Goal: Task Accomplishment & Management: Manage account settings

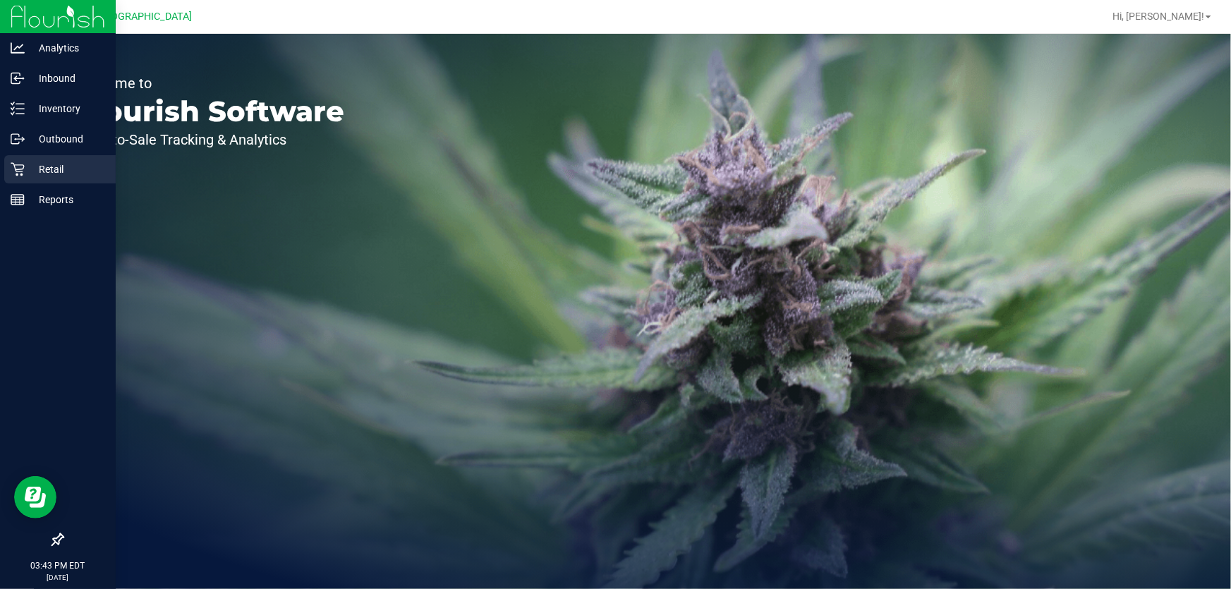
click at [18, 162] on icon at bounding box center [18, 169] width 14 height 14
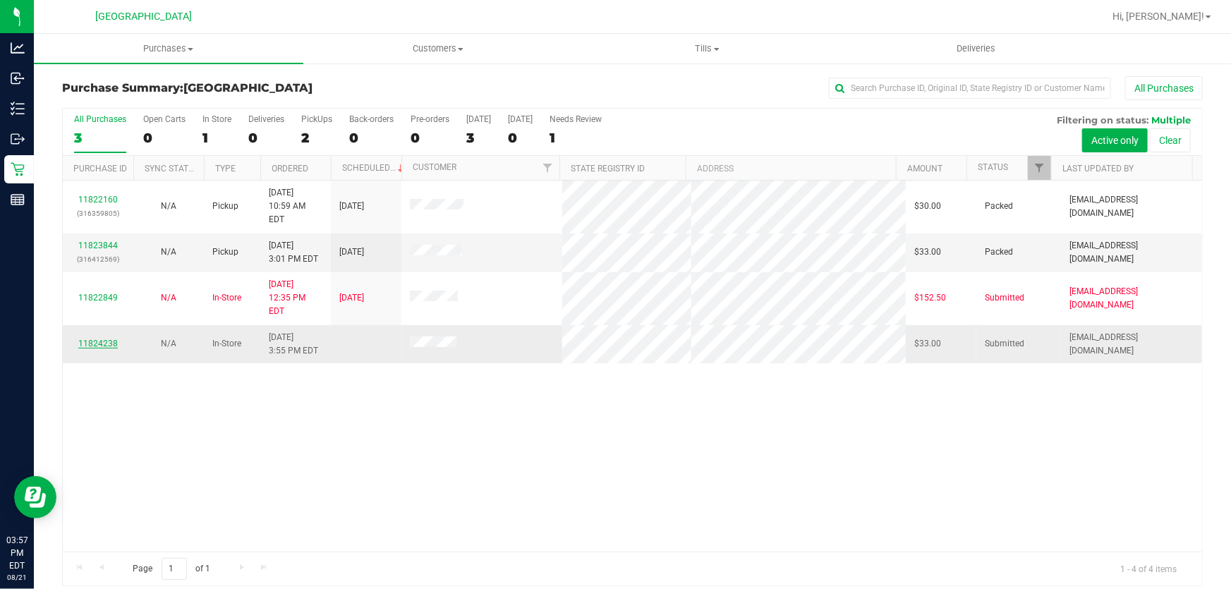
click at [97, 338] on link "11824238" at bounding box center [97, 343] width 39 height 10
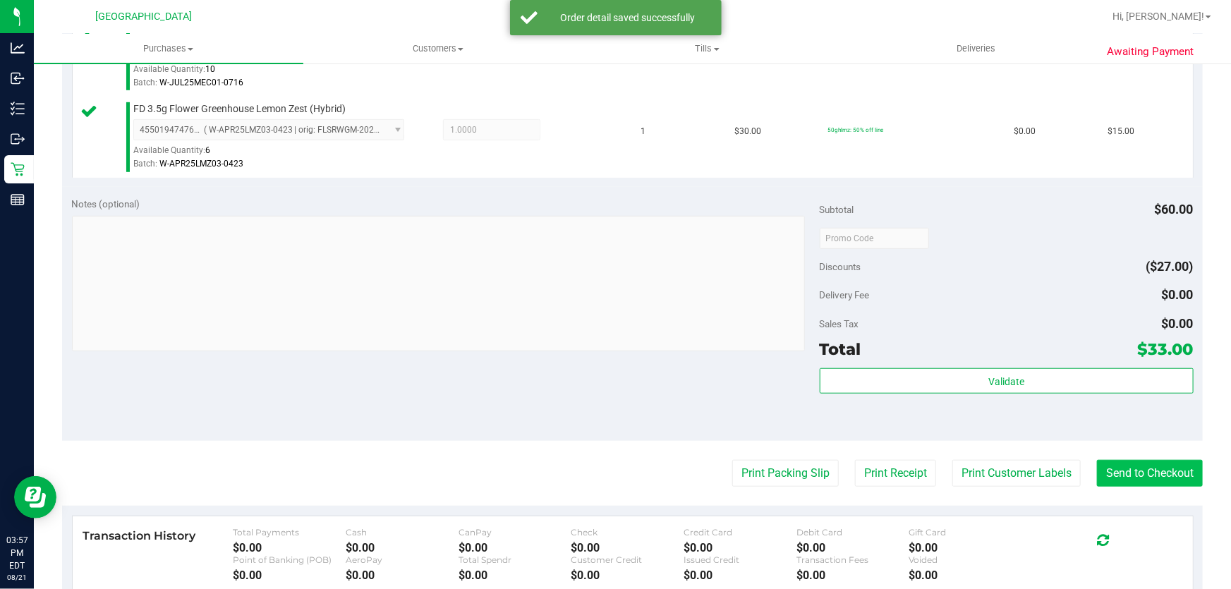
scroll to position [641, 0]
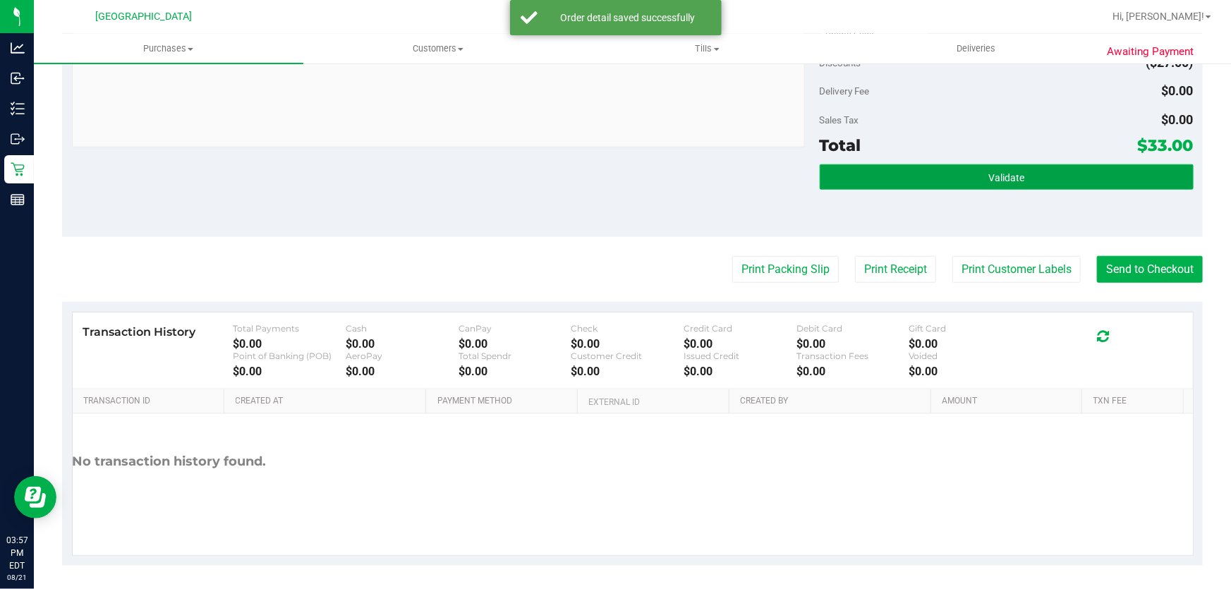
click at [1037, 182] on button "Validate" at bounding box center [1006, 176] width 374 height 25
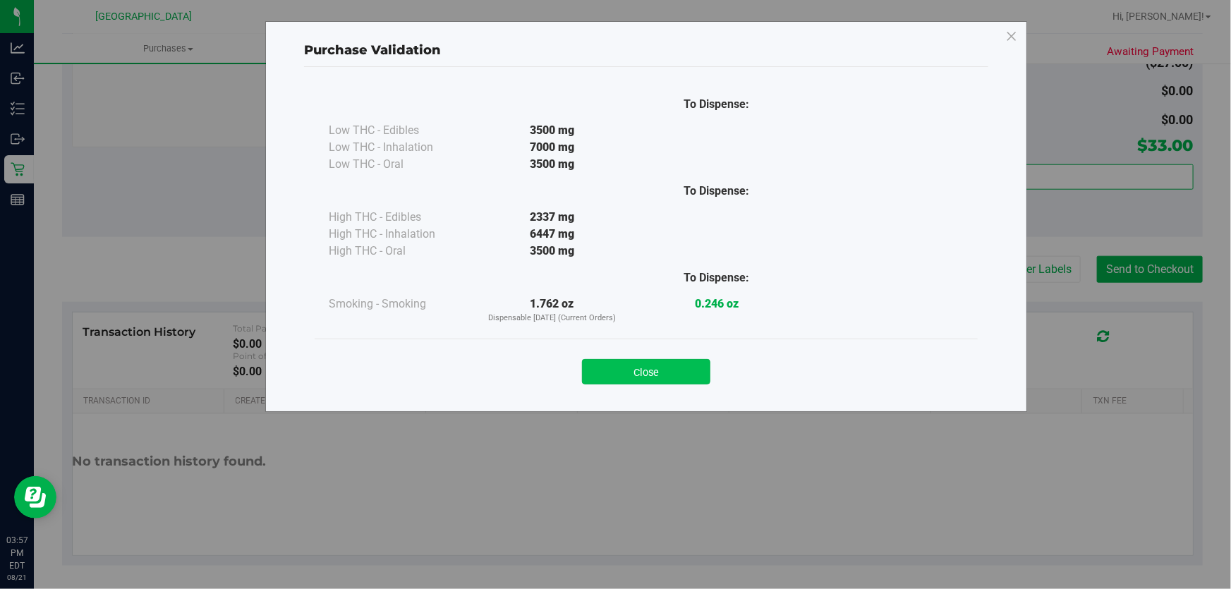
click at [682, 367] on button "Close" at bounding box center [646, 371] width 128 height 25
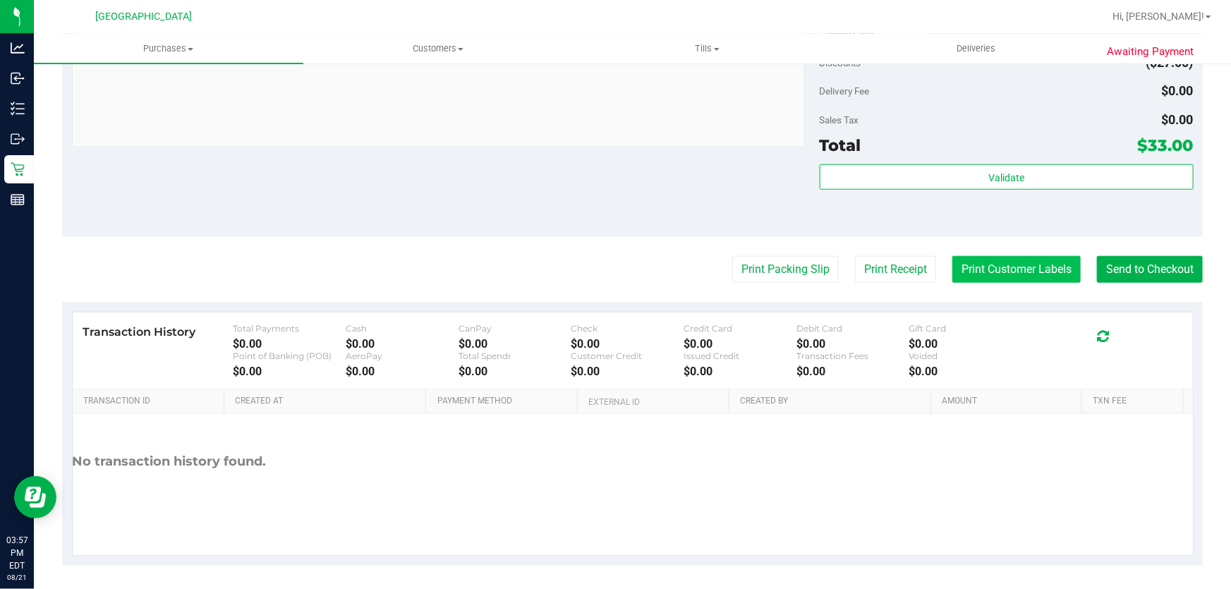
click at [1007, 275] on button "Print Customer Labels" at bounding box center [1016, 269] width 128 height 27
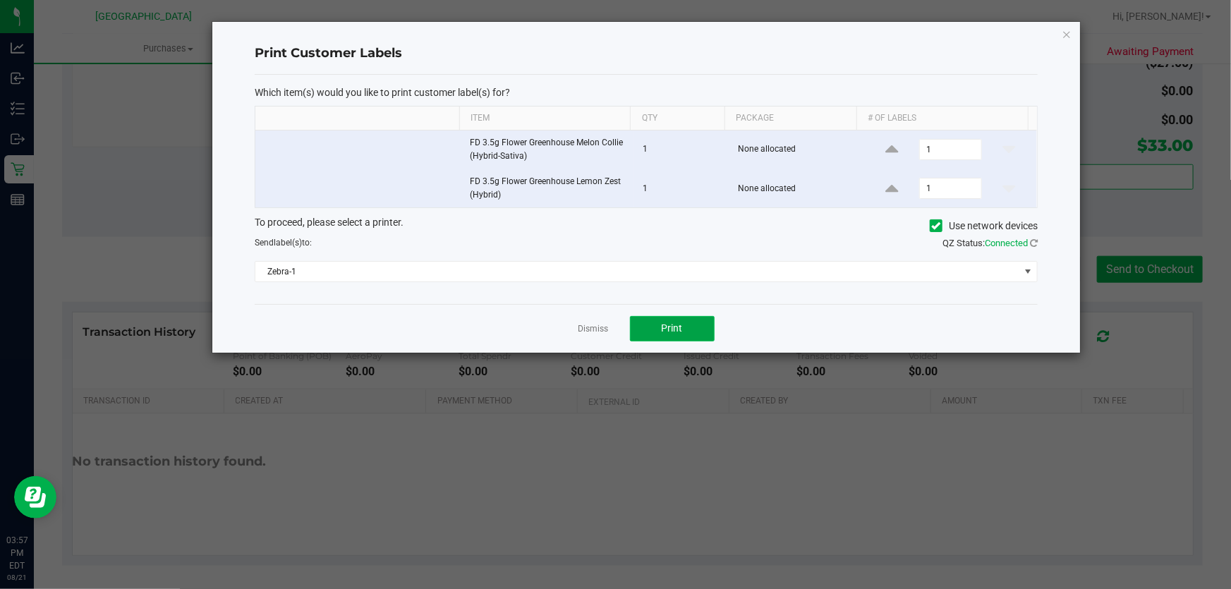
click at [702, 322] on button "Print" at bounding box center [672, 328] width 85 height 25
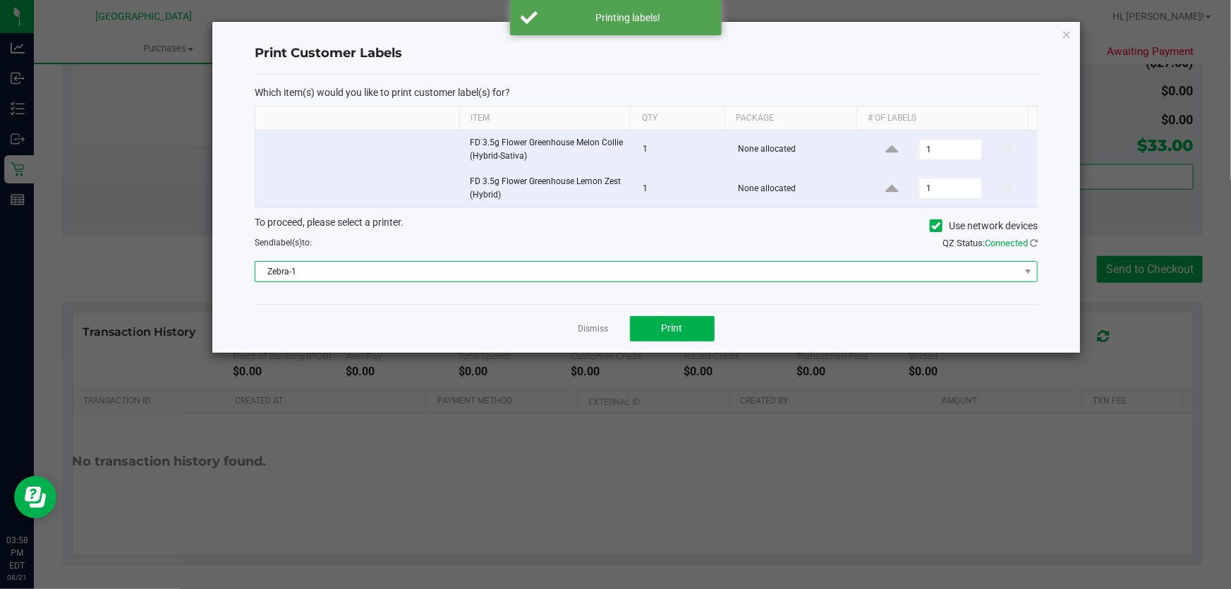
click at [716, 274] on span "Zebra-1" at bounding box center [637, 272] width 764 height 20
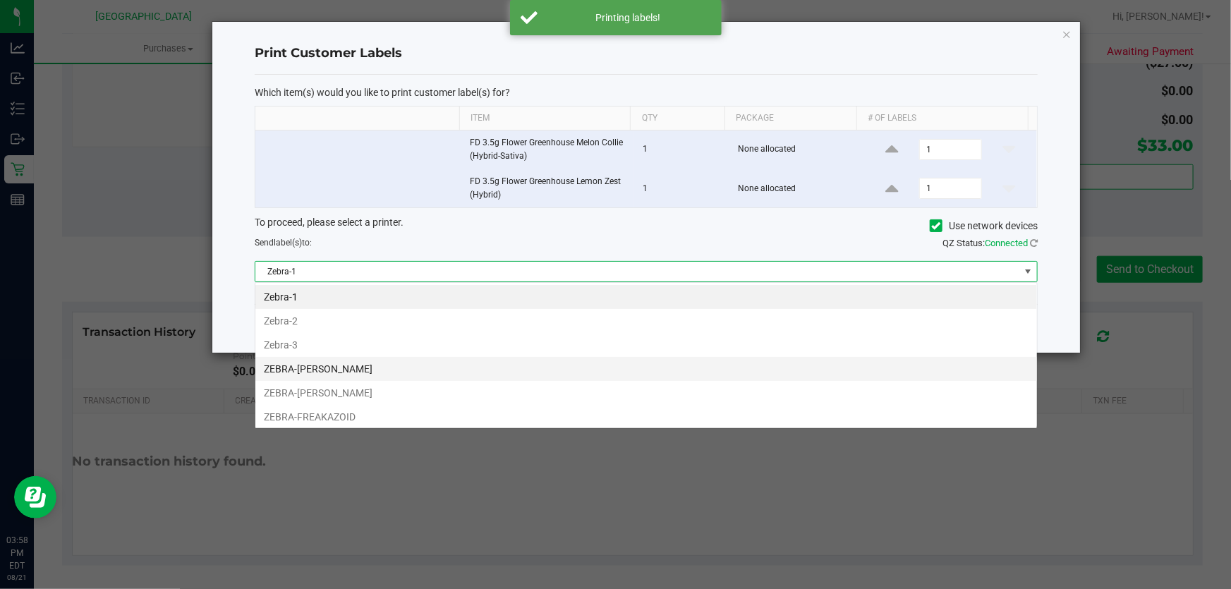
scroll to position [21, 783]
click at [396, 366] on li "ZEBRA-[PERSON_NAME]" at bounding box center [645, 369] width 781 height 24
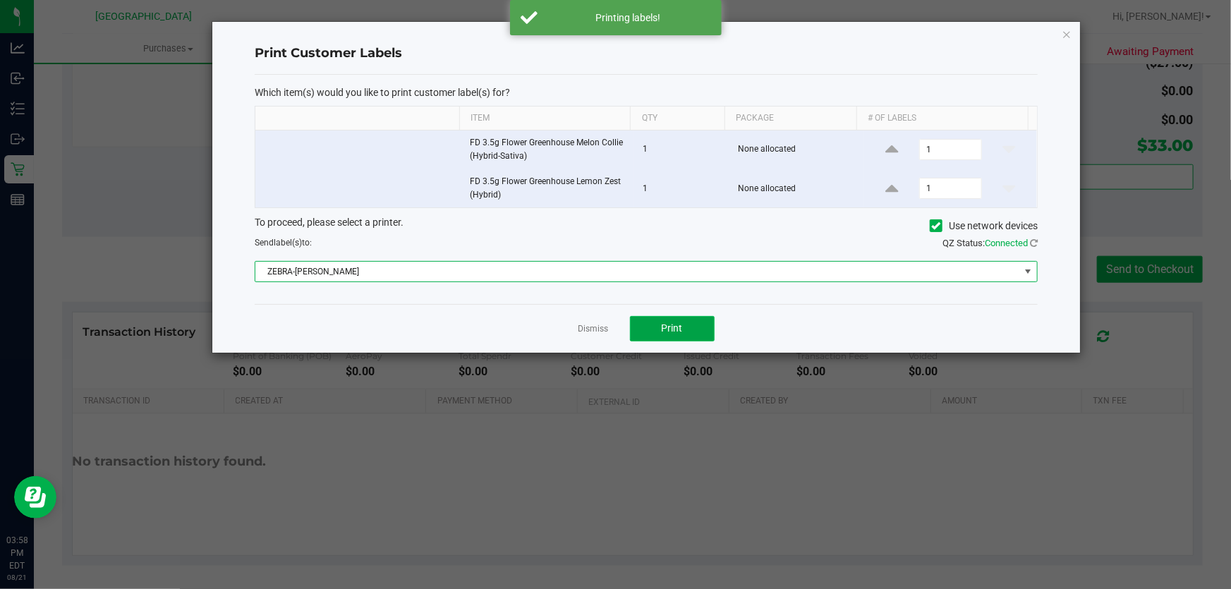
click at [700, 336] on button "Print" at bounding box center [672, 328] width 85 height 25
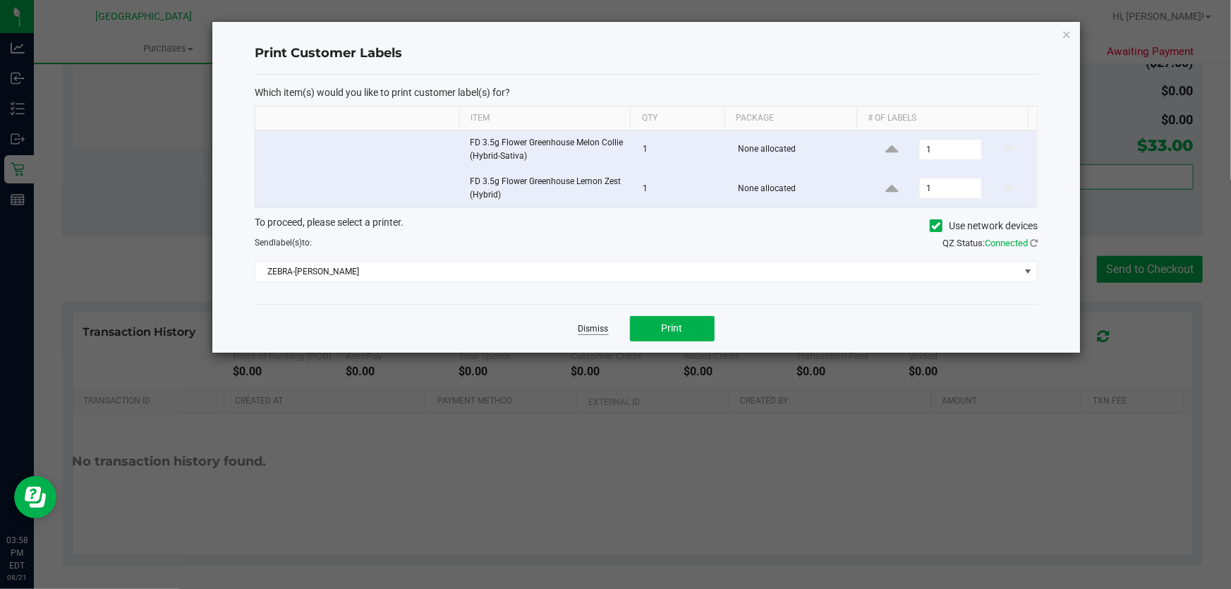
click at [599, 324] on link "Dismiss" at bounding box center [593, 329] width 30 height 12
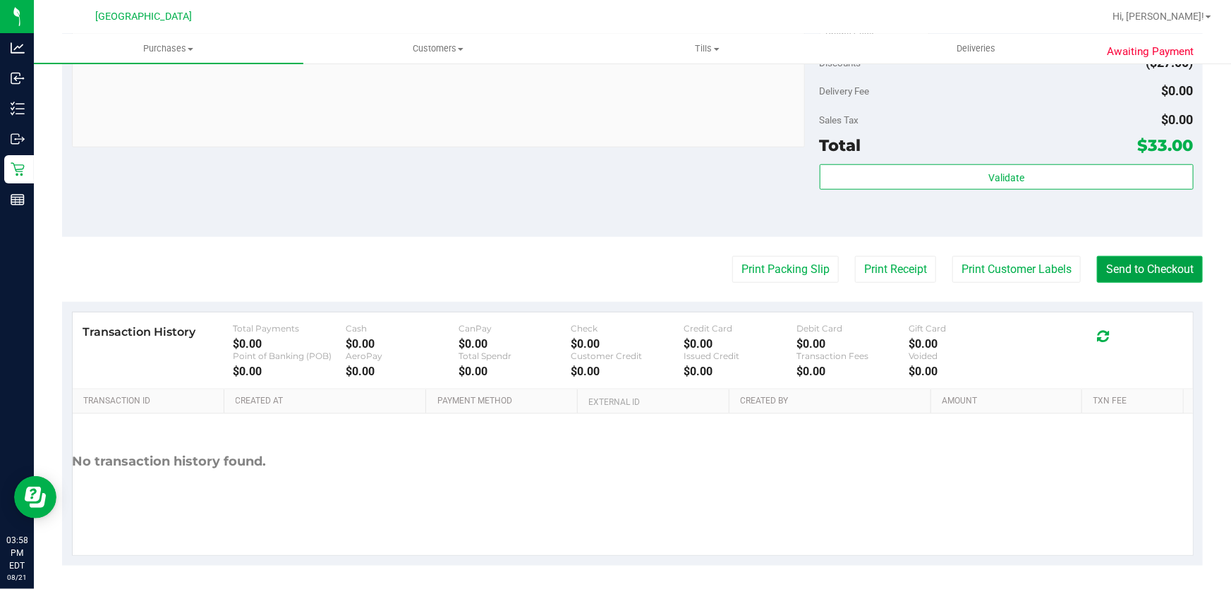
drag, startPoint x: 1137, startPoint y: 269, endPoint x: 1114, endPoint y: 268, distance: 22.6
click at [1133, 269] on button "Send to Checkout" at bounding box center [1150, 269] width 106 height 27
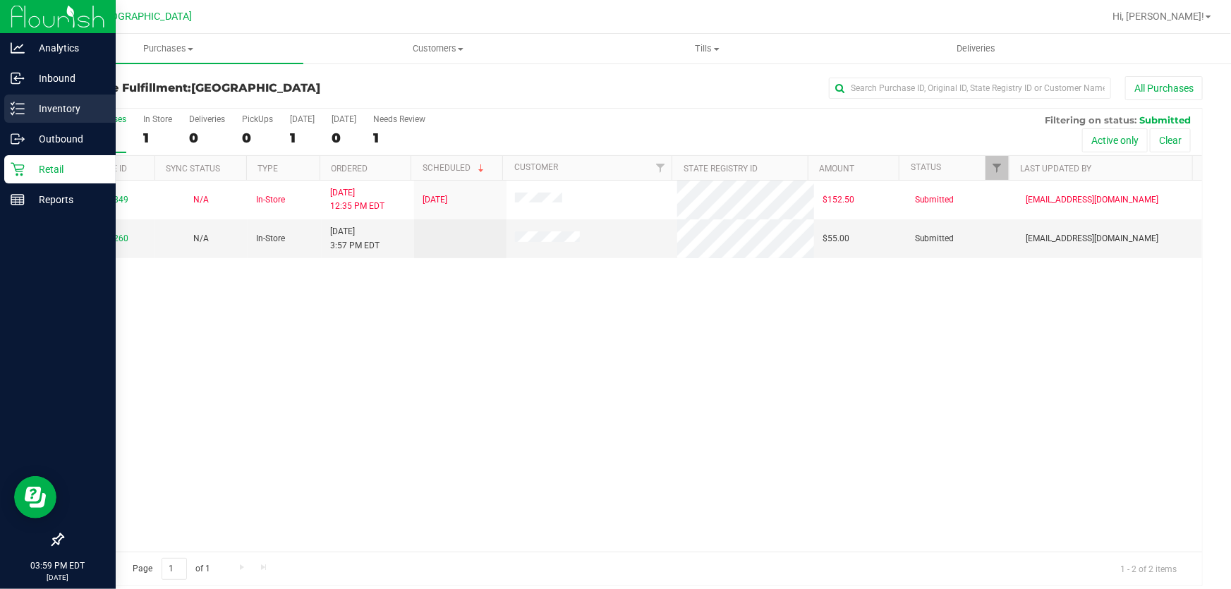
click at [28, 105] on p "Inventory" at bounding box center [67, 108] width 85 height 17
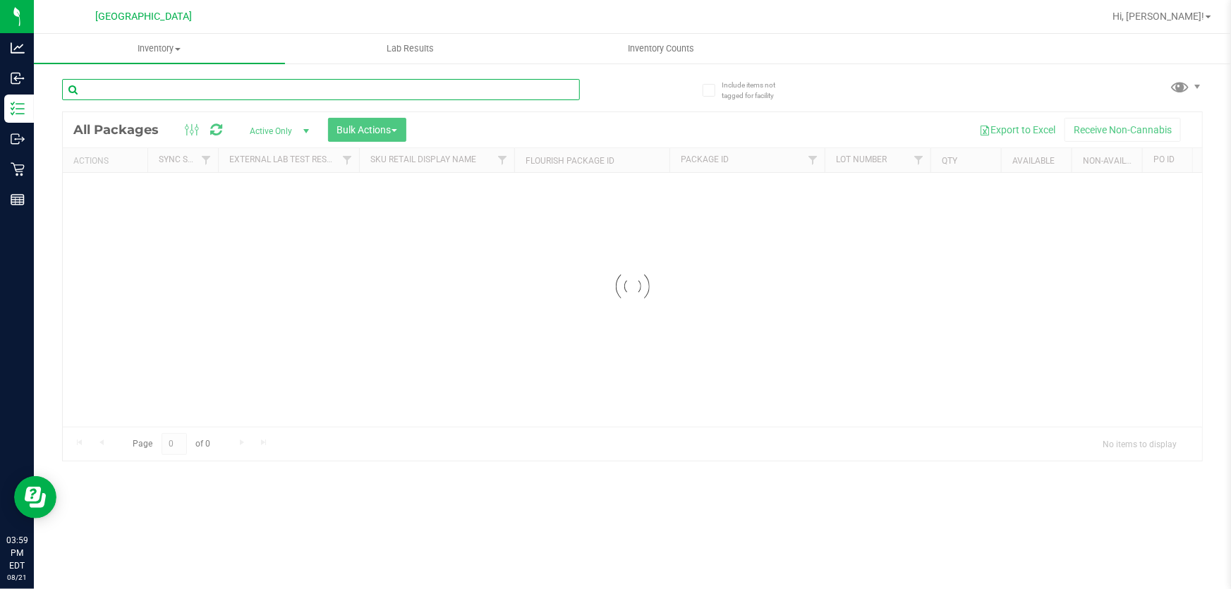
click at [212, 79] on input "text" at bounding box center [321, 89] width 518 height 21
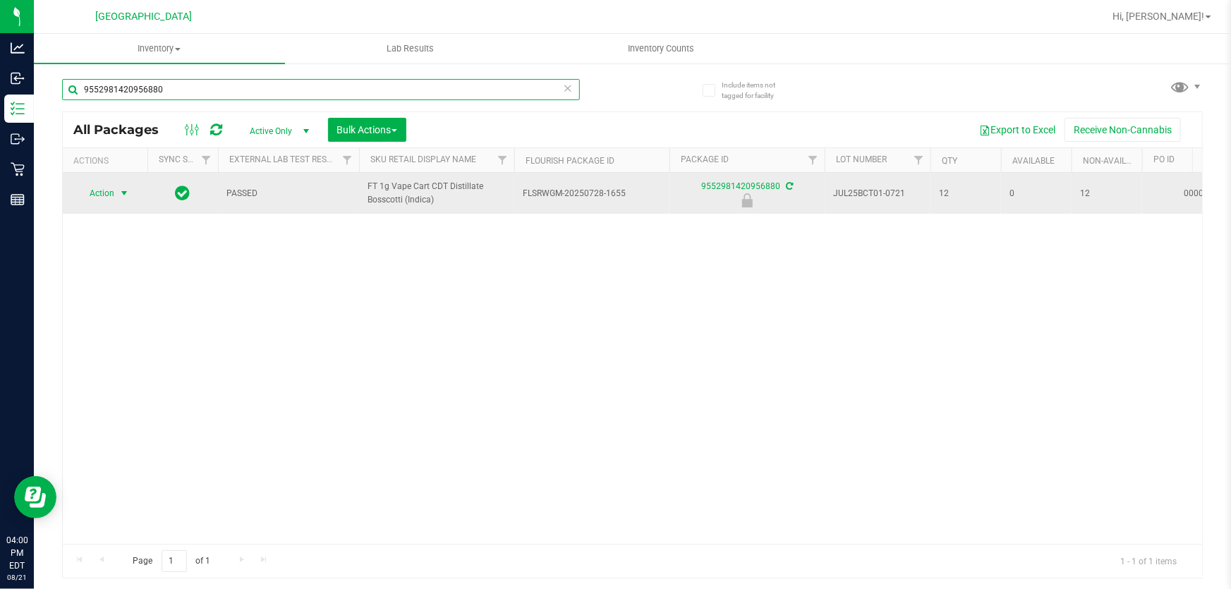
type input "9552981420956880"
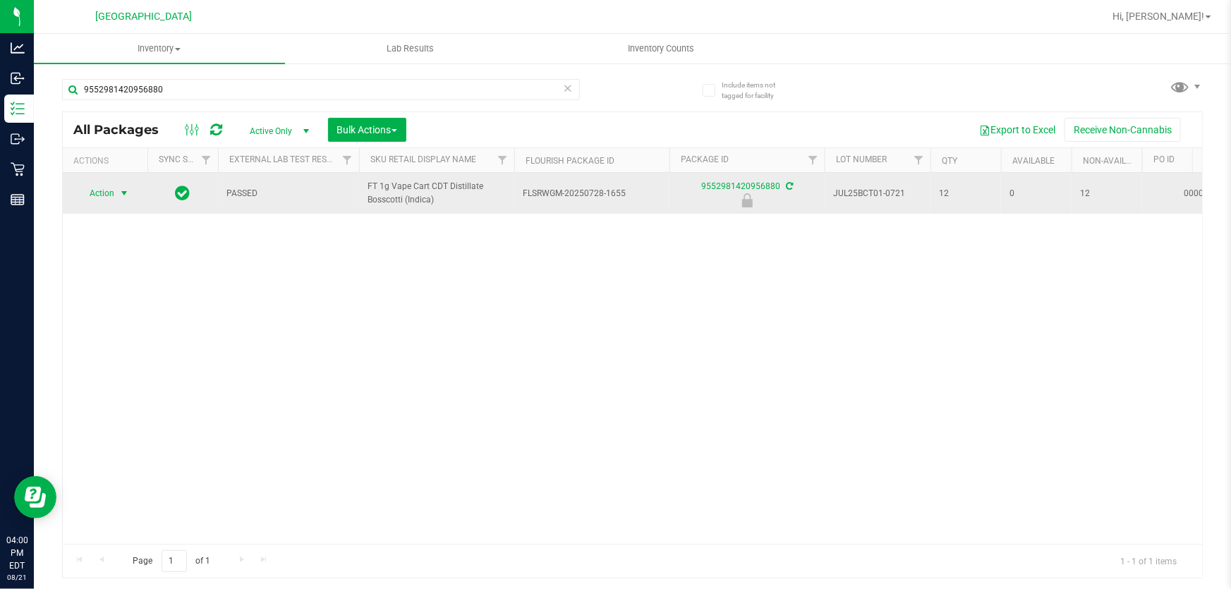
click at [125, 195] on span "select" at bounding box center [123, 193] width 11 height 11
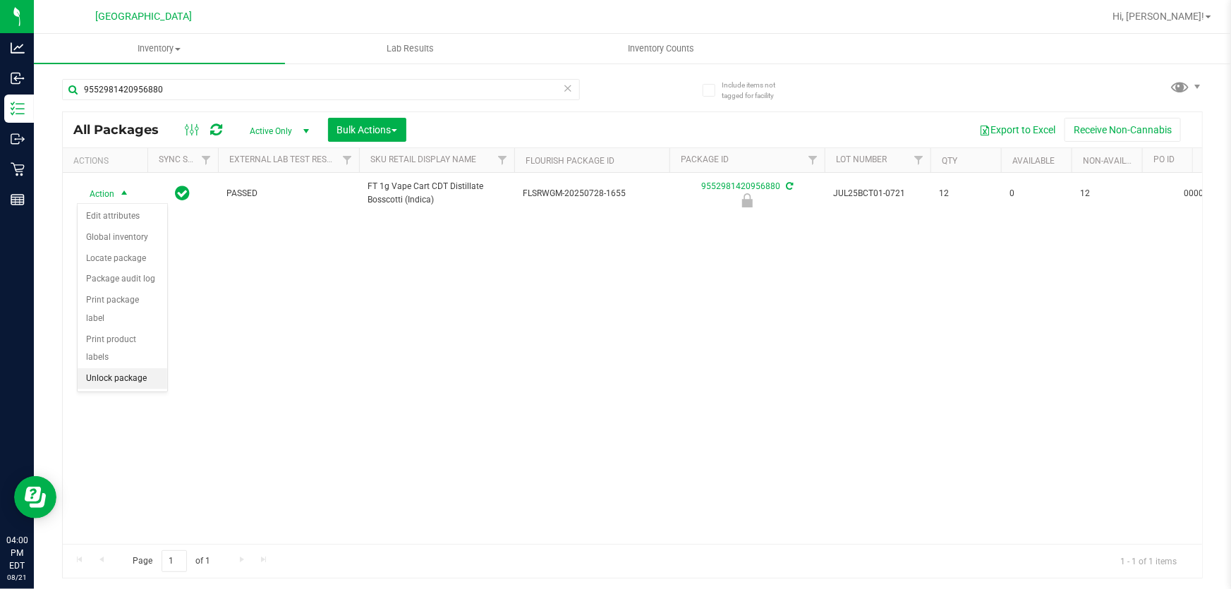
click at [130, 368] on li "Unlock package" at bounding box center [123, 378] width 90 height 21
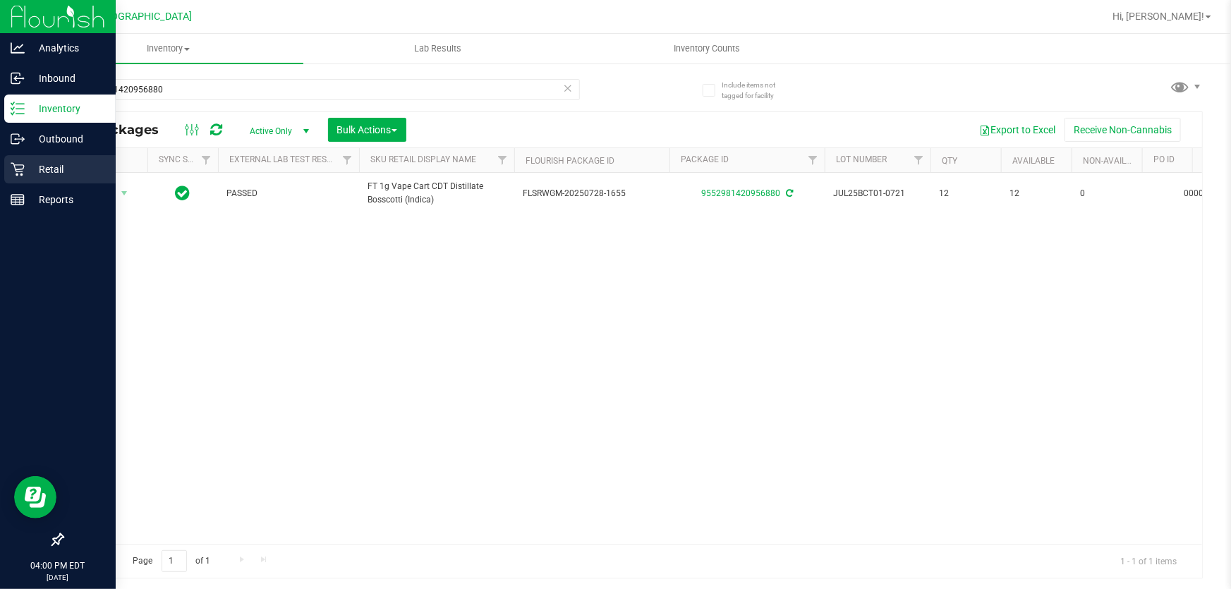
click at [40, 161] on p "Retail" at bounding box center [67, 169] width 85 height 17
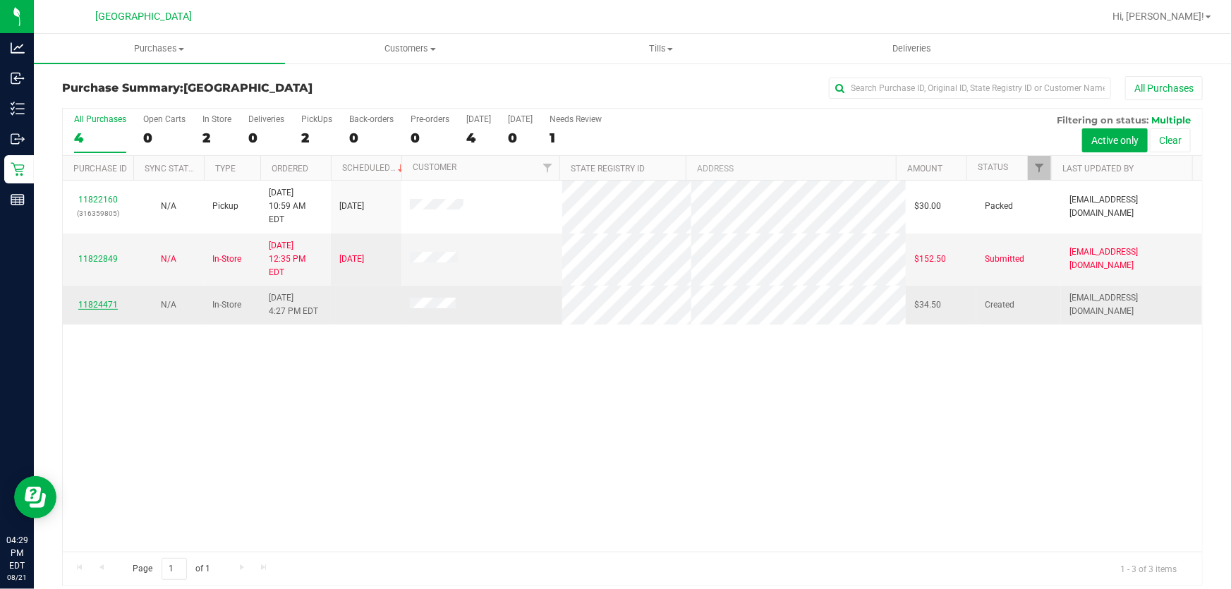
click at [84, 300] on link "11824471" at bounding box center [97, 305] width 39 height 10
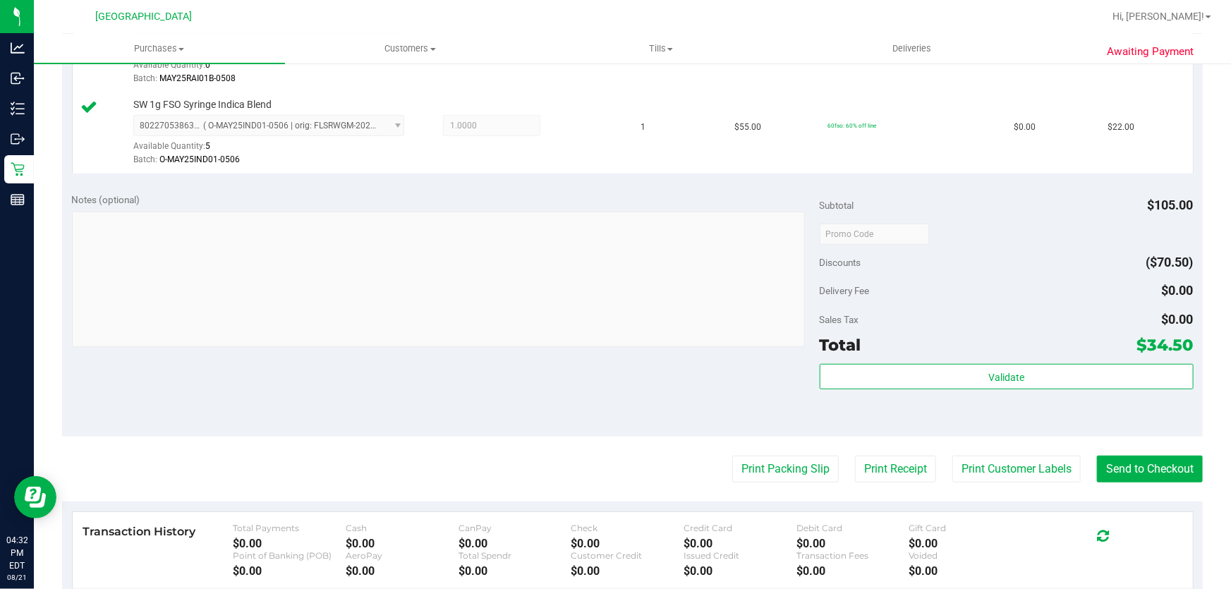
scroll to position [448, 0]
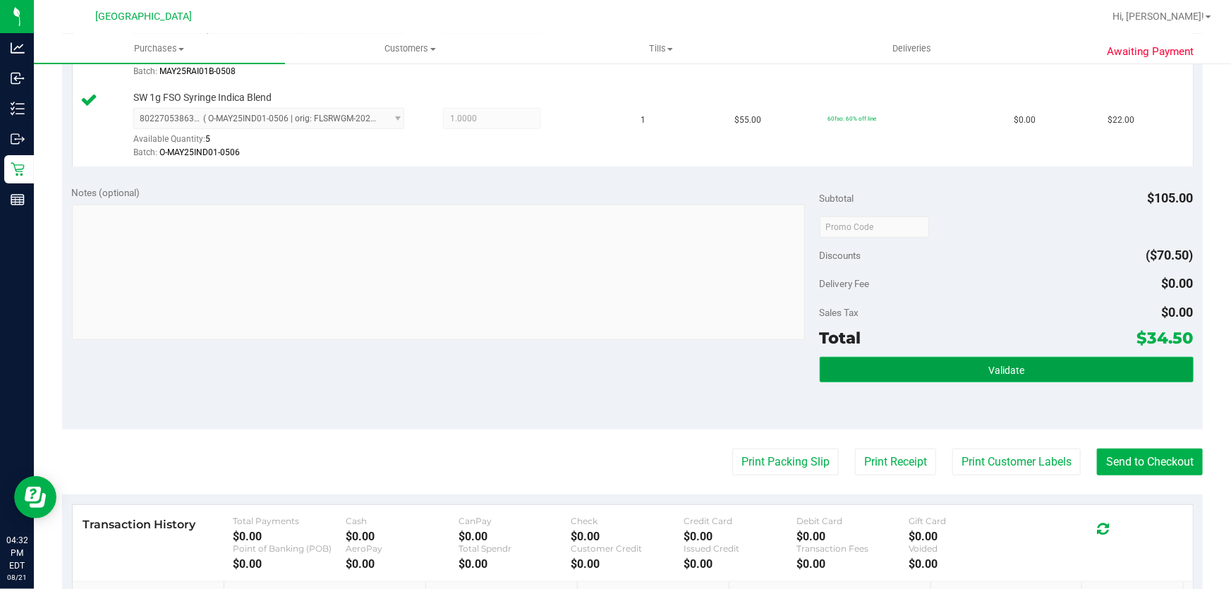
click at [977, 369] on button "Validate" at bounding box center [1006, 369] width 374 height 25
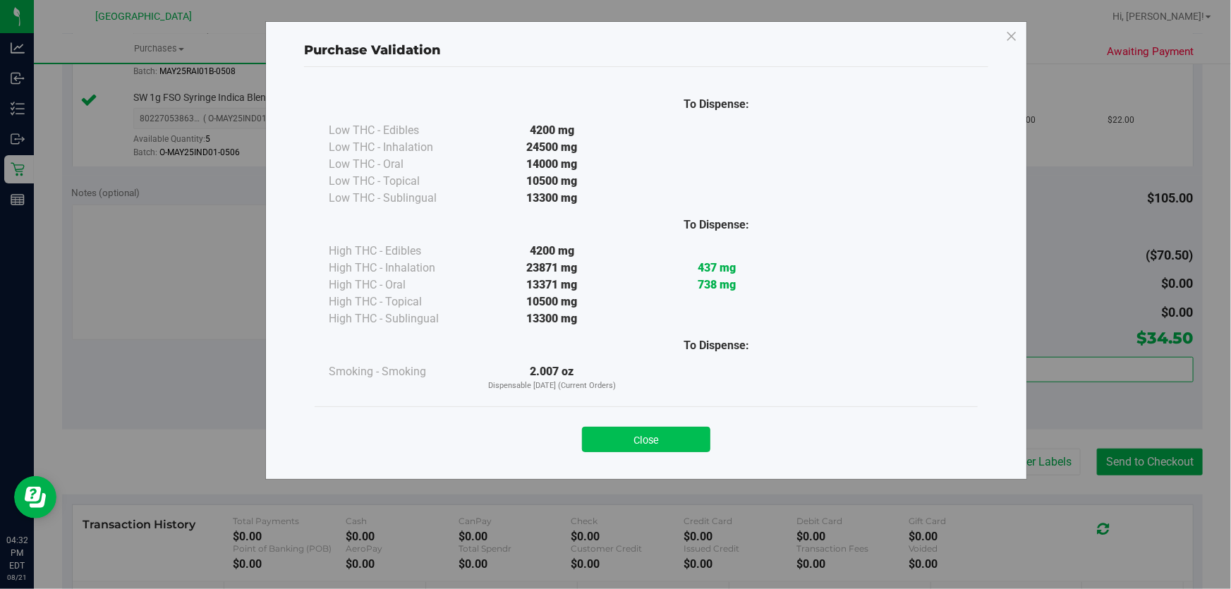
click at [655, 434] on button "Close" at bounding box center [646, 439] width 128 height 25
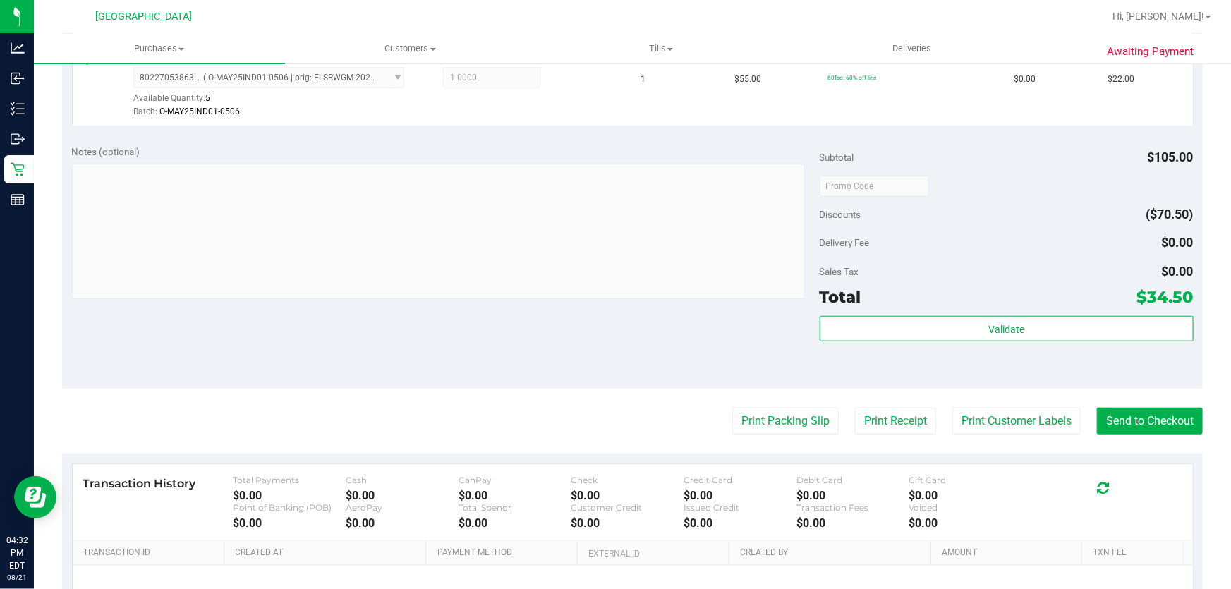
scroll to position [577, 0]
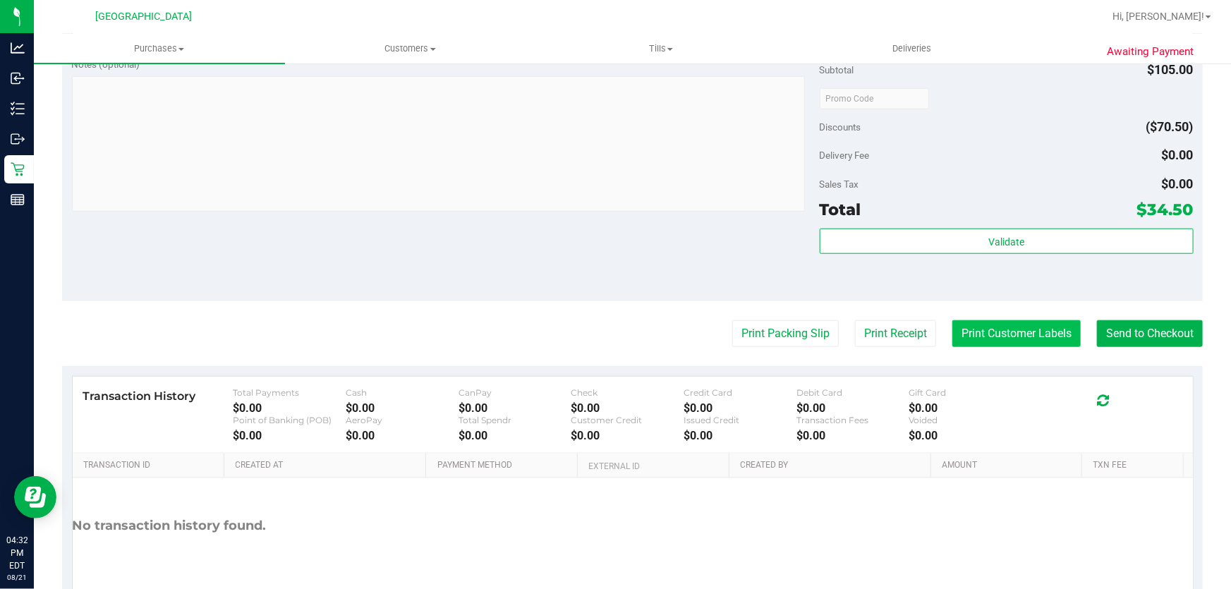
click at [1023, 334] on button "Print Customer Labels" at bounding box center [1016, 333] width 128 height 27
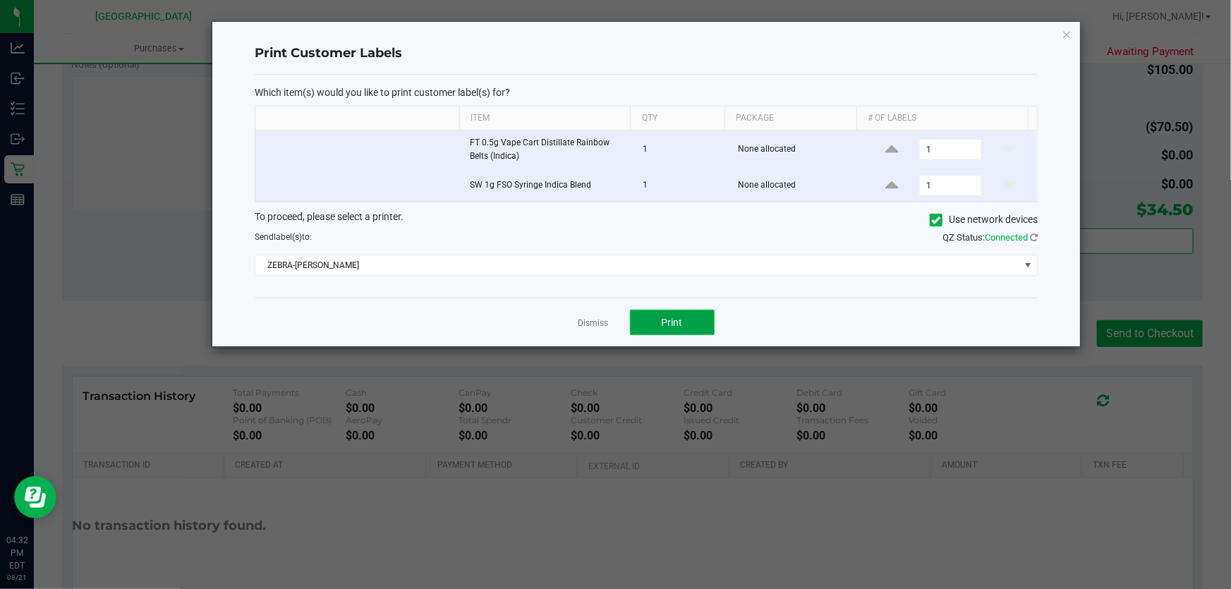
click at [666, 323] on span "Print" at bounding box center [671, 322] width 21 height 11
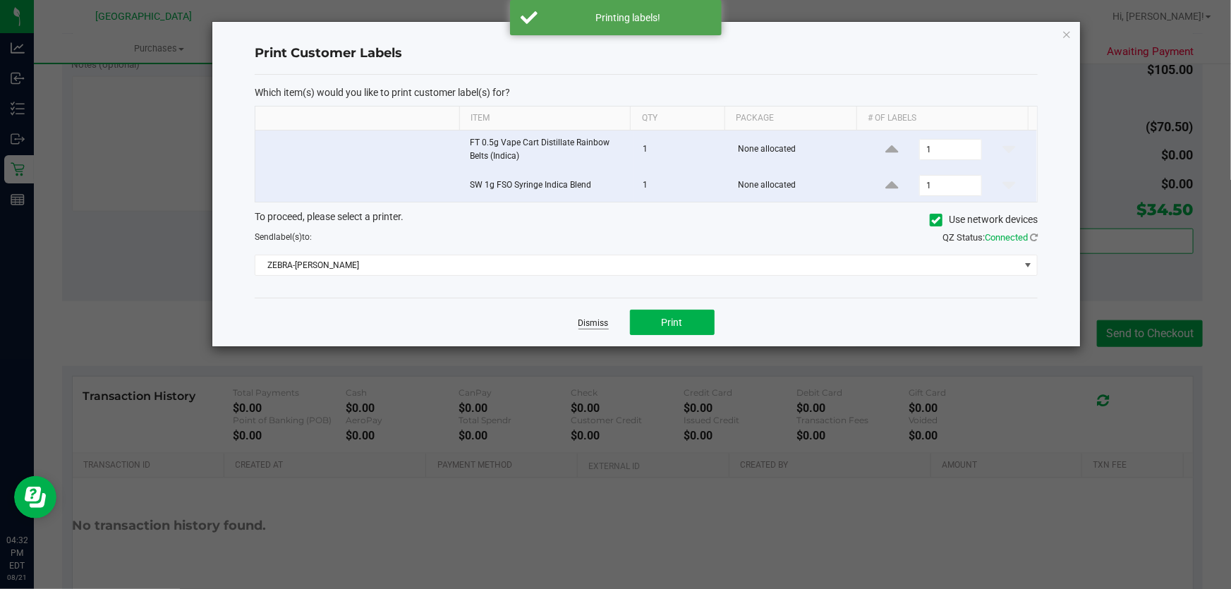
click at [602, 321] on link "Dismiss" at bounding box center [593, 323] width 30 height 12
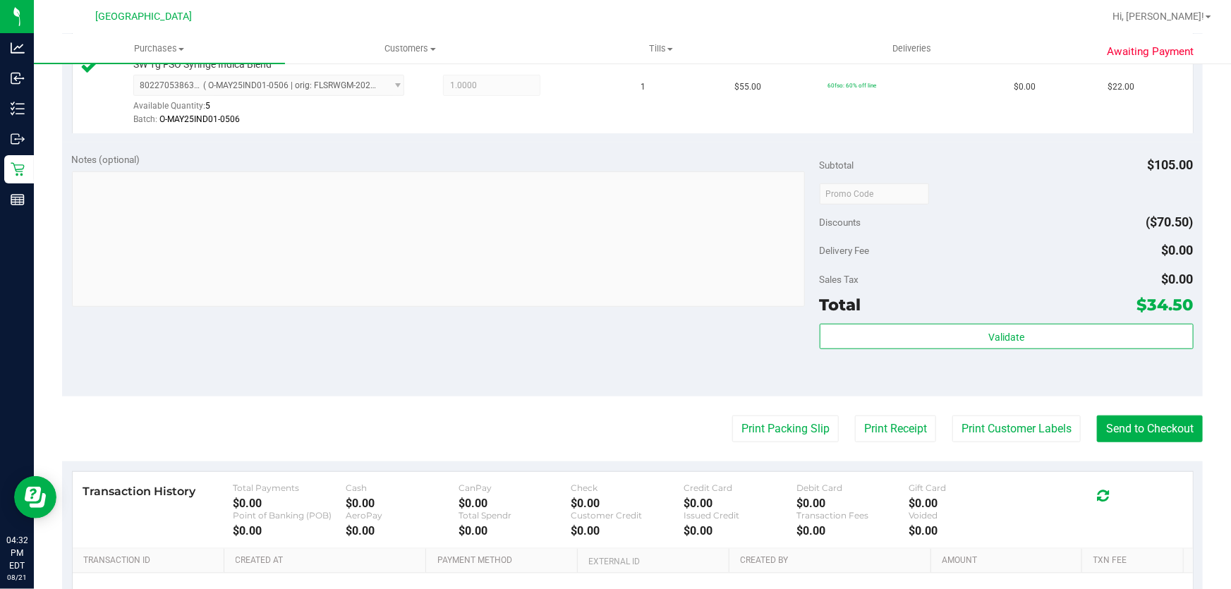
scroll to position [448, 0]
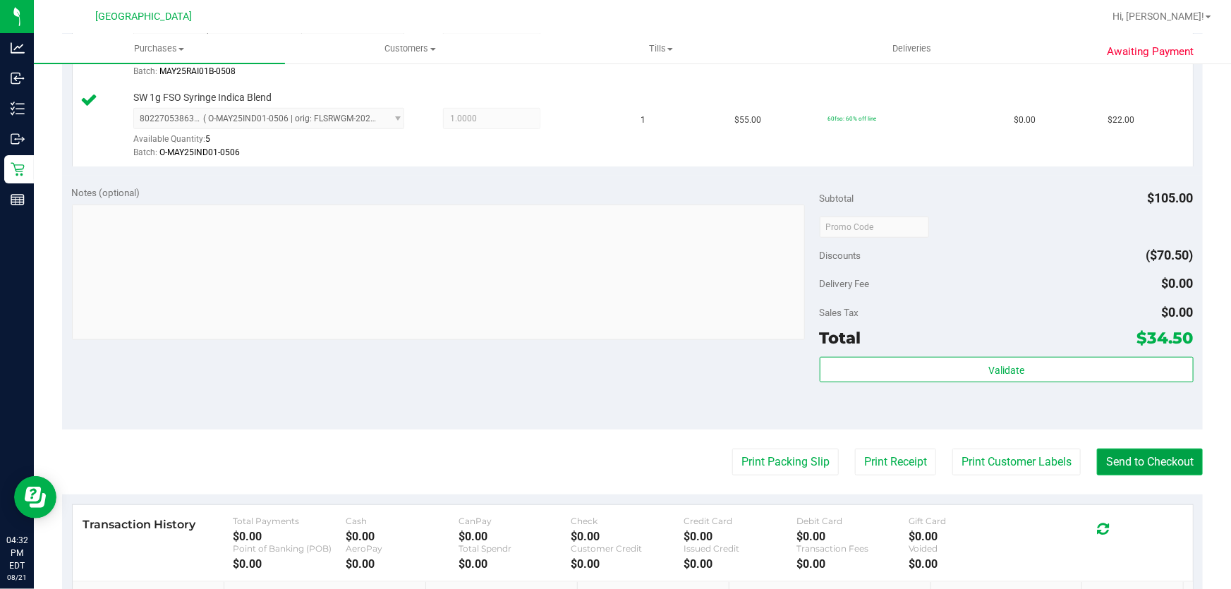
click at [1149, 458] on button "Send to Checkout" at bounding box center [1150, 461] width 106 height 27
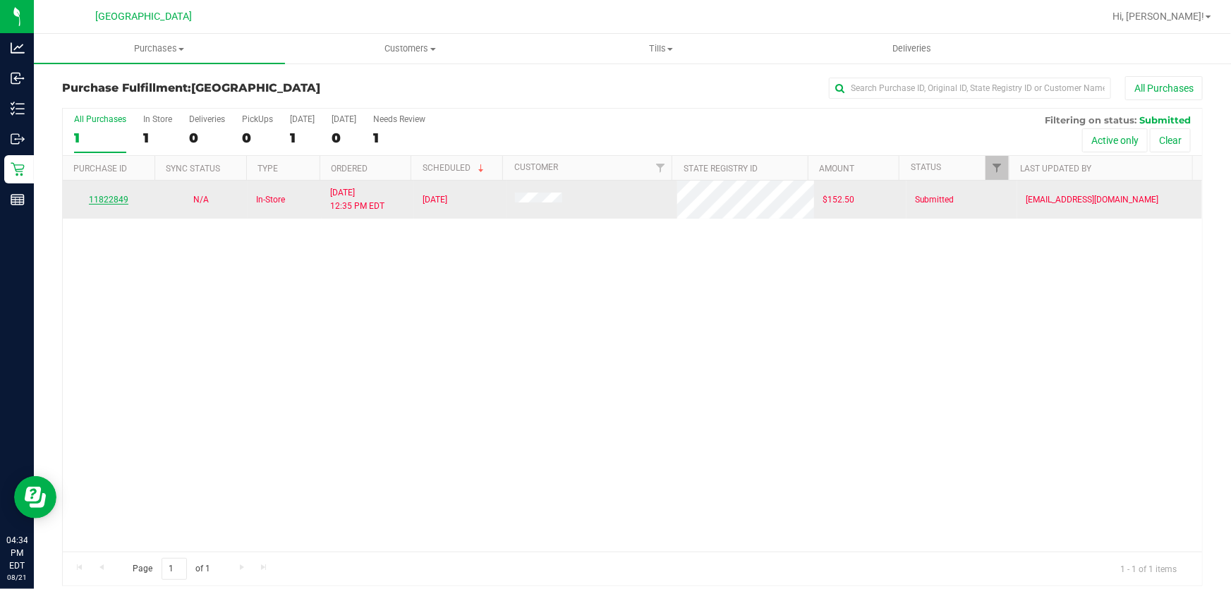
click at [123, 198] on link "11822849" at bounding box center [108, 200] width 39 height 10
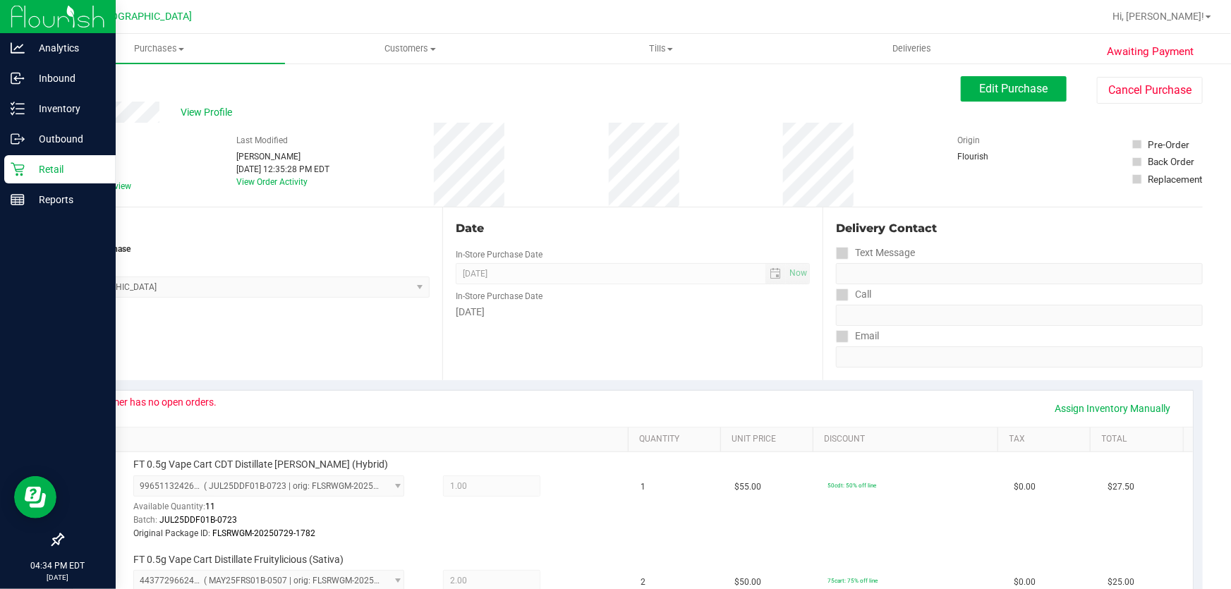
click at [31, 169] on p "Retail" at bounding box center [67, 169] width 85 height 17
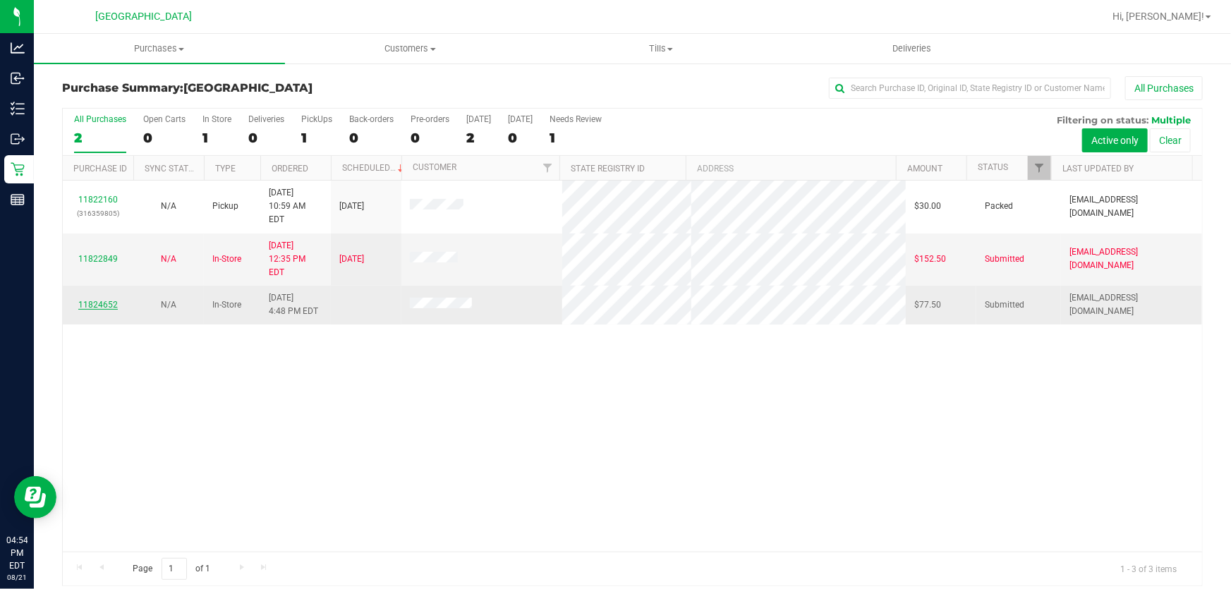
click at [93, 300] on link "11824652" at bounding box center [97, 305] width 39 height 10
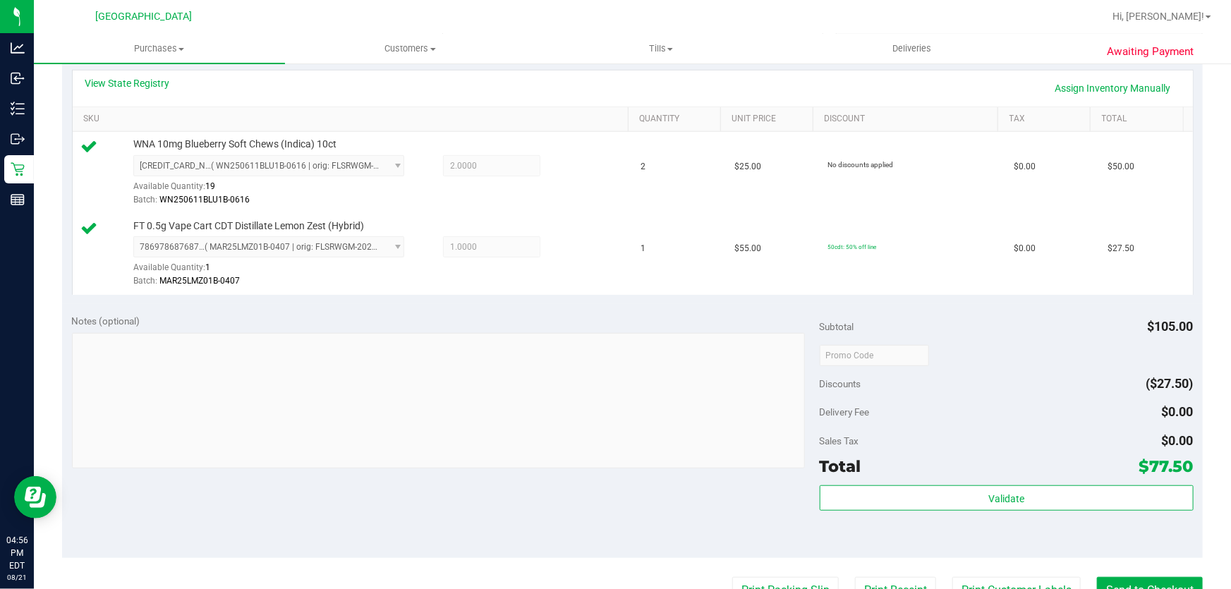
scroll to position [513, 0]
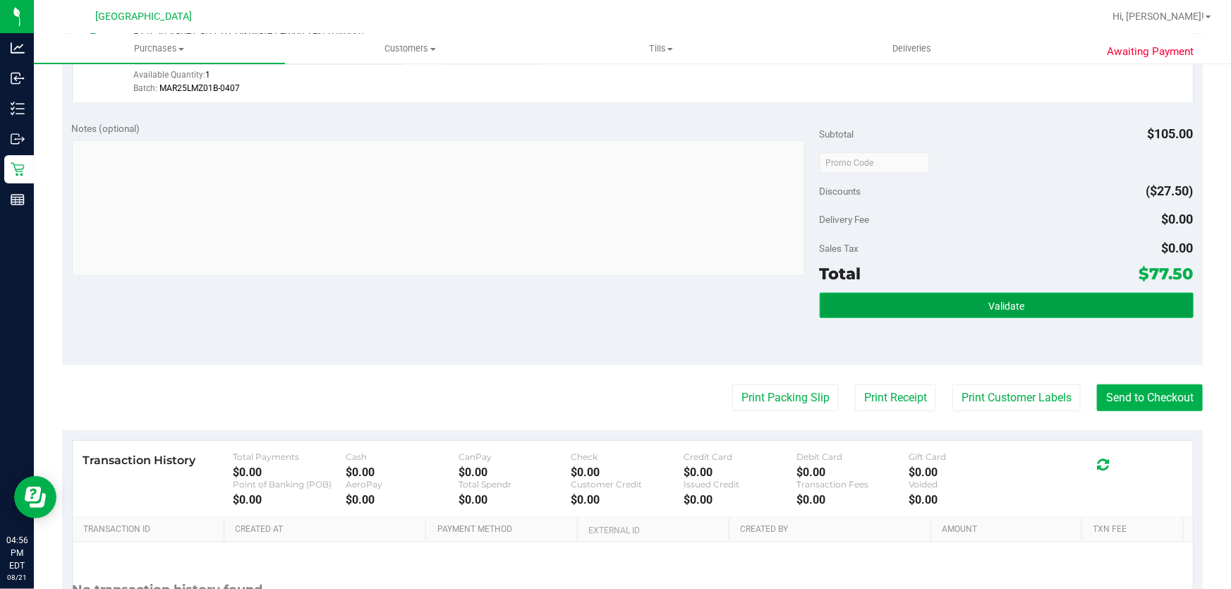
click at [950, 293] on button "Validate" at bounding box center [1006, 305] width 374 height 25
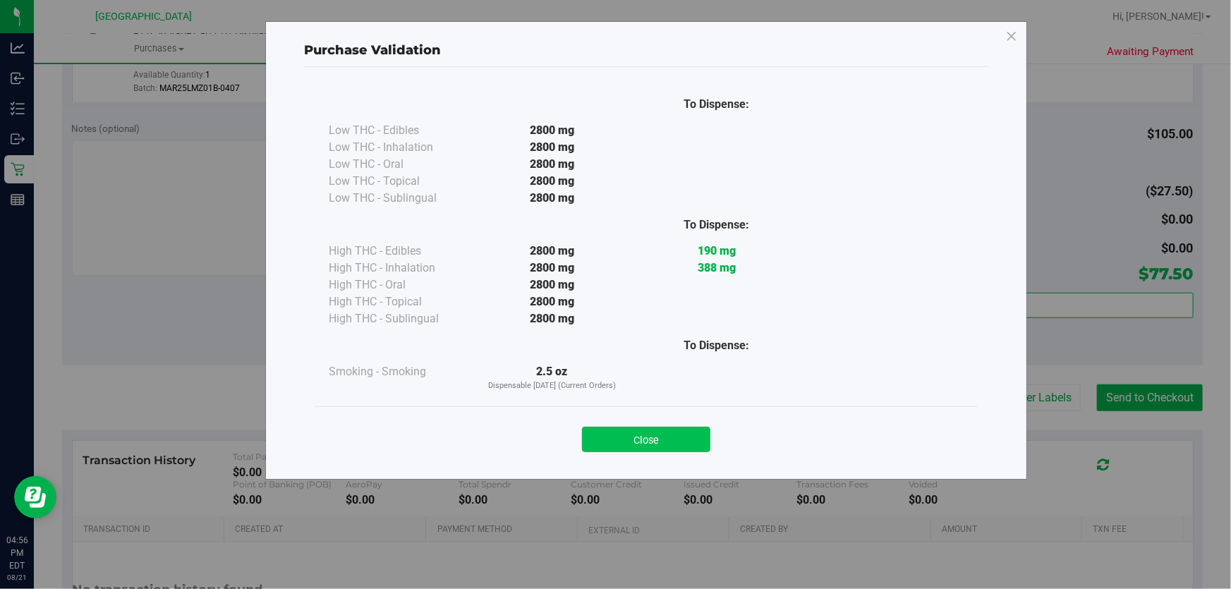
click at [663, 429] on button "Close" at bounding box center [646, 439] width 128 height 25
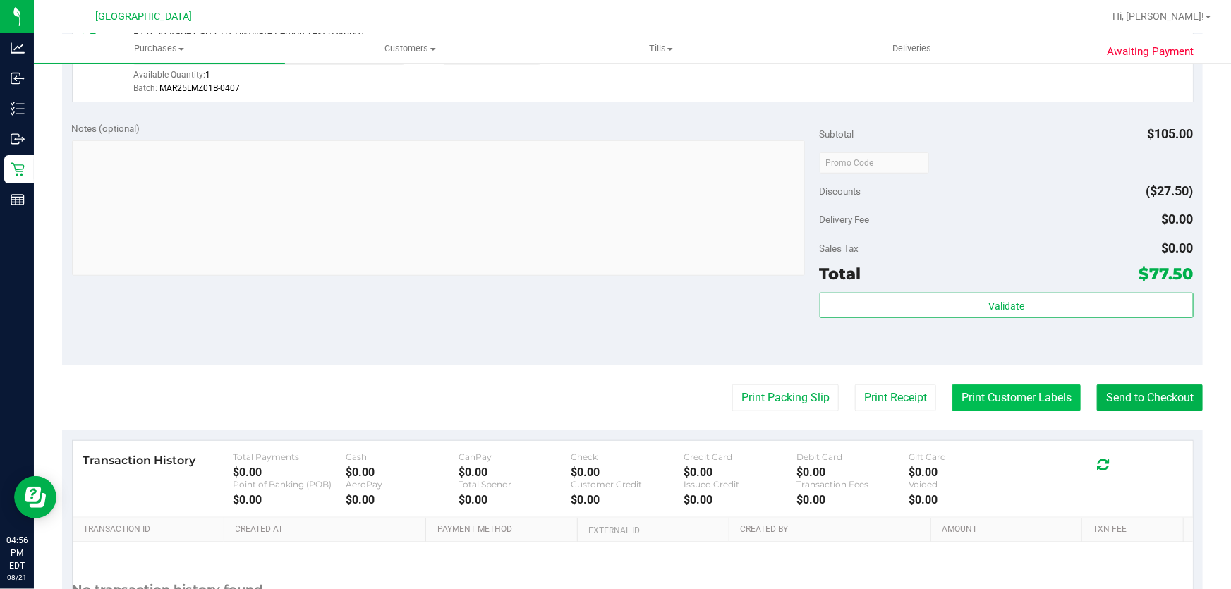
click at [999, 389] on button "Print Customer Labels" at bounding box center [1016, 397] width 128 height 27
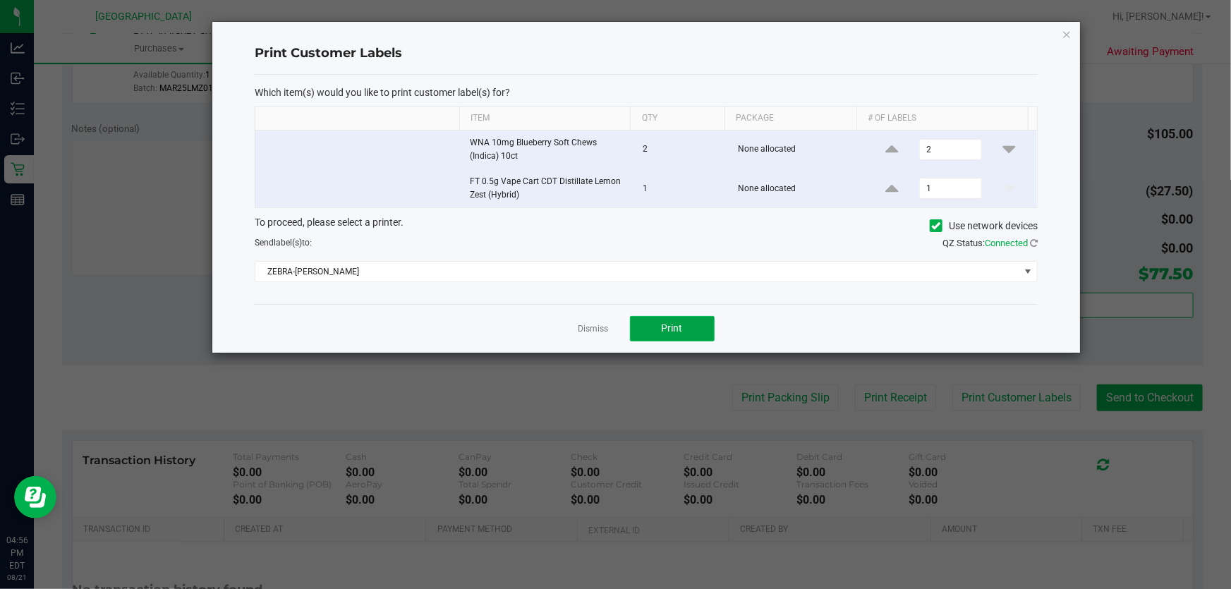
click at [655, 331] on button "Print" at bounding box center [672, 328] width 85 height 25
click at [605, 324] on link "Dismiss" at bounding box center [593, 329] width 30 height 12
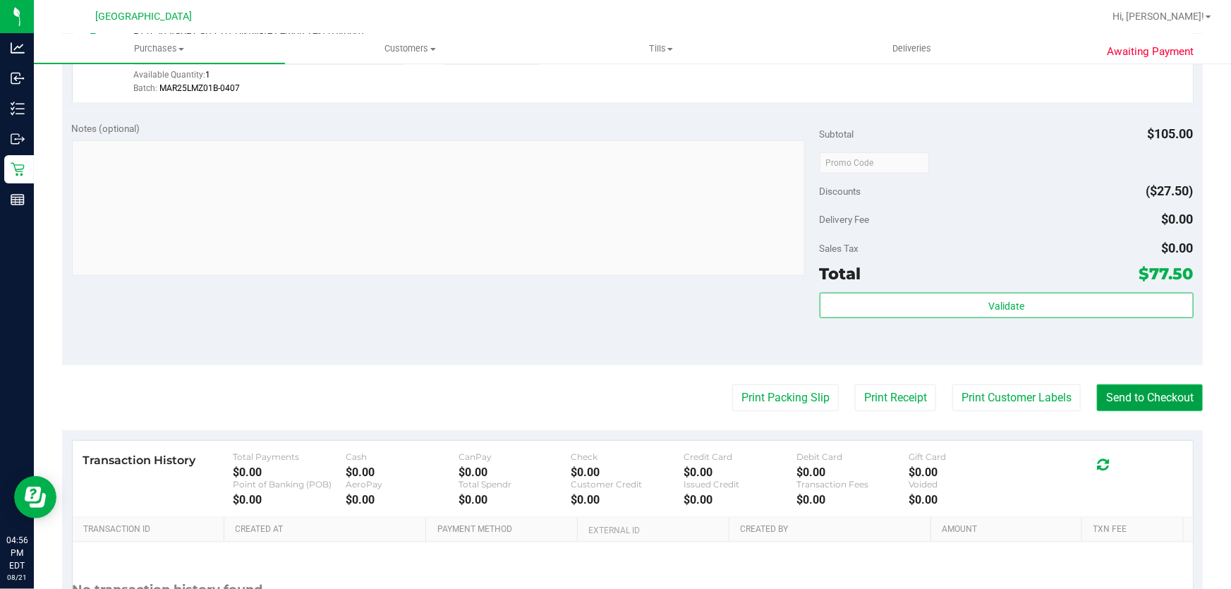
click at [1136, 396] on button "Send to Checkout" at bounding box center [1150, 397] width 106 height 27
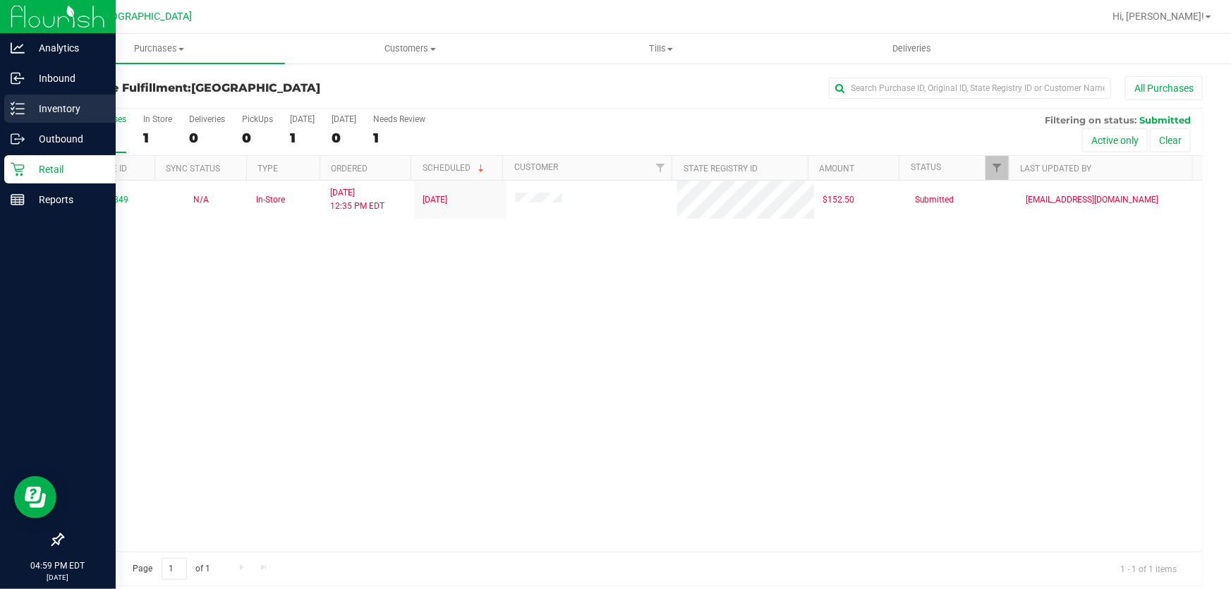
click at [57, 111] on p "Inventory" at bounding box center [67, 108] width 85 height 17
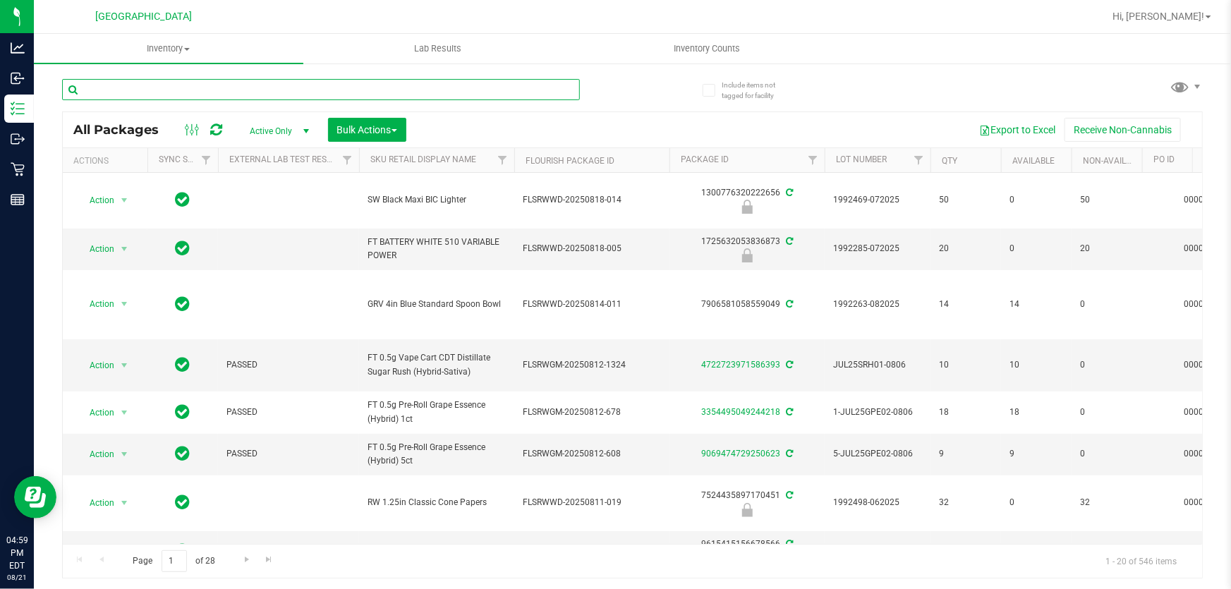
click at [246, 90] on input "text" at bounding box center [321, 89] width 518 height 21
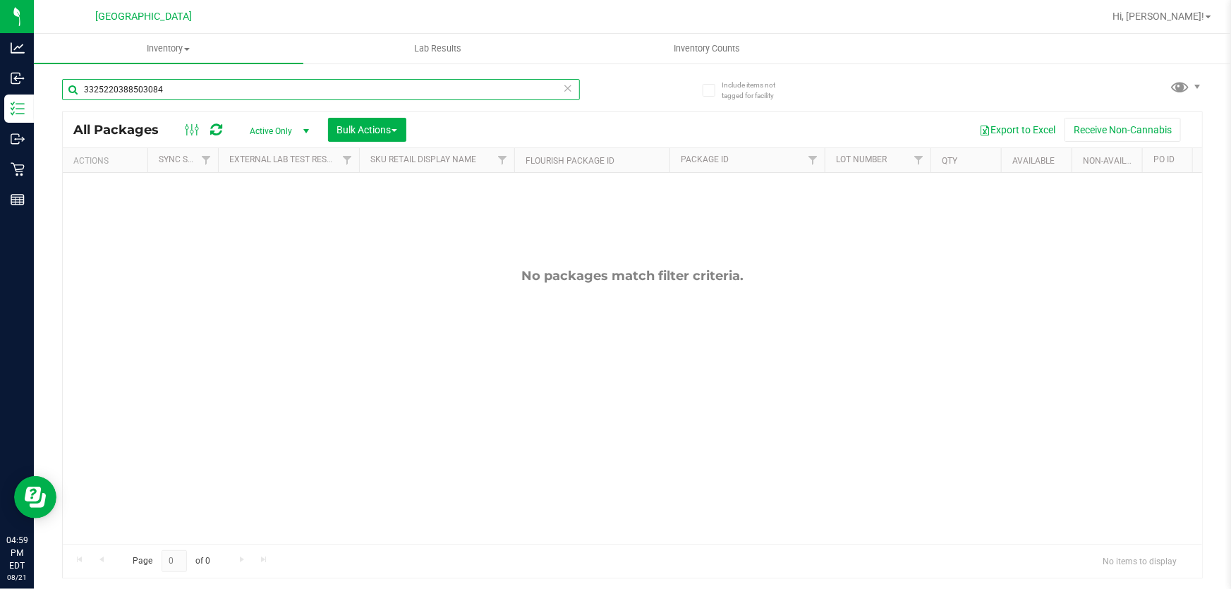
click at [557, 87] on input "3325220388503084" at bounding box center [321, 89] width 518 height 21
type input "3325220388503084"
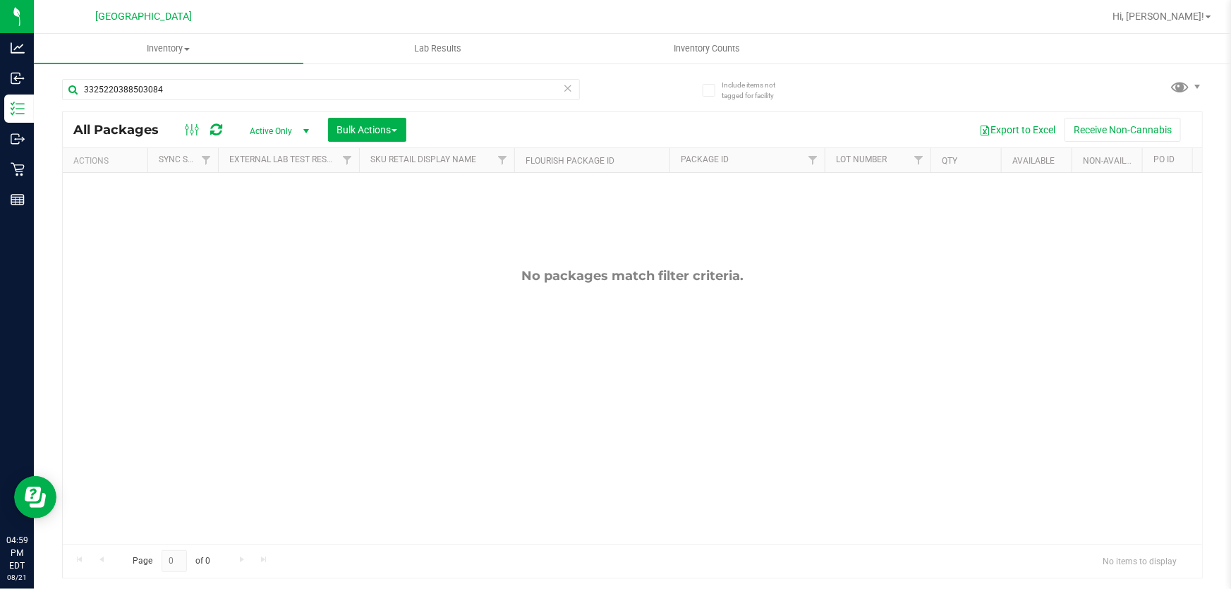
click at [569, 87] on icon at bounding box center [568, 87] width 10 height 17
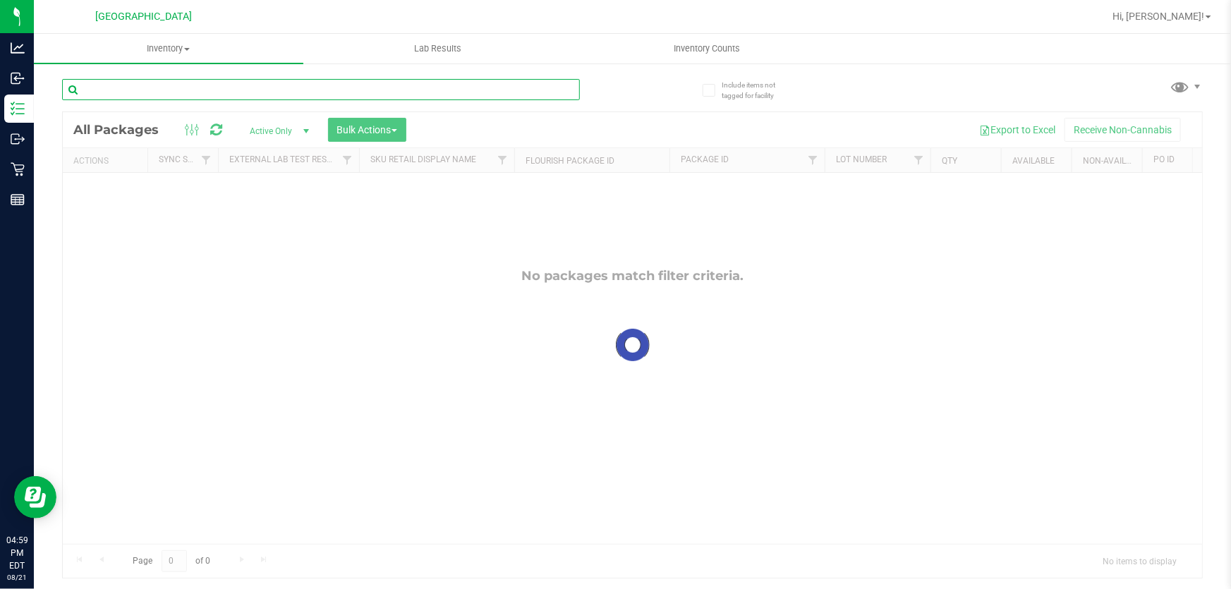
click at [300, 92] on input "text" at bounding box center [321, 89] width 518 height 21
type input "rainbow belts"
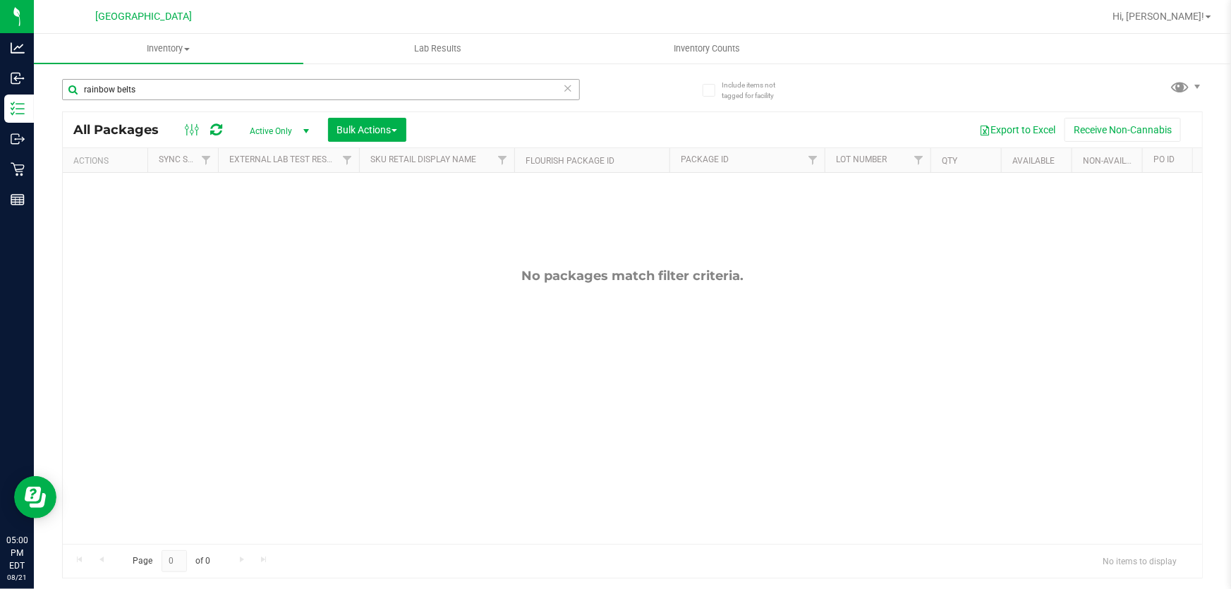
click at [571, 84] on icon at bounding box center [568, 87] width 10 height 17
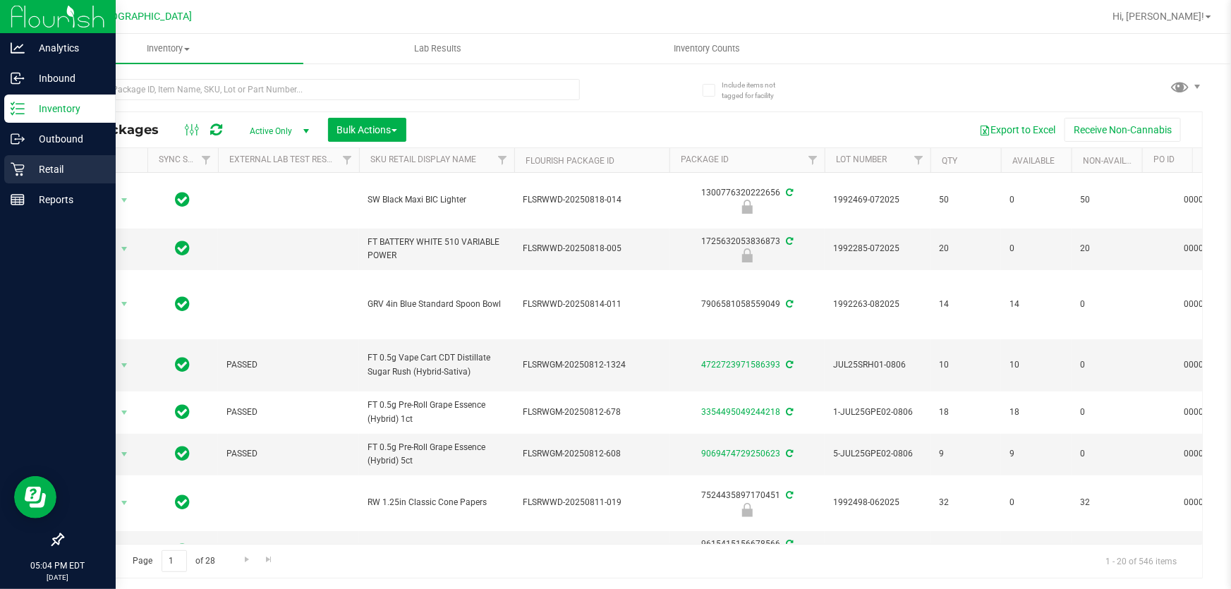
click at [23, 159] on div "Retail" at bounding box center [59, 169] width 111 height 28
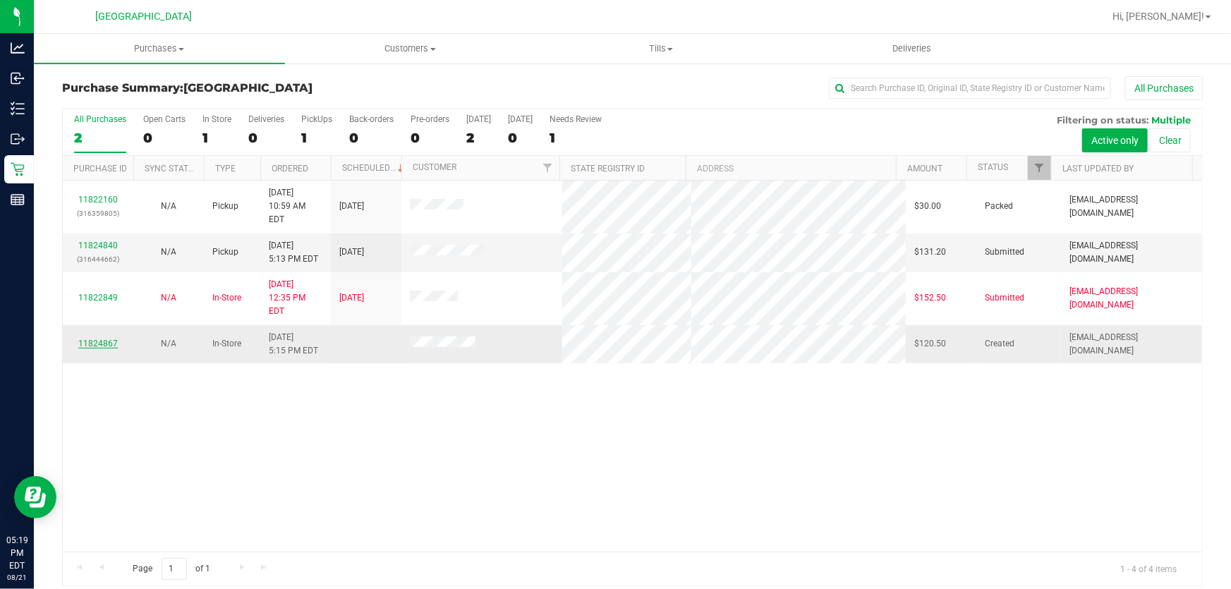
click at [109, 338] on link "11824867" at bounding box center [97, 343] width 39 height 10
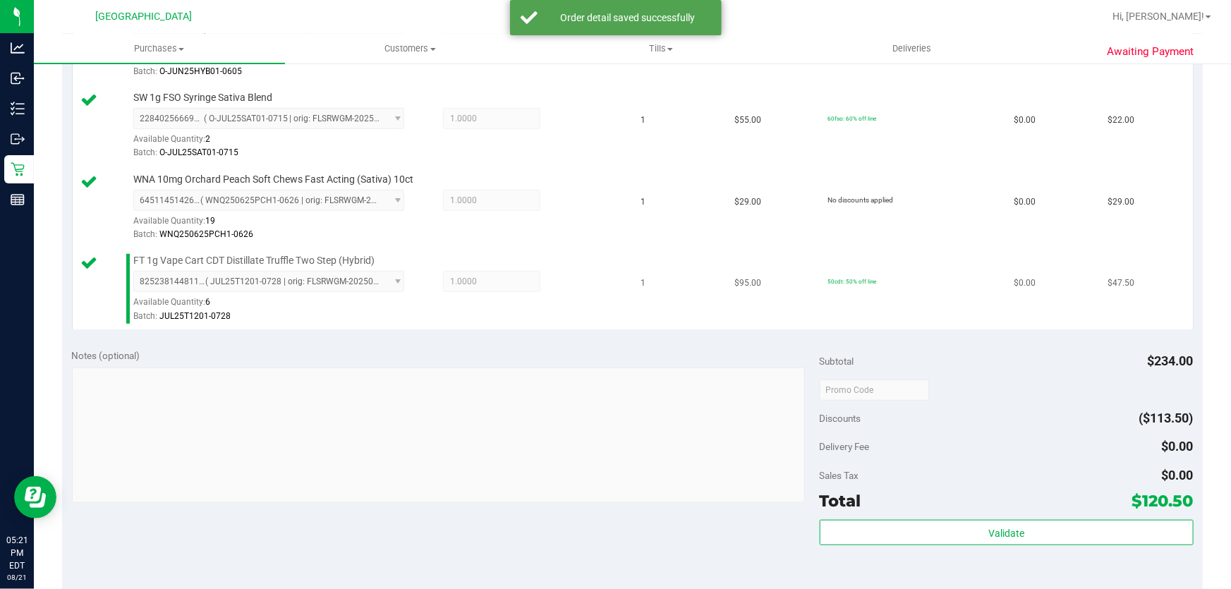
scroll to position [577, 0]
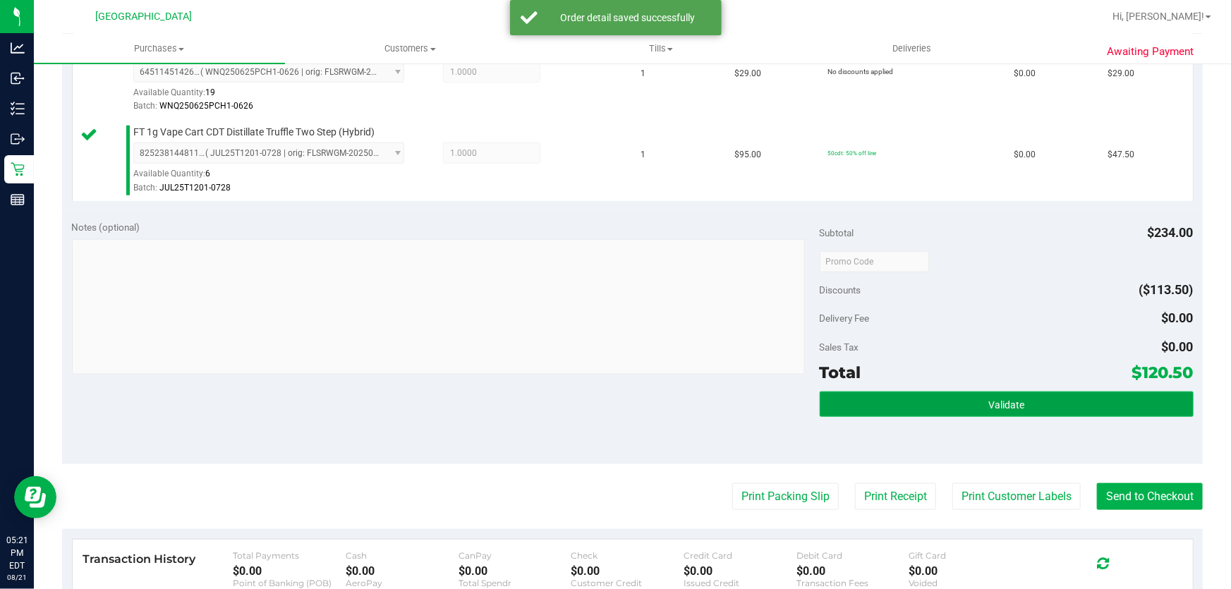
click at [1000, 407] on span "Validate" at bounding box center [1006, 404] width 36 height 11
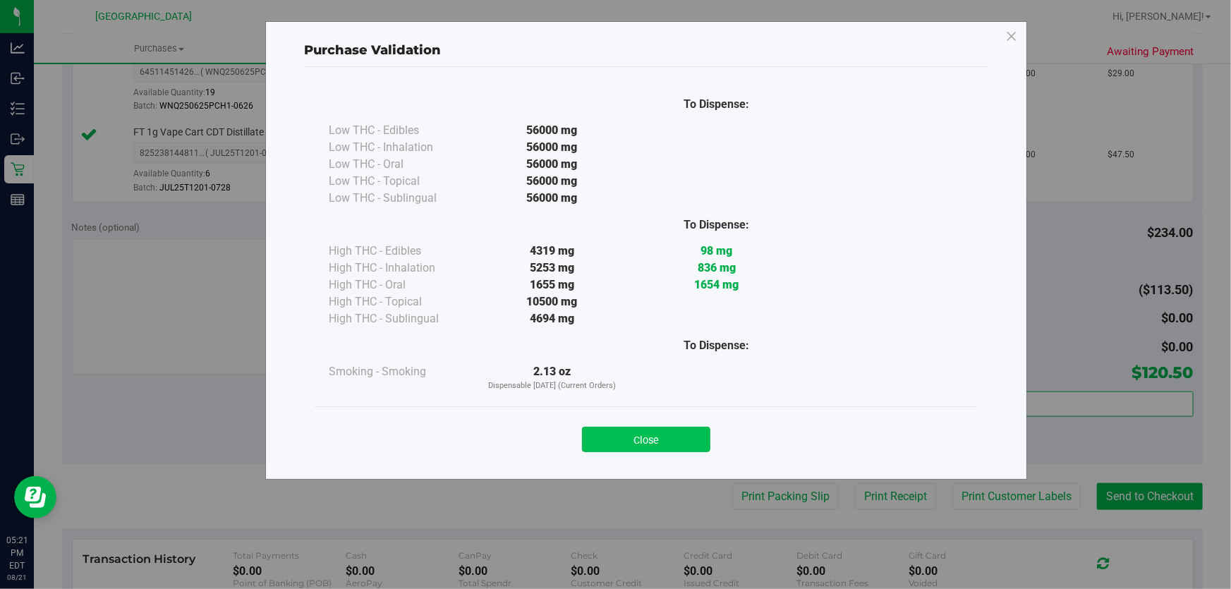
click at [639, 431] on button "Close" at bounding box center [646, 439] width 128 height 25
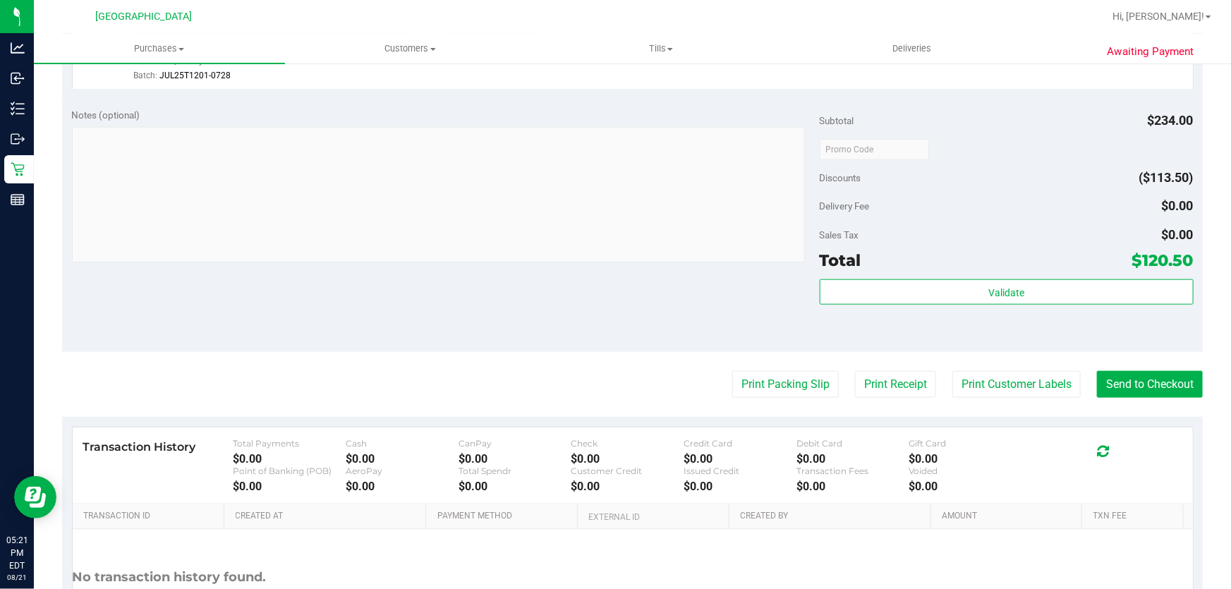
scroll to position [705, 0]
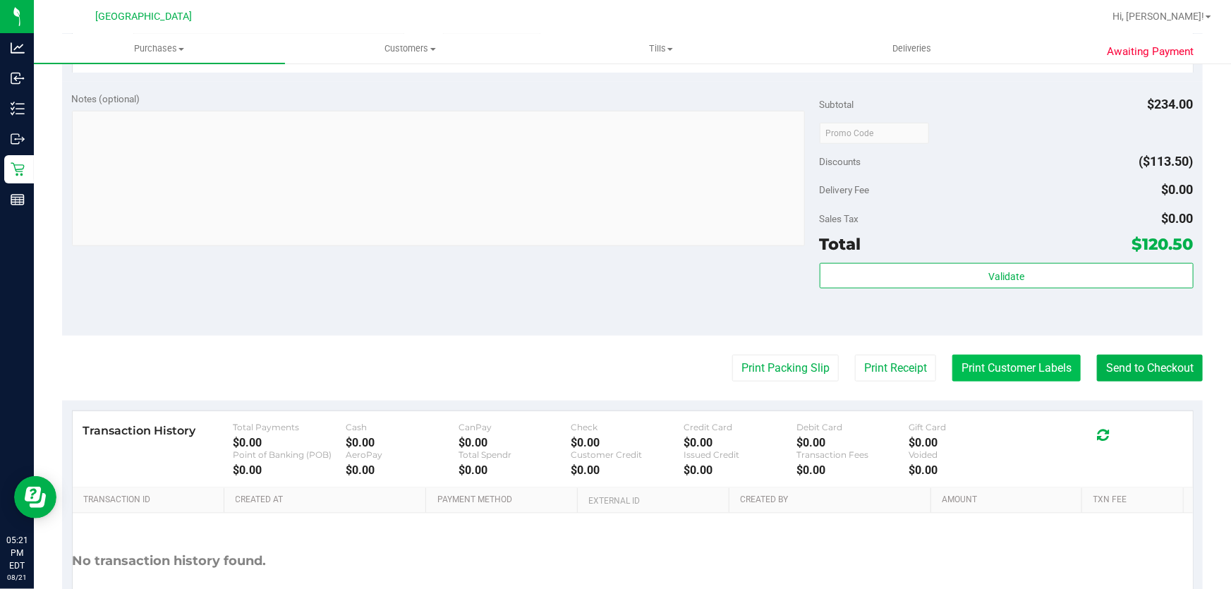
click at [988, 361] on button "Print Customer Labels" at bounding box center [1016, 368] width 128 height 27
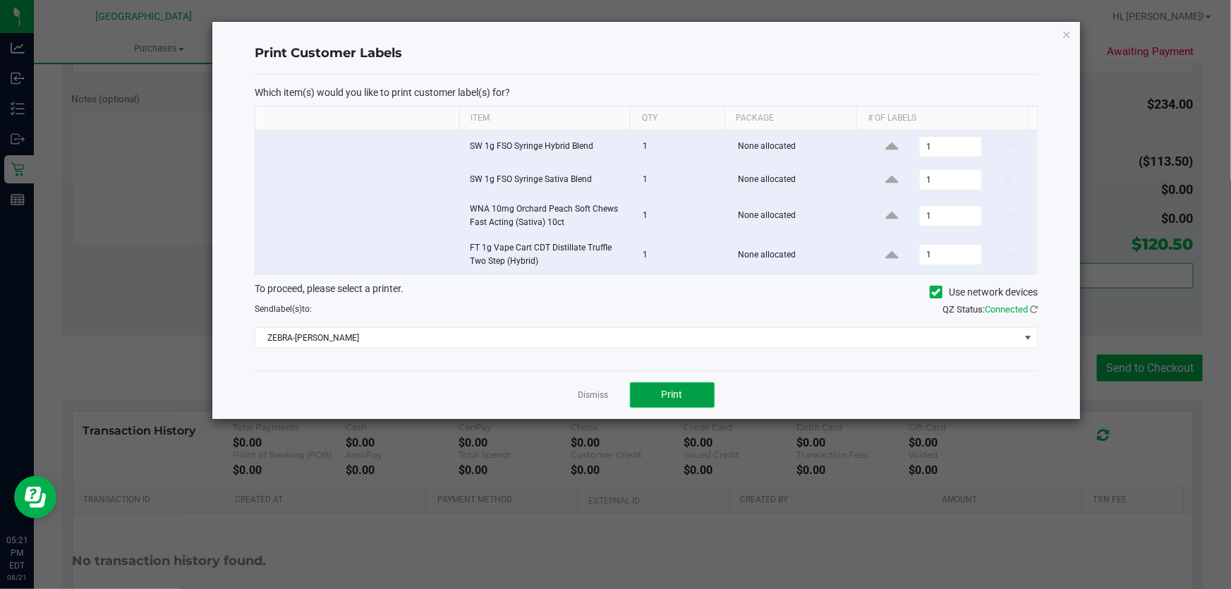
click at [703, 396] on button "Print" at bounding box center [672, 394] width 85 height 25
click at [599, 395] on link "Dismiss" at bounding box center [593, 395] width 30 height 12
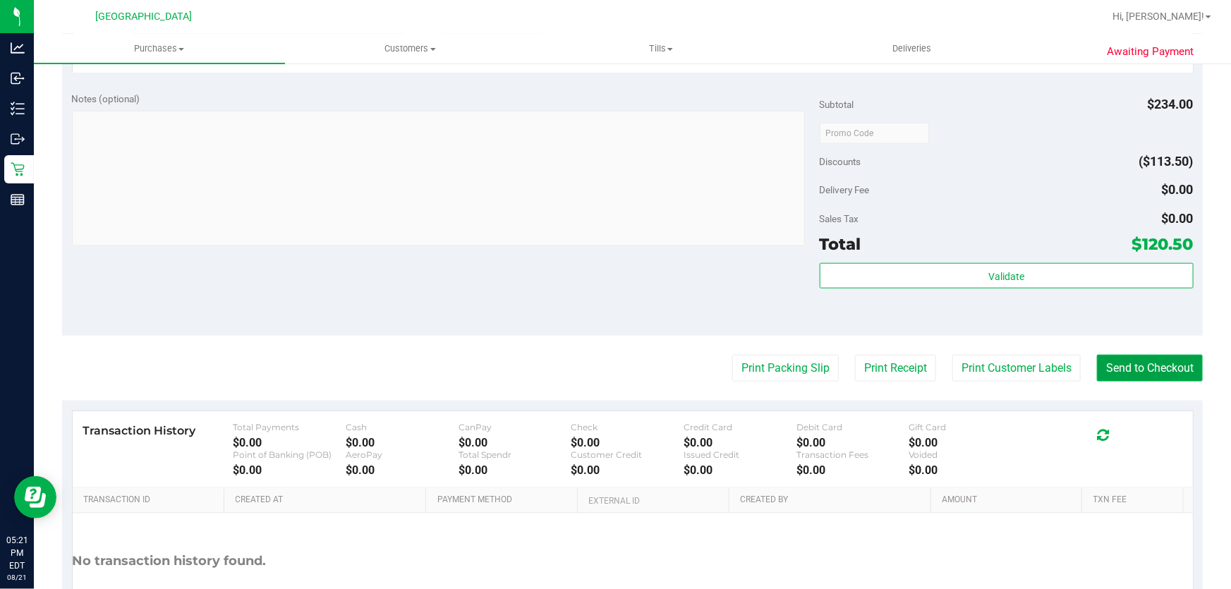
click at [1166, 360] on button "Send to Checkout" at bounding box center [1150, 368] width 106 height 27
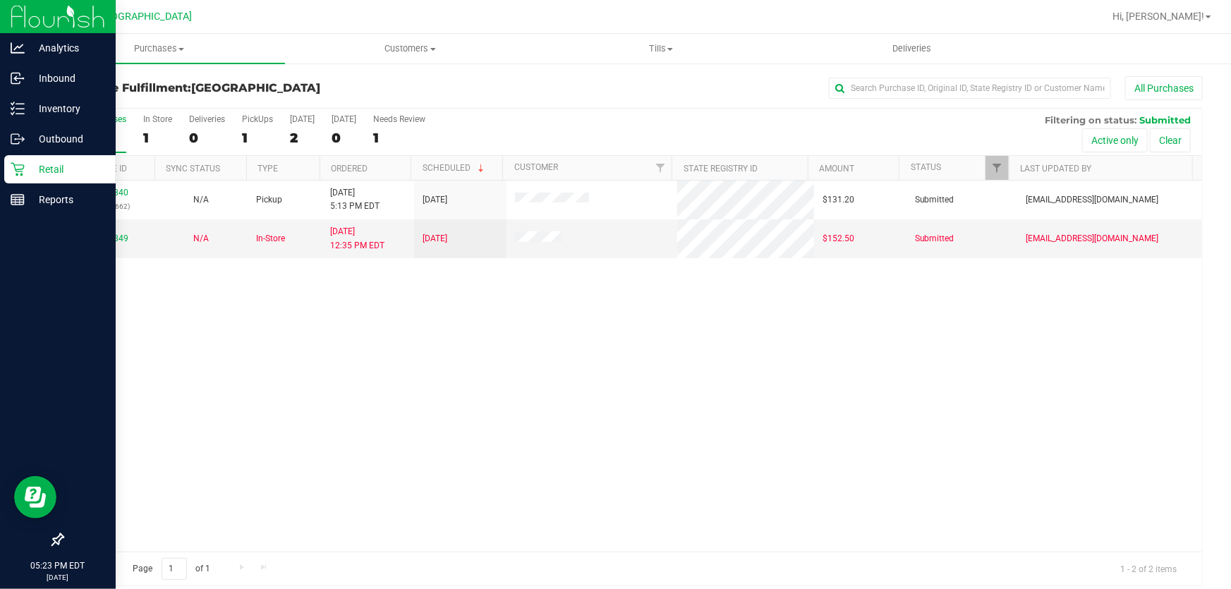
click at [54, 171] on p "Retail" at bounding box center [67, 169] width 85 height 17
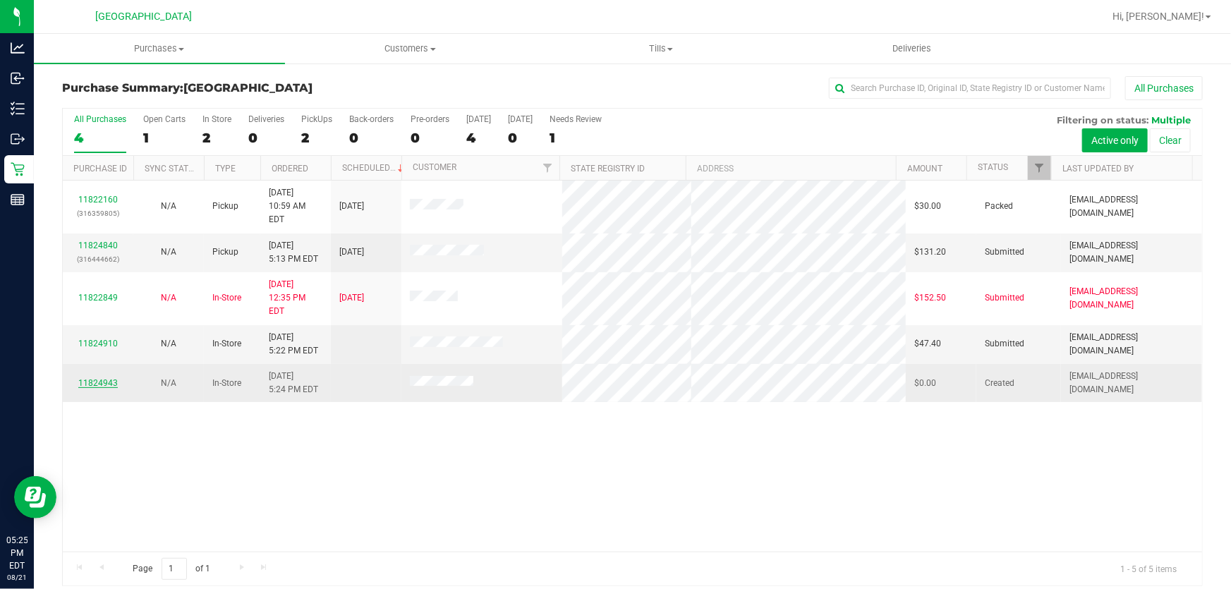
click at [94, 378] on link "11824943" at bounding box center [97, 383] width 39 height 10
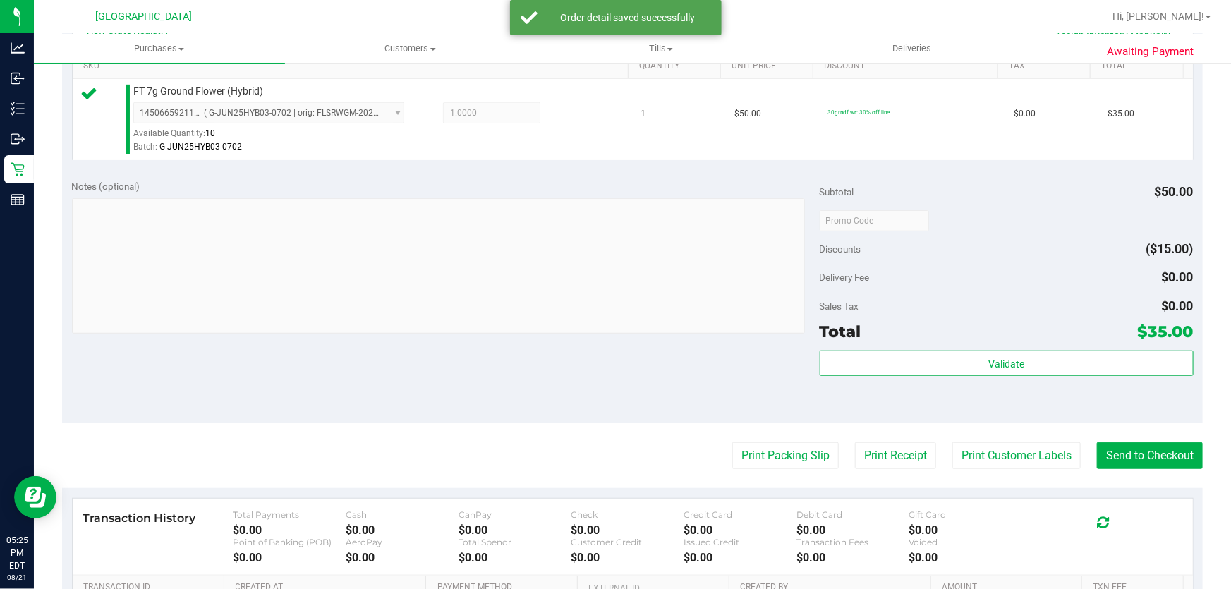
scroll to position [384, 0]
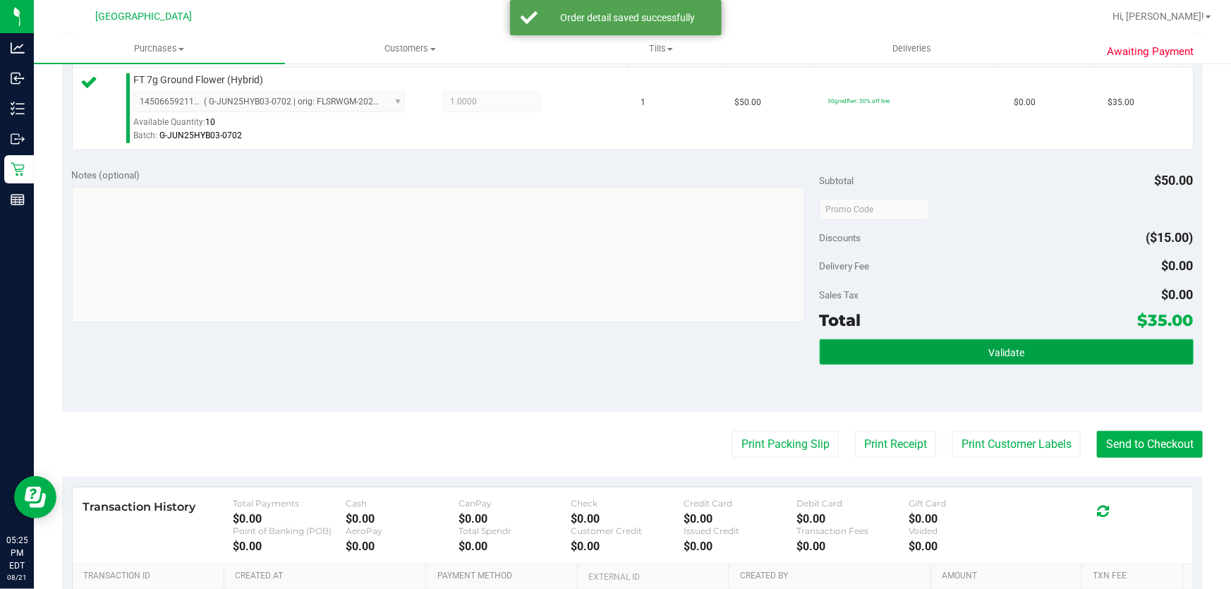
click at [948, 339] on button "Validate" at bounding box center [1006, 351] width 374 height 25
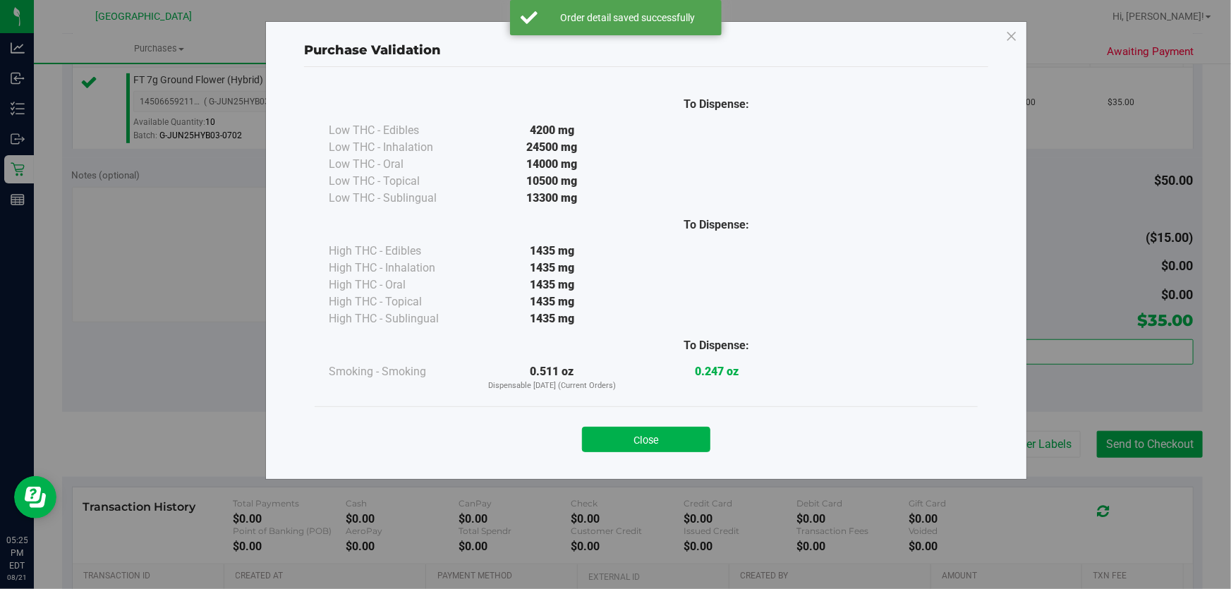
drag, startPoint x: 682, startPoint y: 429, endPoint x: 696, endPoint y: 431, distance: 14.2
click at [682, 430] on button "Close" at bounding box center [646, 439] width 128 height 25
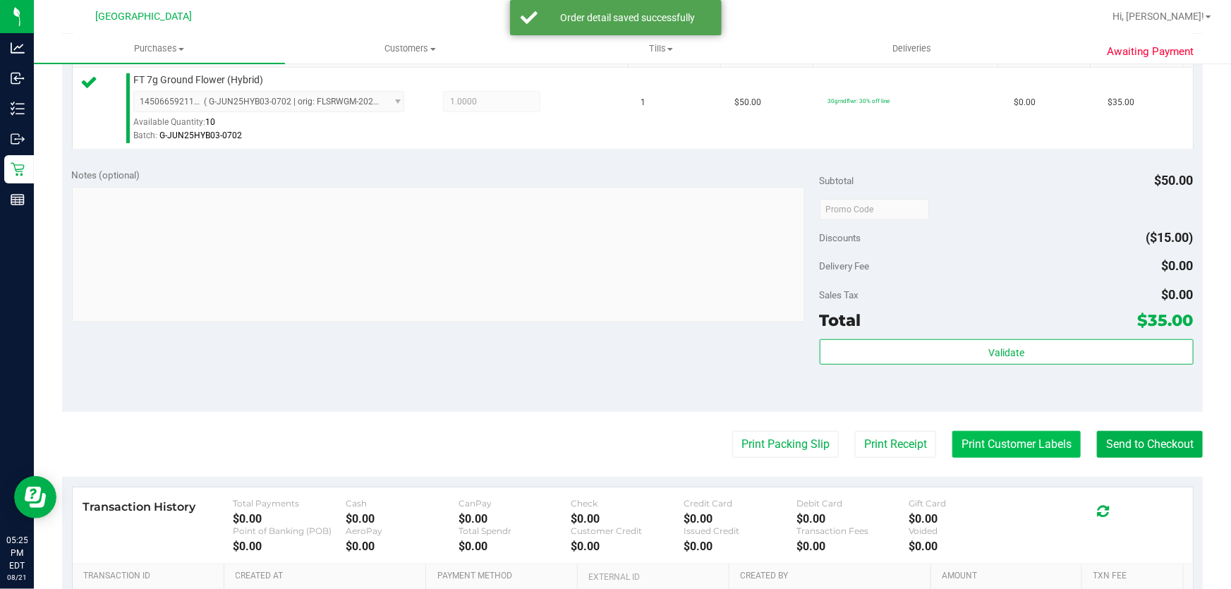
click at [1042, 441] on button "Print Customer Labels" at bounding box center [1016, 444] width 128 height 27
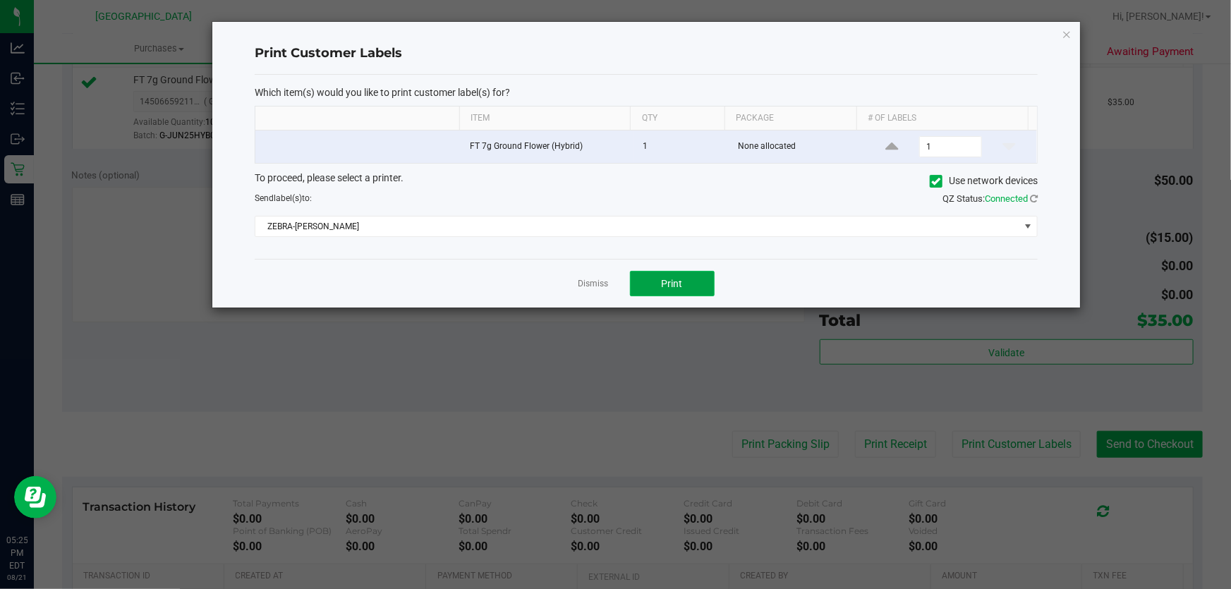
click at [692, 280] on button "Print" at bounding box center [672, 283] width 85 height 25
click at [600, 276] on app-cancel-button "Dismiss" at bounding box center [593, 283] width 30 height 15
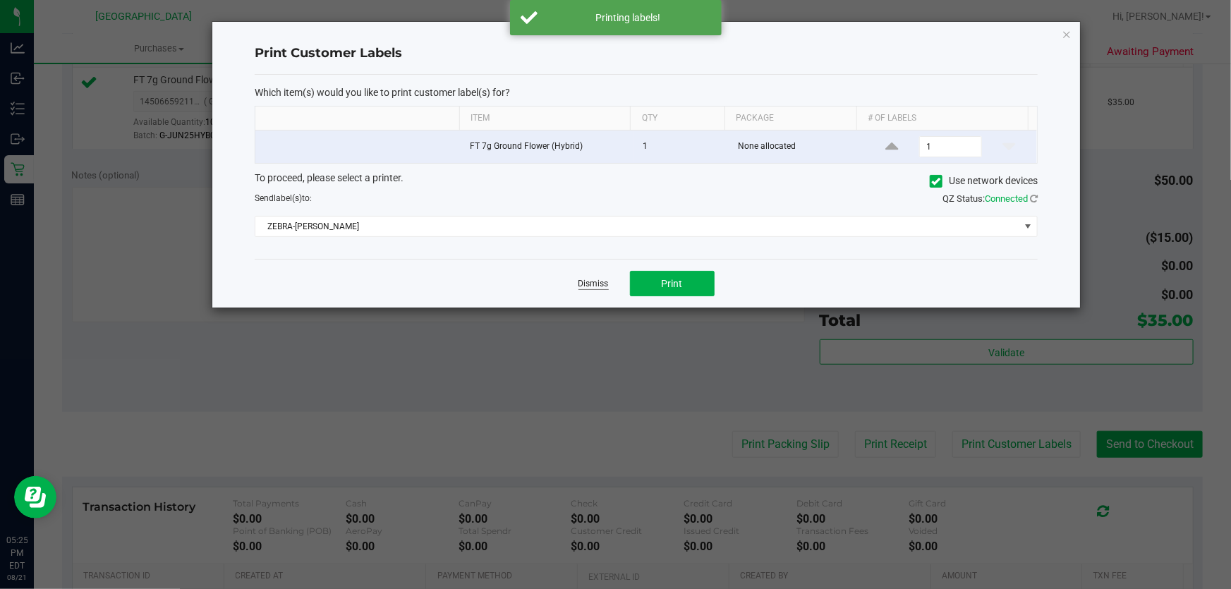
click at [599, 287] on link "Dismiss" at bounding box center [593, 284] width 30 height 12
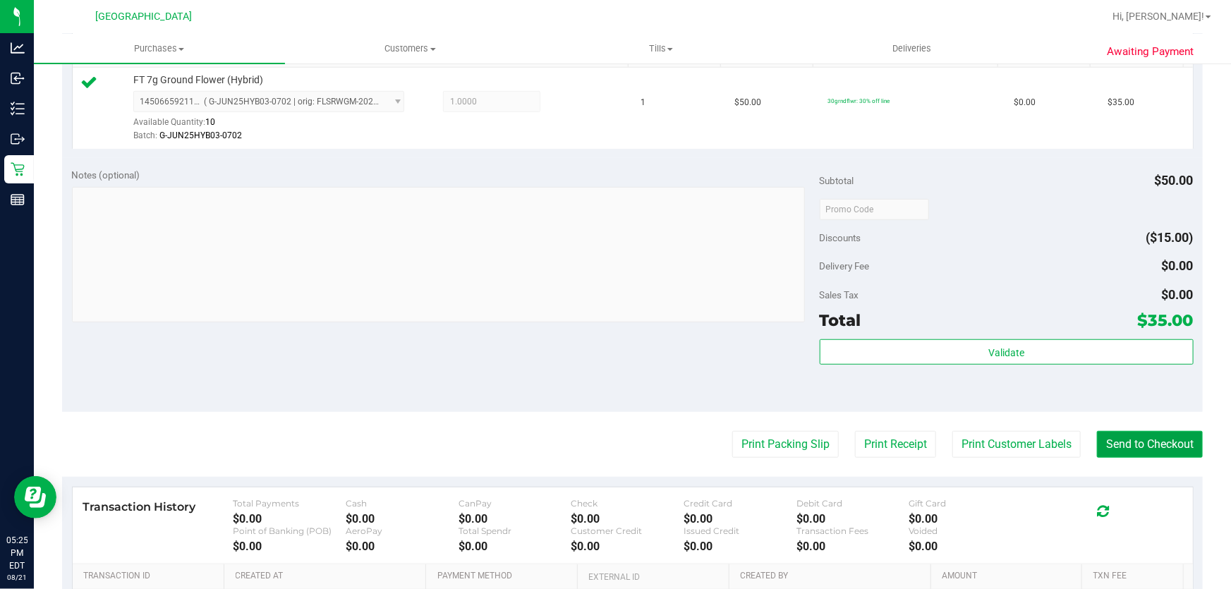
click at [1121, 446] on button "Send to Checkout" at bounding box center [1150, 444] width 106 height 27
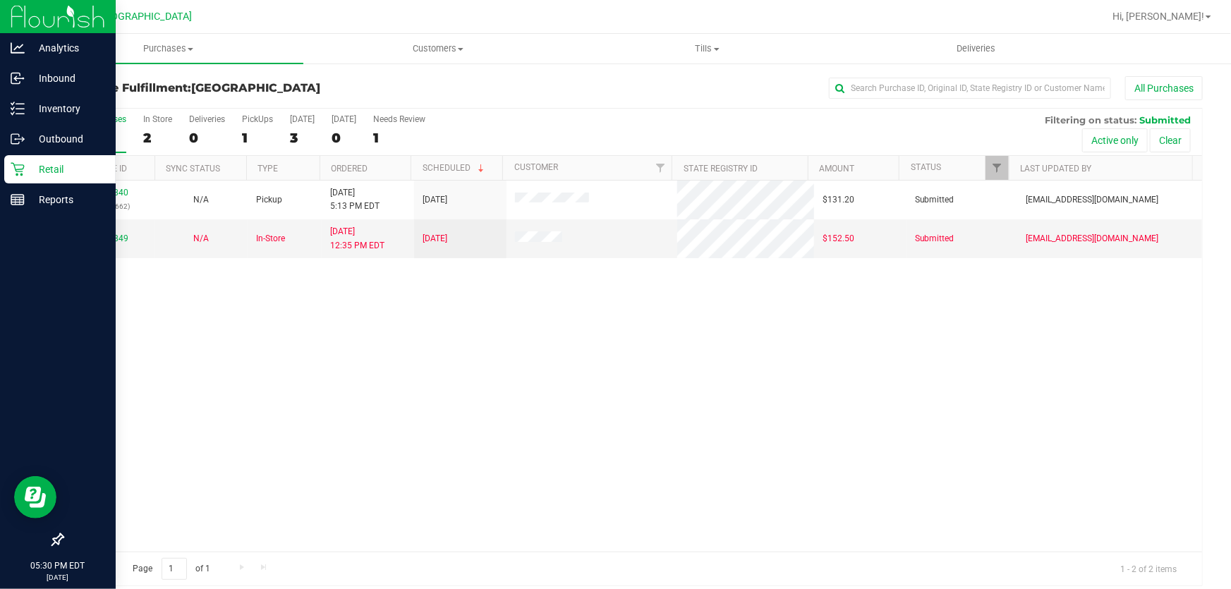
click at [61, 169] on p "Retail" at bounding box center [67, 169] width 85 height 17
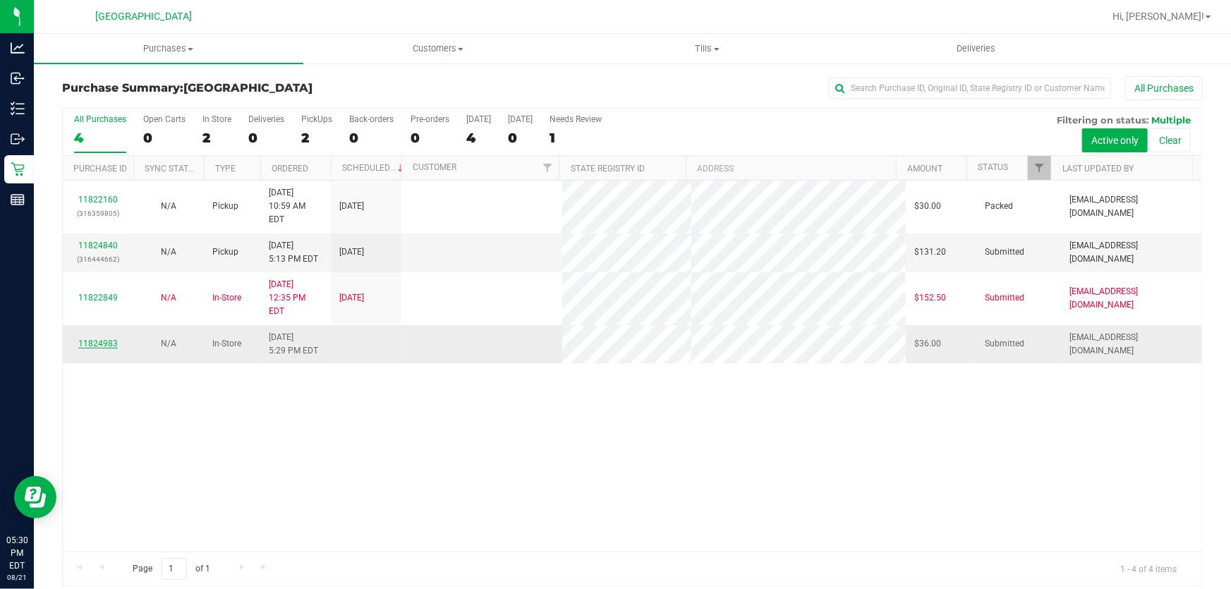
click at [97, 338] on link "11824983" at bounding box center [97, 343] width 39 height 10
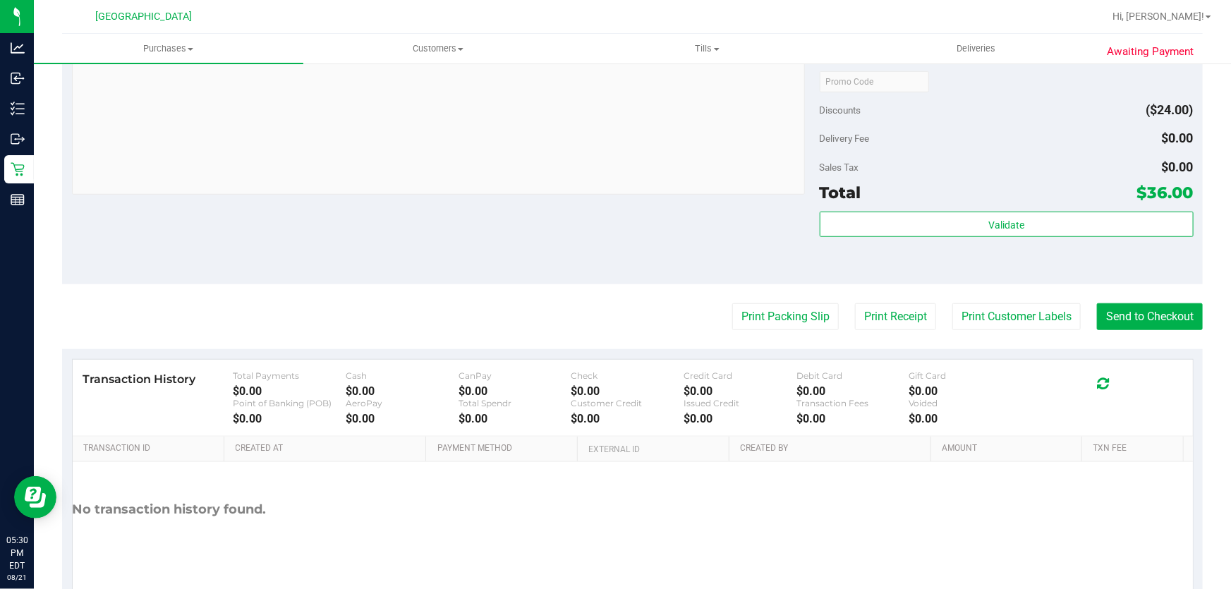
scroll to position [513, 0]
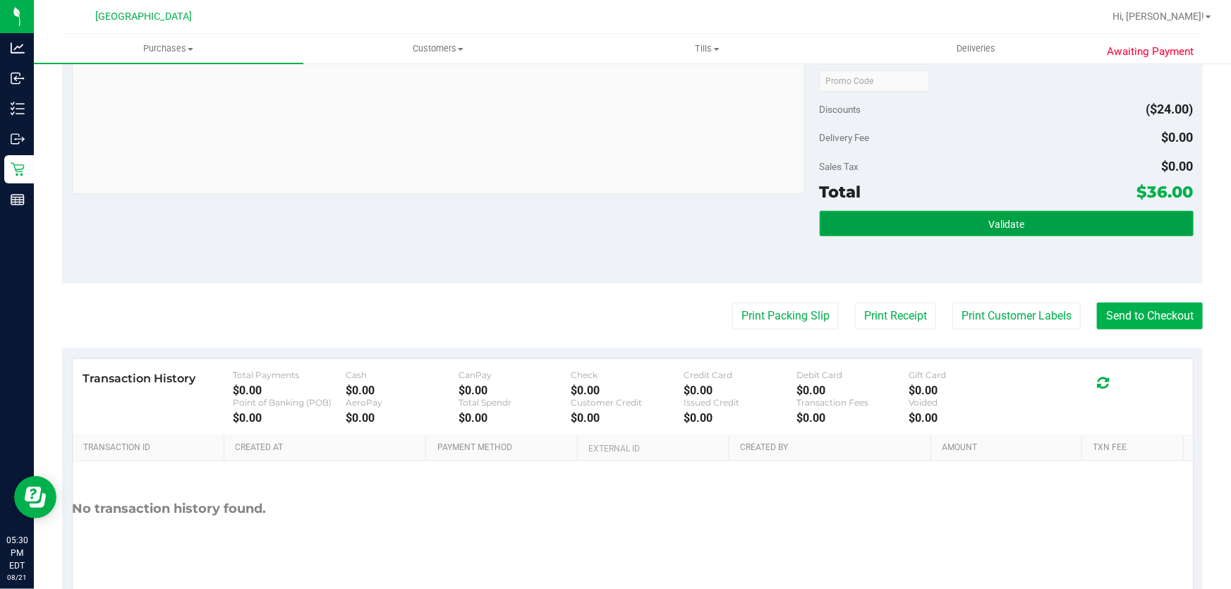
click at [896, 233] on button "Validate" at bounding box center [1006, 223] width 374 height 25
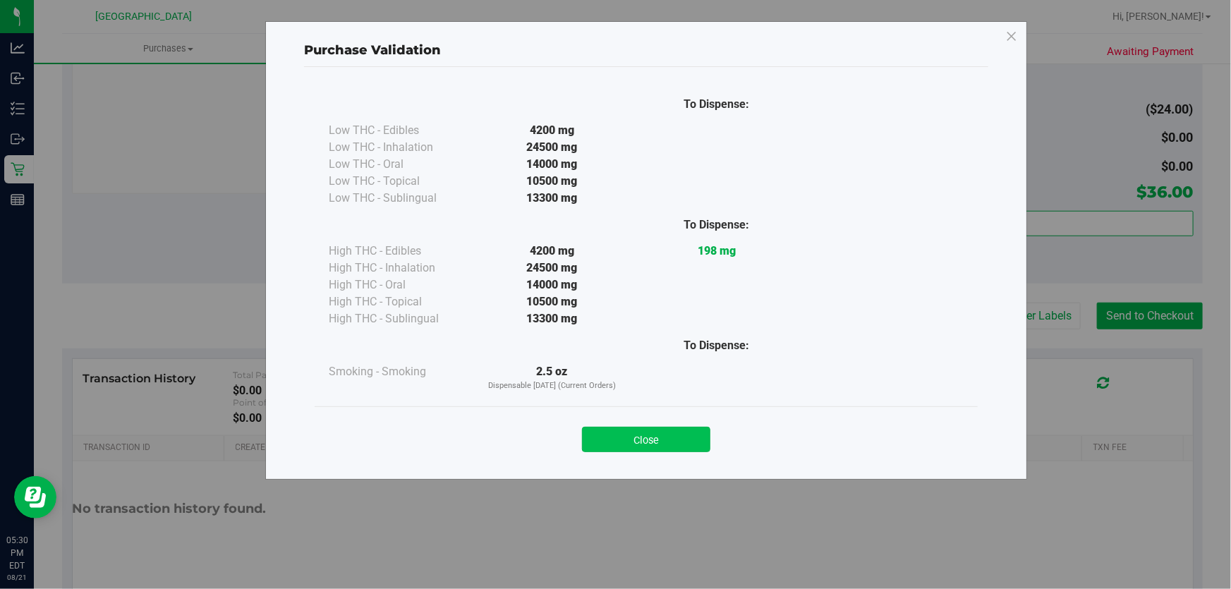
click at [631, 441] on button "Close" at bounding box center [646, 439] width 128 height 25
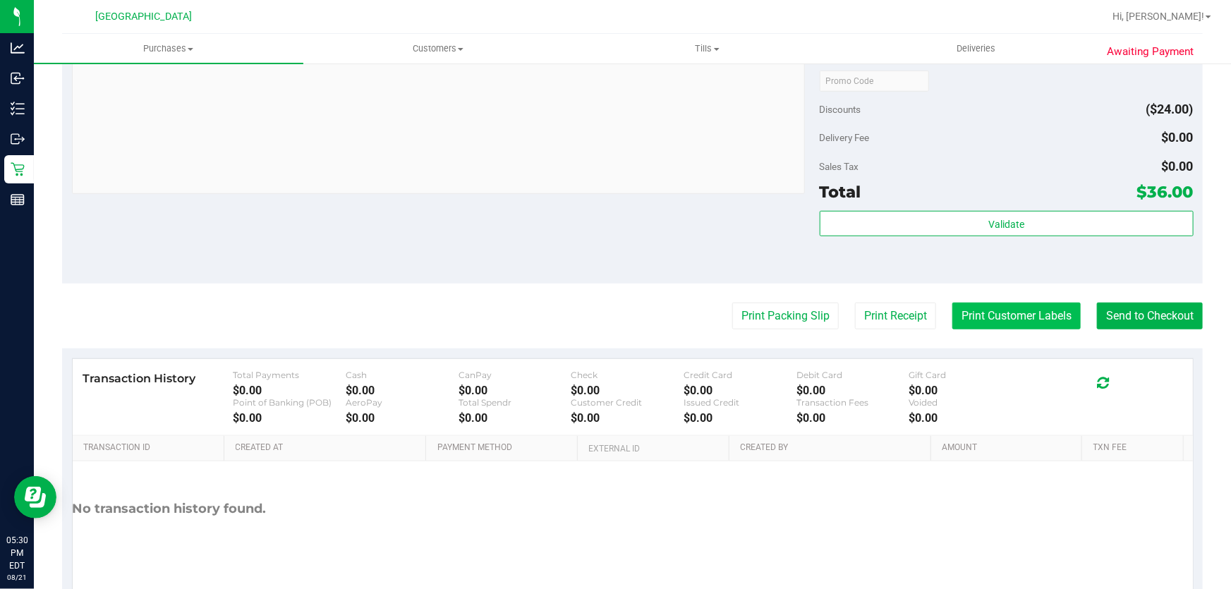
click at [1058, 308] on button "Print Customer Labels" at bounding box center [1016, 316] width 128 height 27
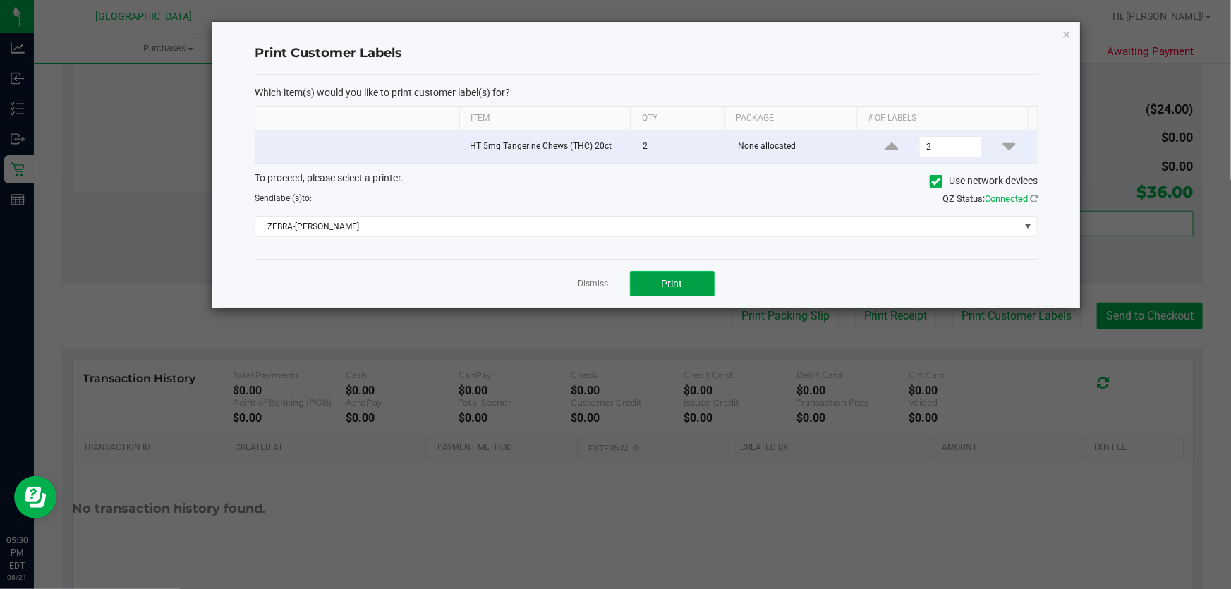
click at [658, 273] on button "Print" at bounding box center [672, 283] width 85 height 25
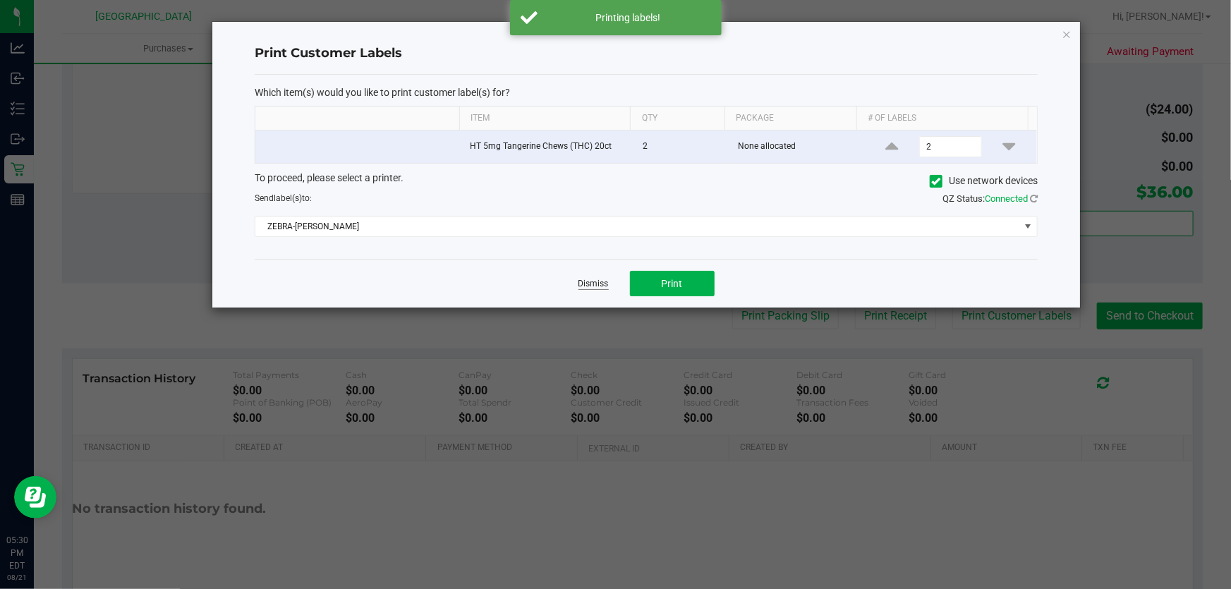
click at [578, 281] on link "Dismiss" at bounding box center [593, 284] width 30 height 12
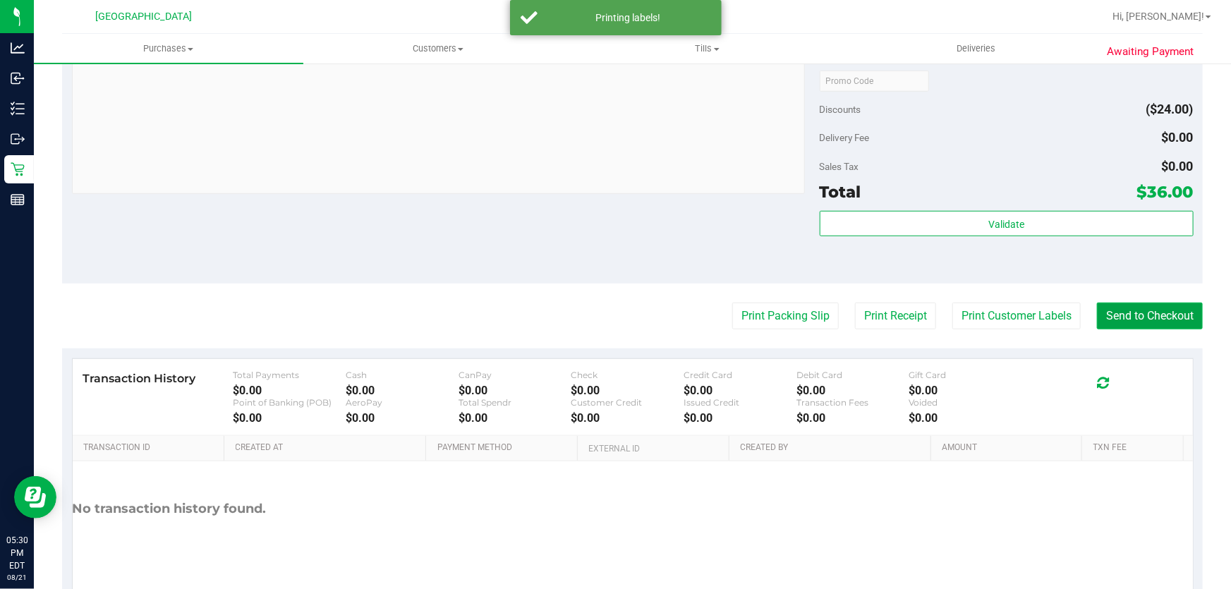
click at [1121, 312] on button "Send to Checkout" at bounding box center [1150, 316] width 106 height 27
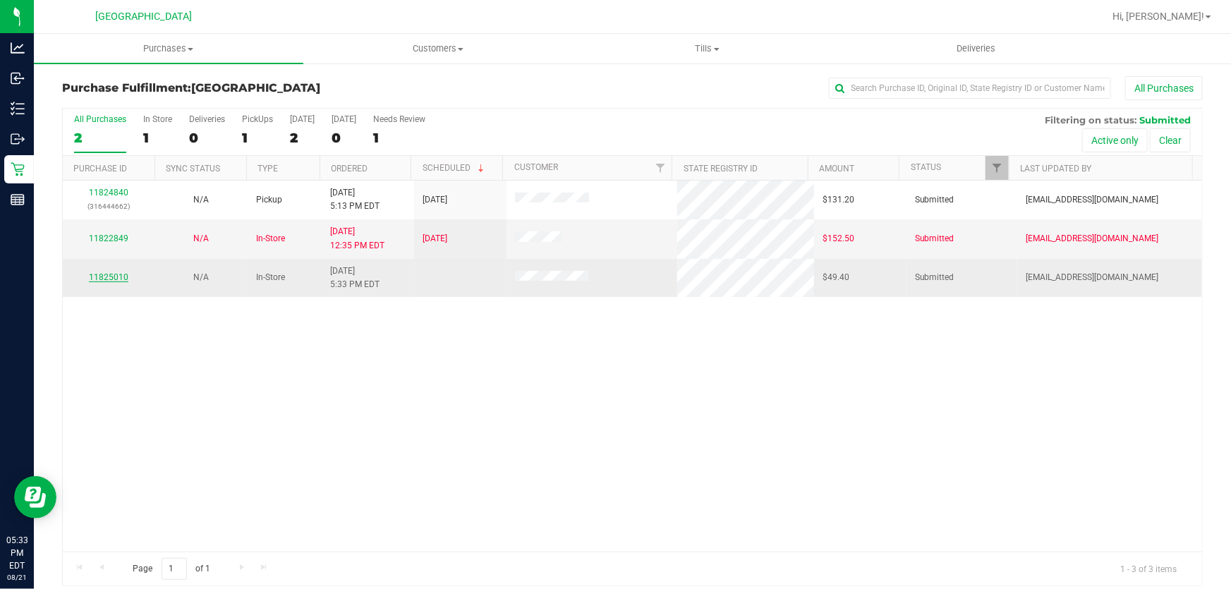
click at [109, 276] on link "11825010" at bounding box center [108, 277] width 39 height 10
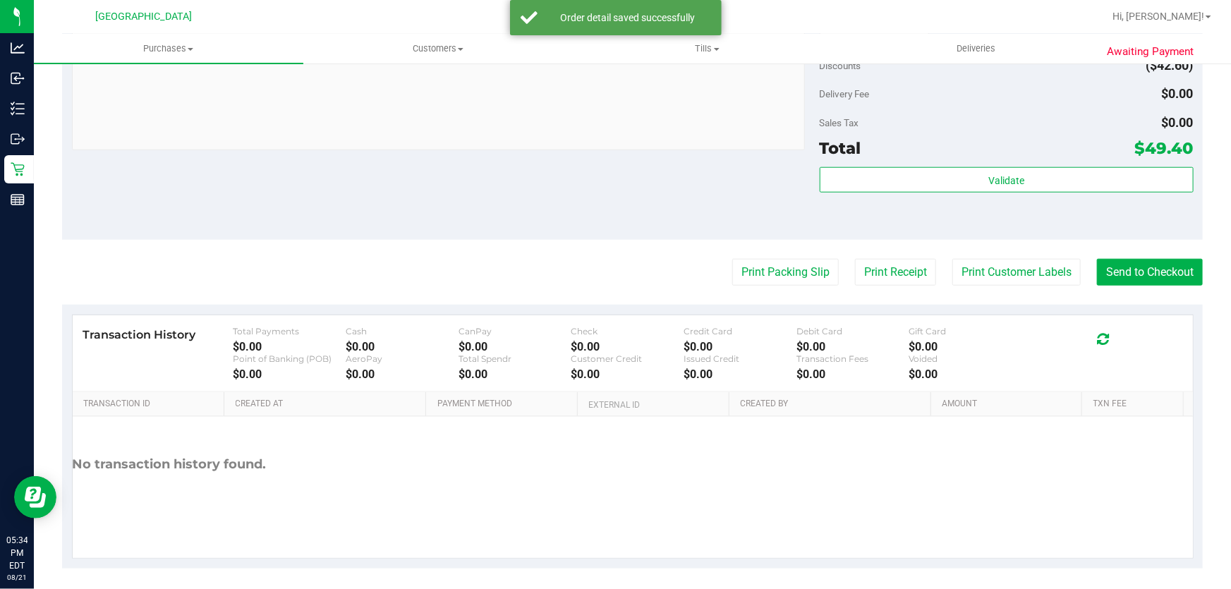
scroll to position [641, 0]
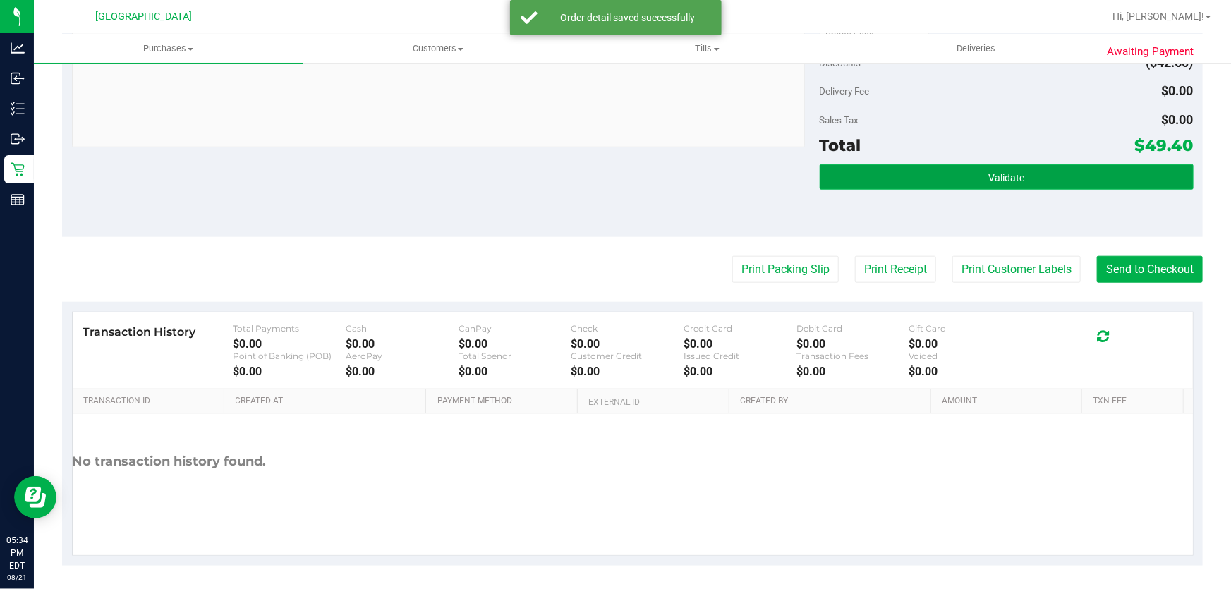
click at [1036, 183] on button "Validate" at bounding box center [1006, 176] width 374 height 25
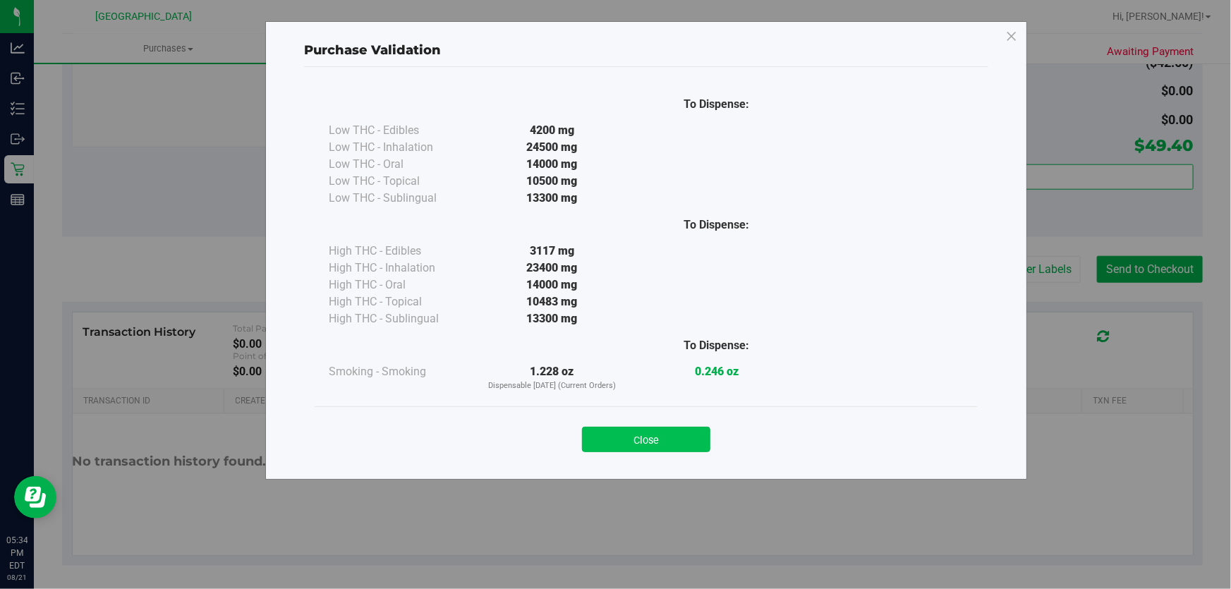
click at [620, 447] on button "Close" at bounding box center [646, 439] width 128 height 25
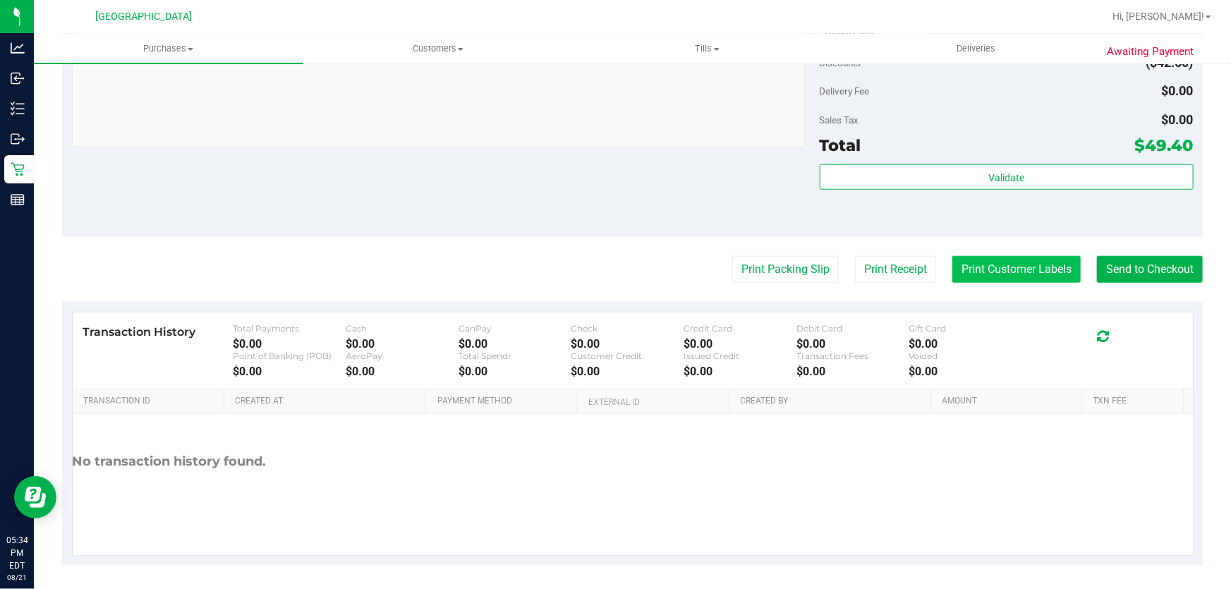
click at [1020, 269] on button "Print Customer Labels" at bounding box center [1016, 269] width 128 height 27
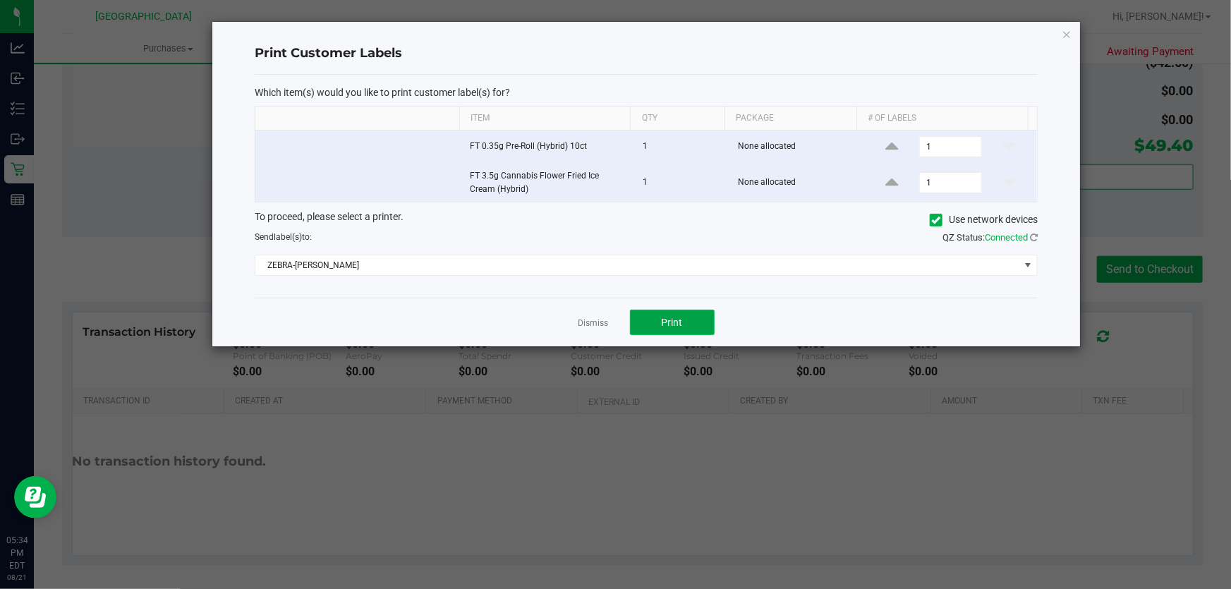
click at [696, 324] on button "Print" at bounding box center [672, 322] width 85 height 25
click at [602, 315] on app-cancel-button "Dismiss" at bounding box center [593, 322] width 30 height 15
click at [602, 320] on link "Dismiss" at bounding box center [593, 323] width 30 height 12
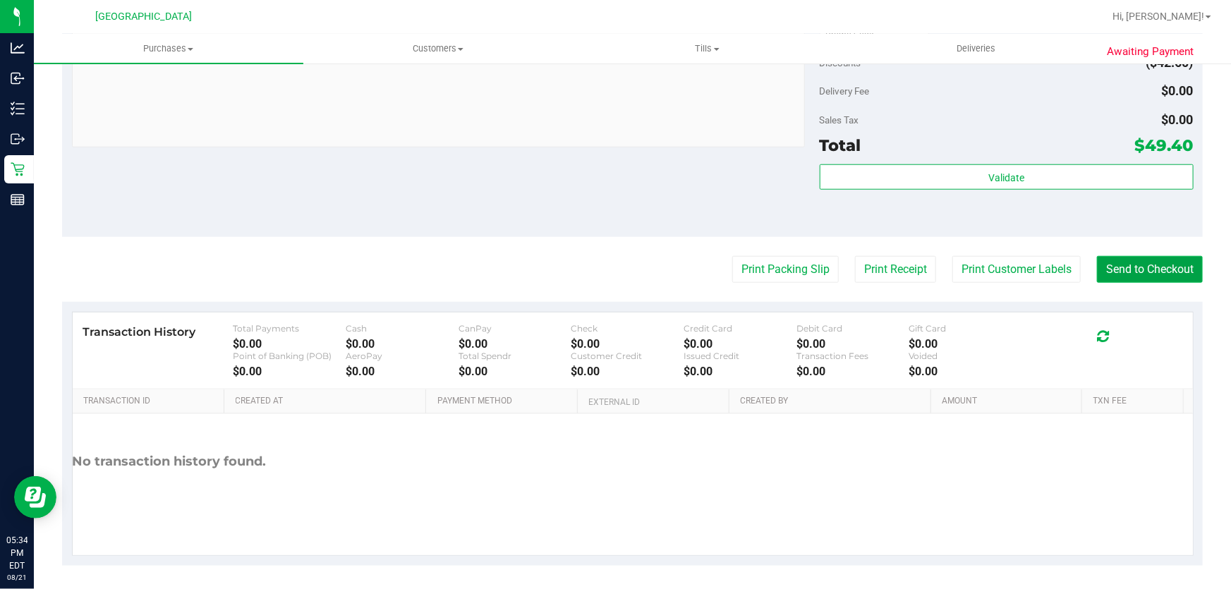
click at [1165, 267] on button "Send to Checkout" at bounding box center [1150, 269] width 106 height 27
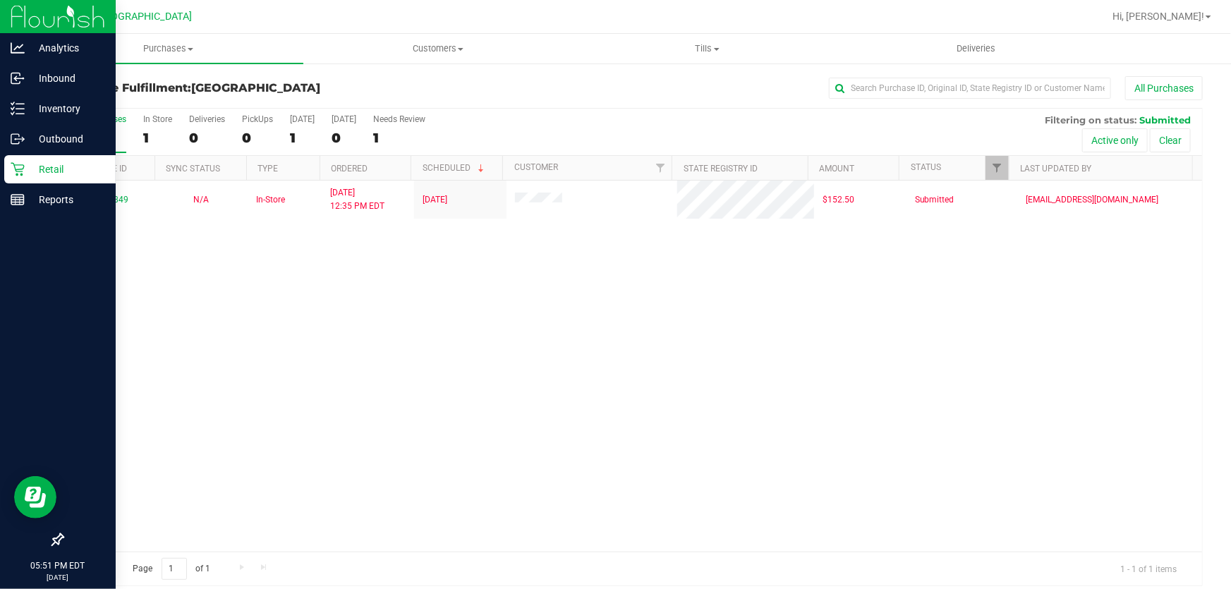
click at [23, 169] on icon at bounding box center [18, 169] width 14 height 14
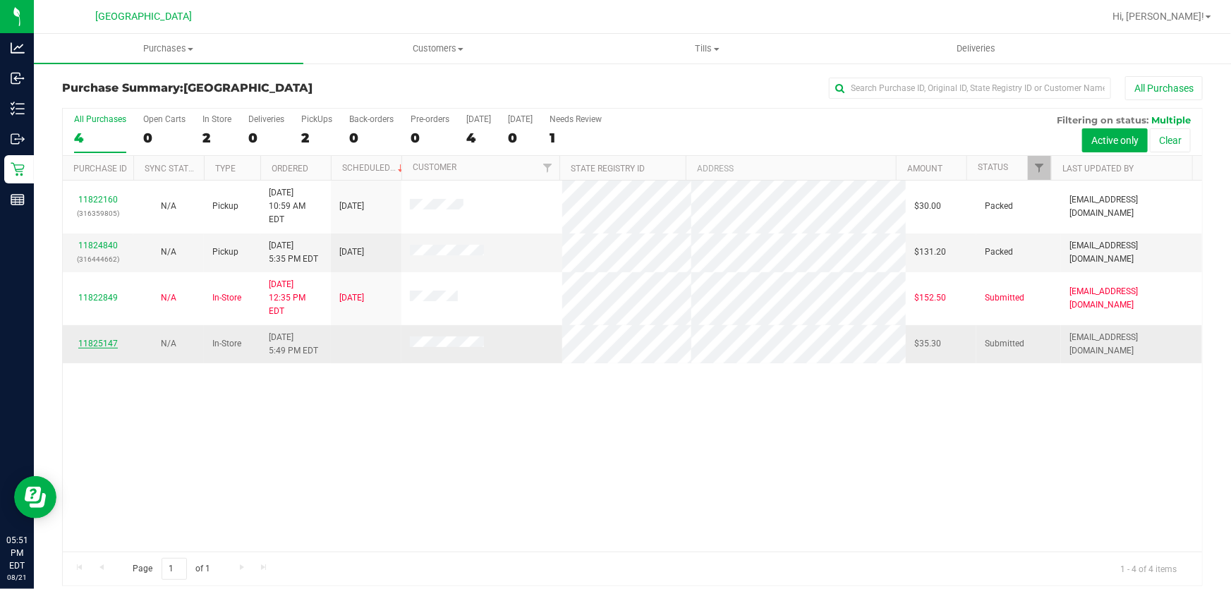
click at [102, 338] on link "11825147" at bounding box center [97, 343] width 39 height 10
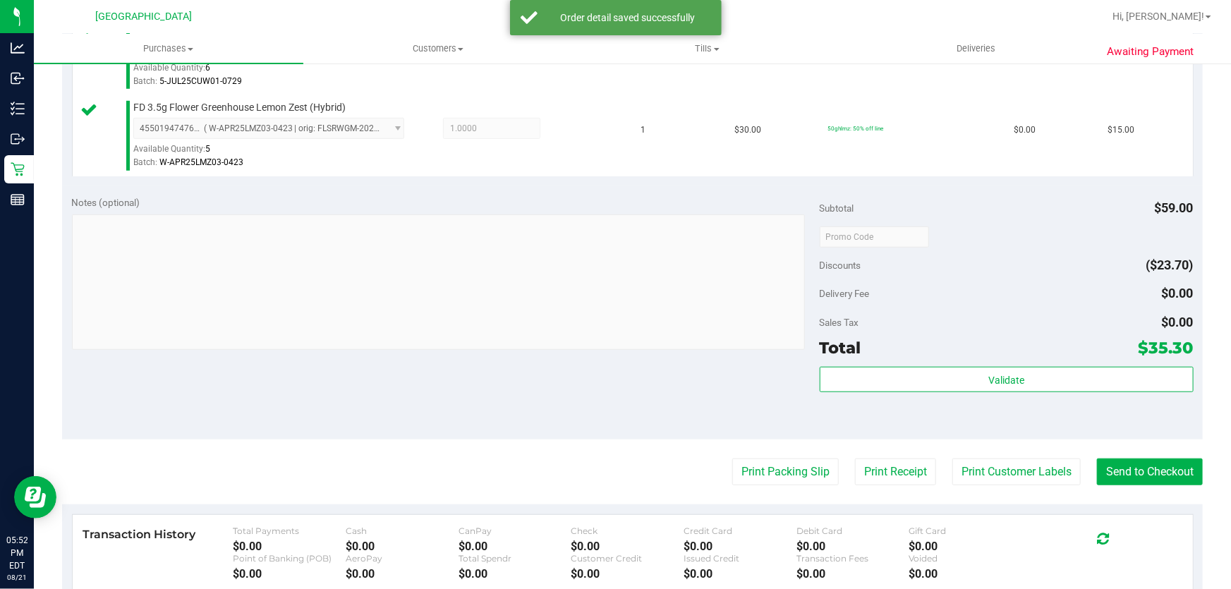
scroll to position [448, 0]
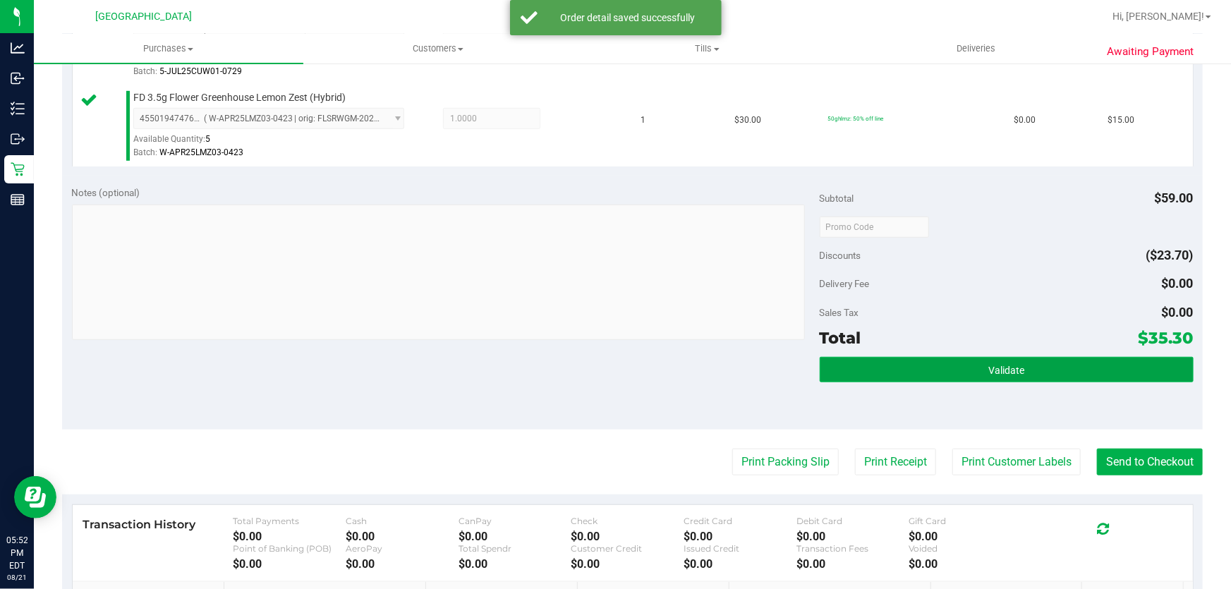
click at [889, 381] on button "Validate" at bounding box center [1006, 369] width 374 height 25
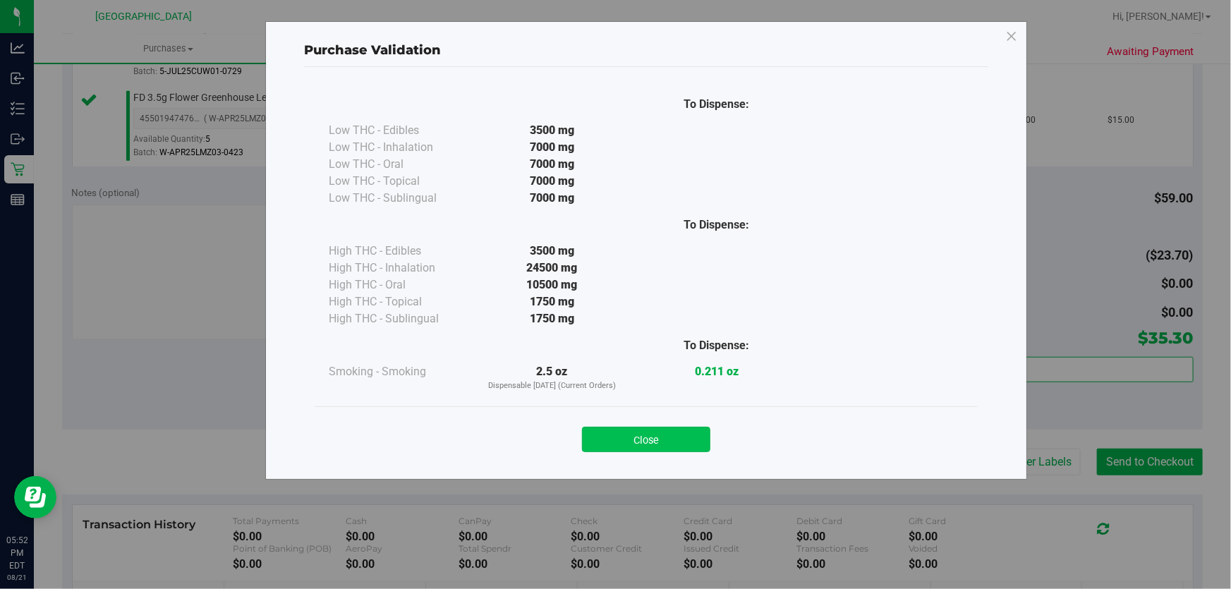
click at [683, 430] on button "Close" at bounding box center [646, 439] width 128 height 25
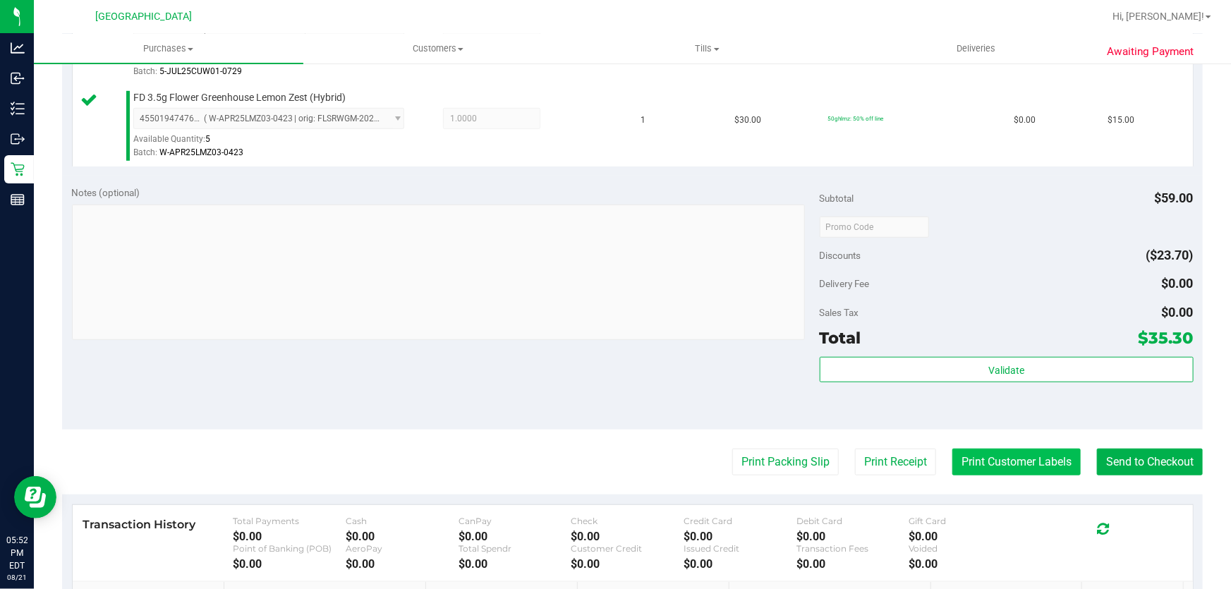
click at [1023, 456] on button "Print Customer Labels" at bounding box center [1016, 461] width 128 height 27
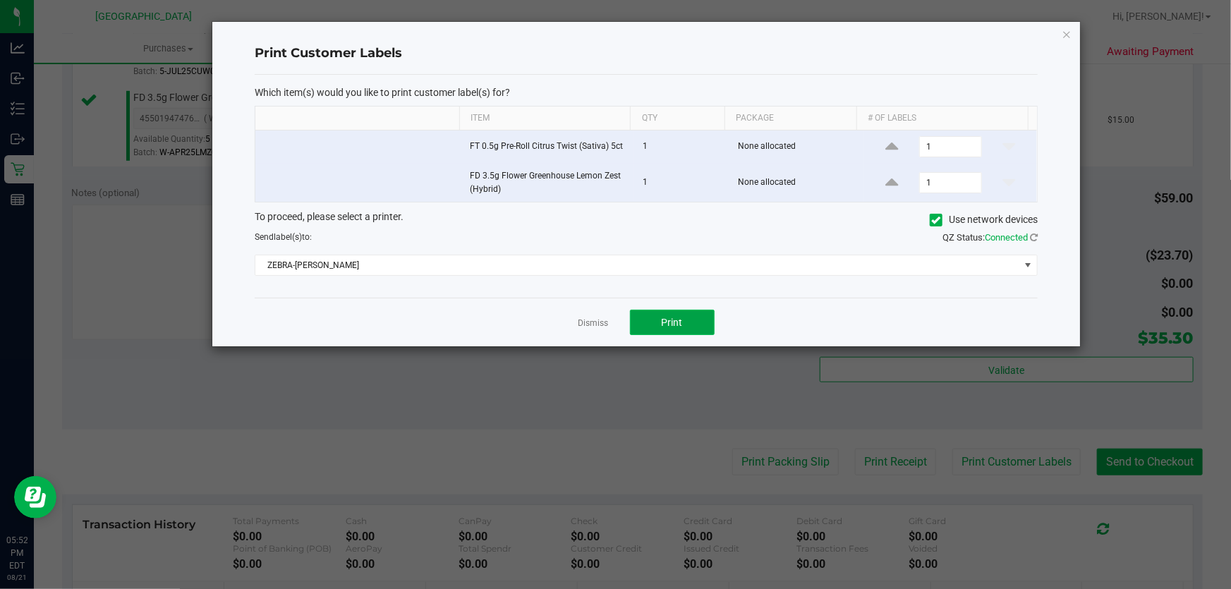
click at [678, 318] on span "Print" at bounding box center [671, 322] width 21 height 11
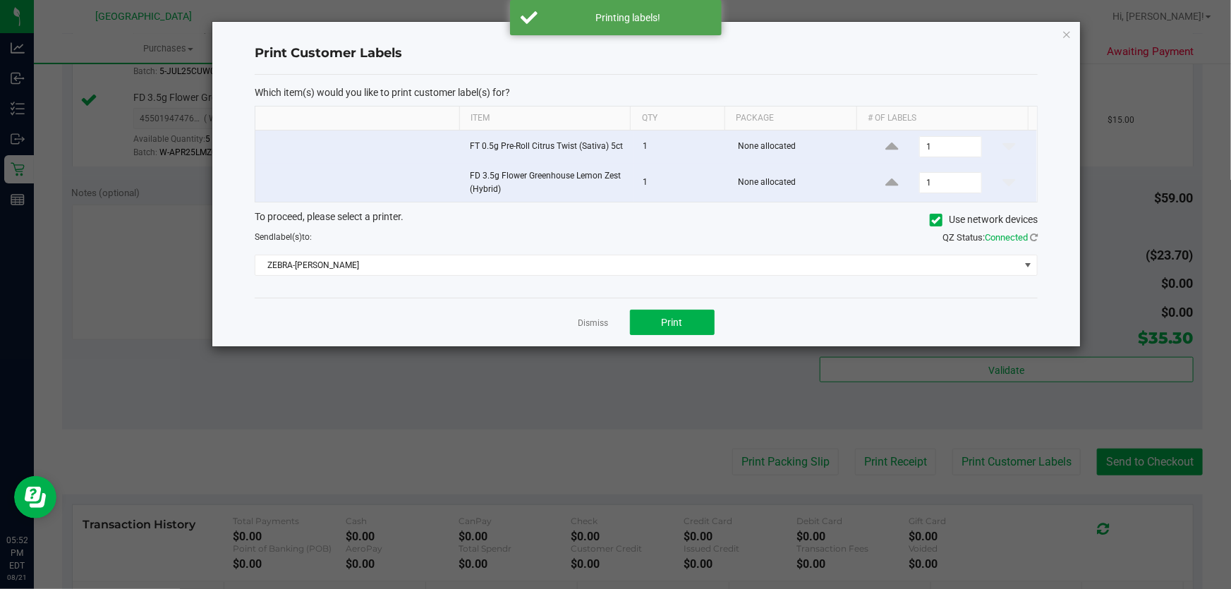
click at [599, 319] on link "Dismiss" at bounding box center [593, 323] width 30 height 12
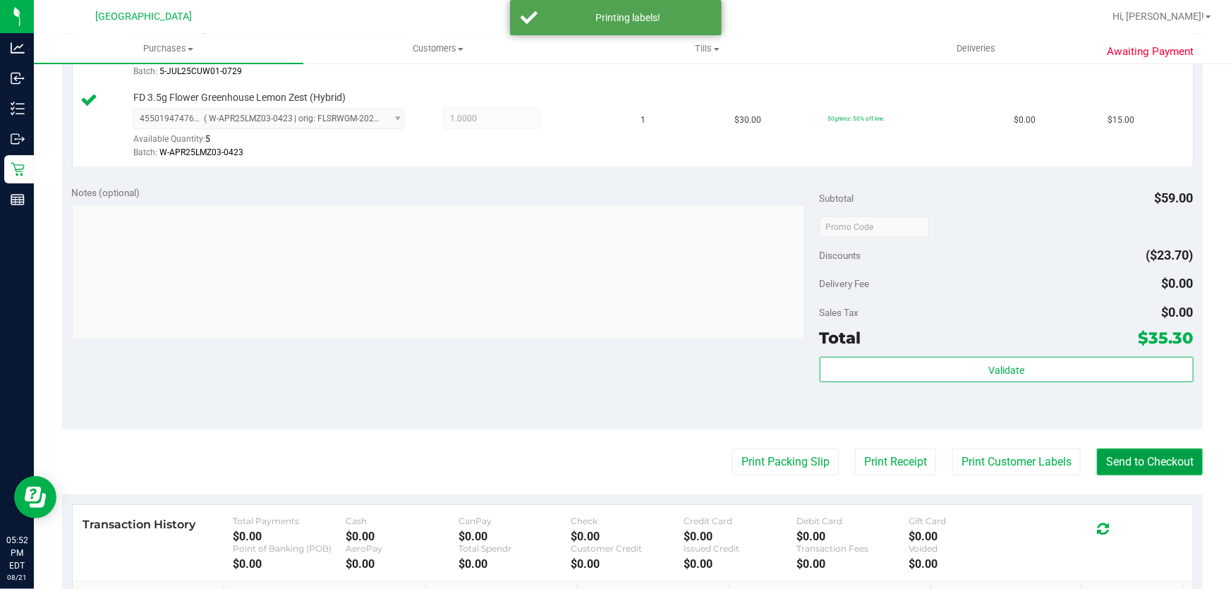
click at [1163, 472] on button "Send to Checkout" at bounding box center [1150, 461] width 106 height 27
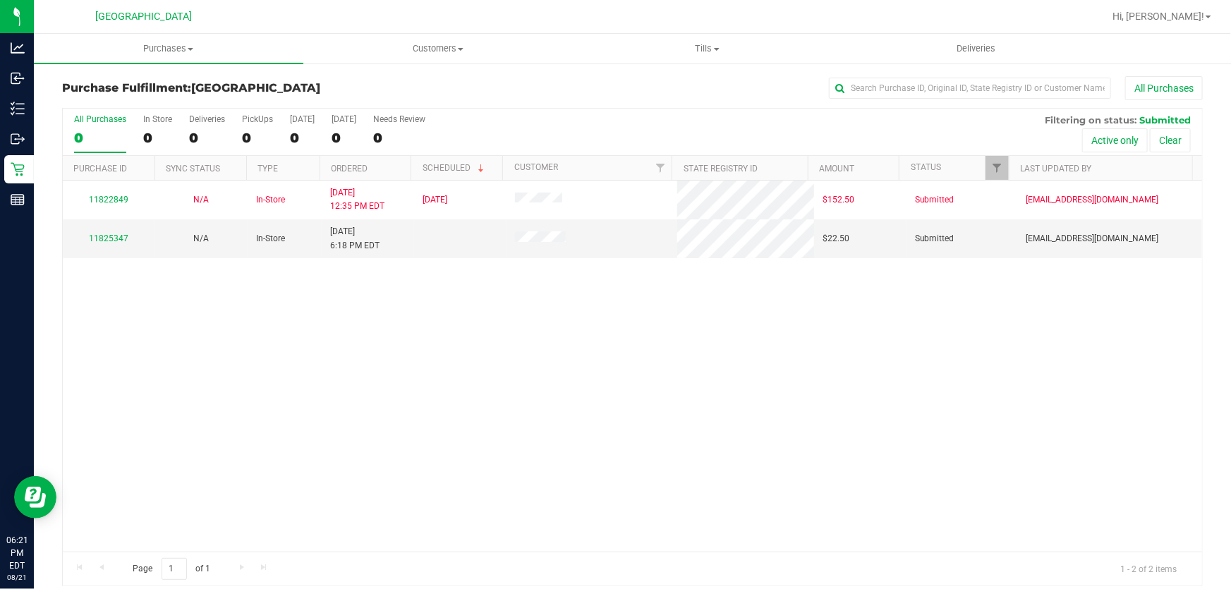
scroll to position [11, 0]
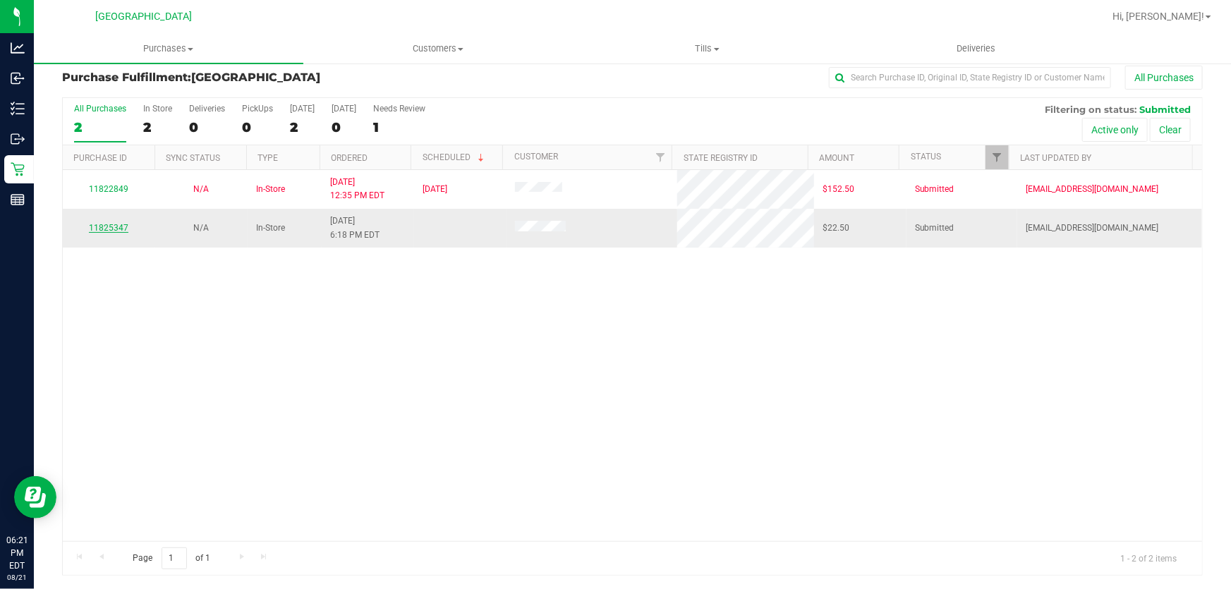
click at [102, 223] on link "11825347" at bounding box center [108, 228] width 39 height 10
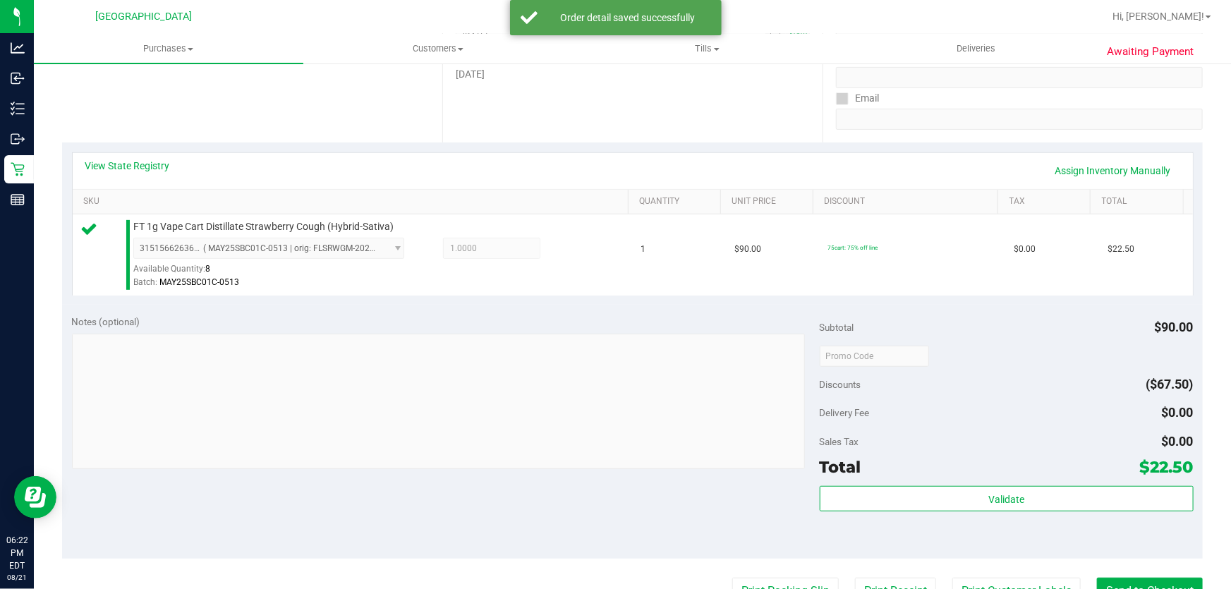
scroll to position [395, 0]
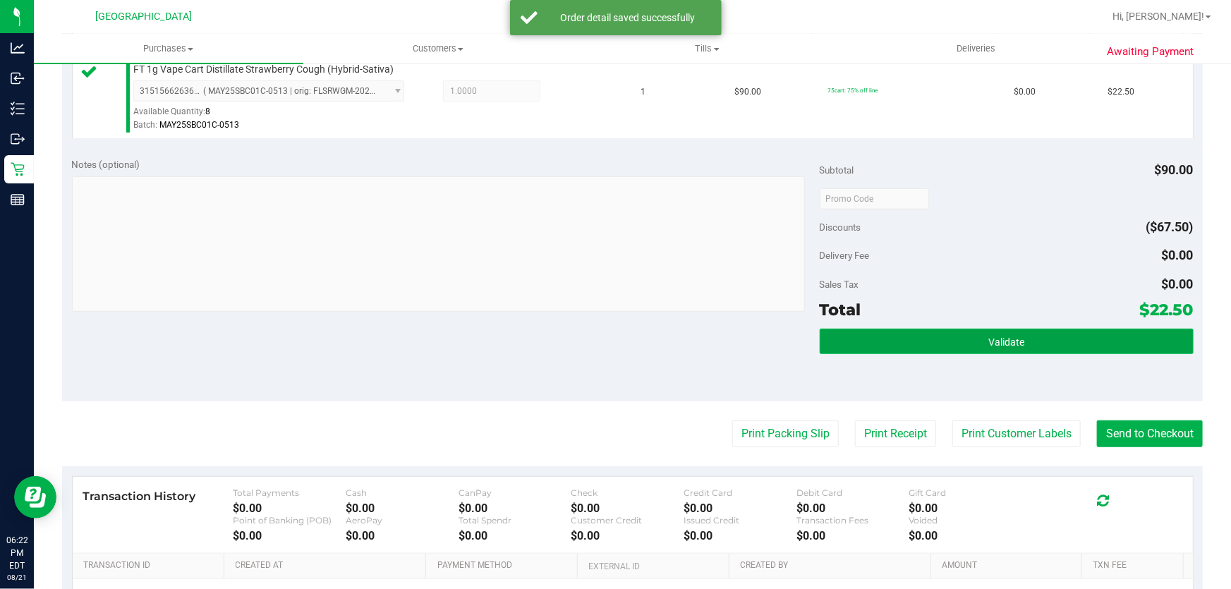
click at [906, 338] on button "Validate" at bounding box center [1006, 341] width 374 height 25
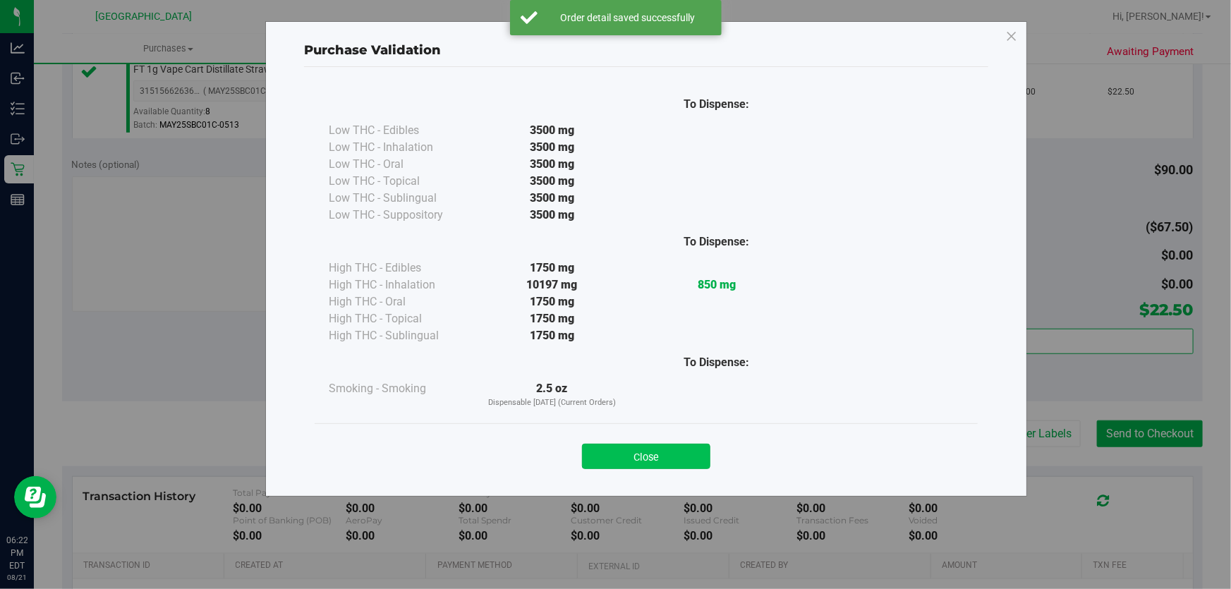
click at [668, 460] on button "Close" at bounding box center [646, 456] width 128 height 25
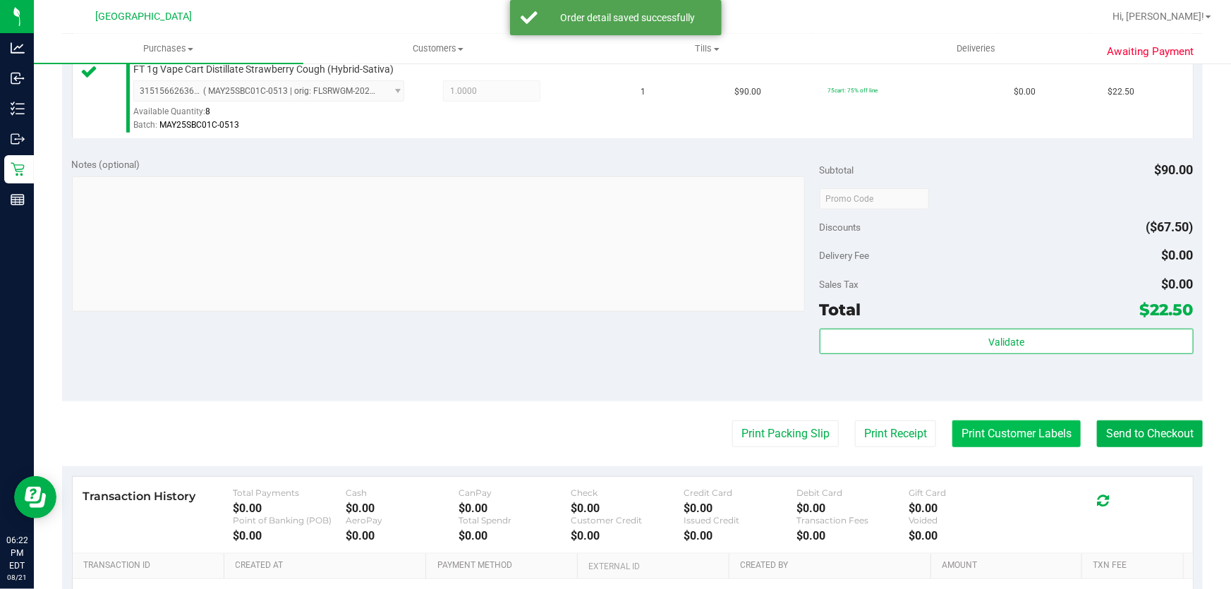
click at [962, 433] on button "Print Customer Labels" at bounding box center [1016, 433] width 128 height 27
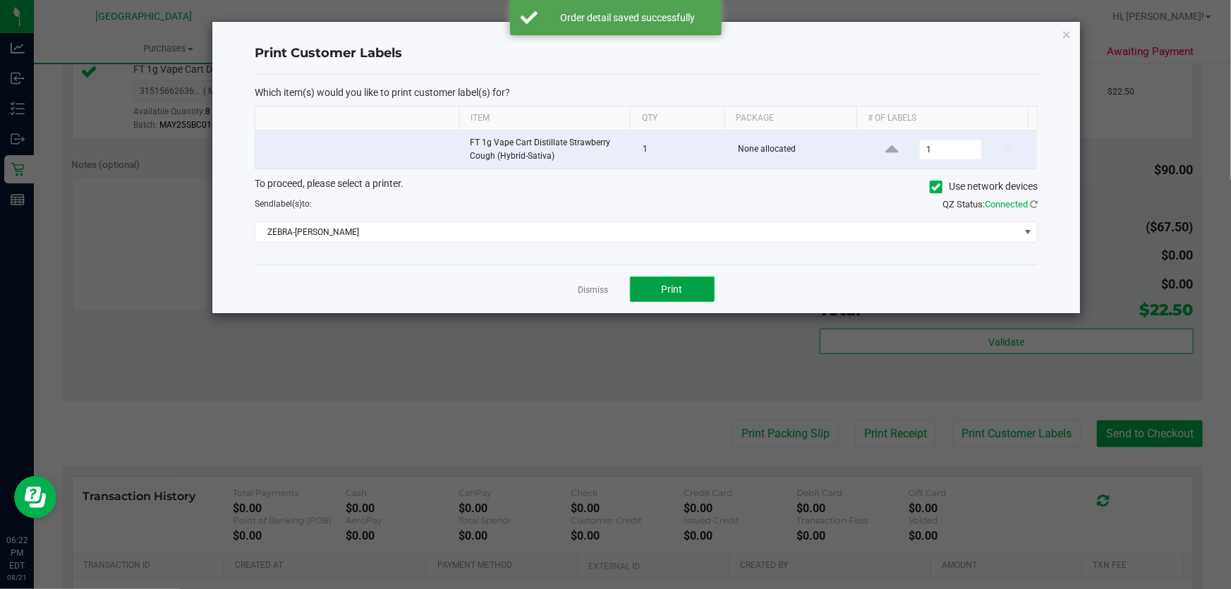
click at [690, 293] on button "Print" at bounding box center [672, 288] width 85 height 25
click at [590, 289] on link "Dismiss" at bounding box center [593, 290] width 30 height 12
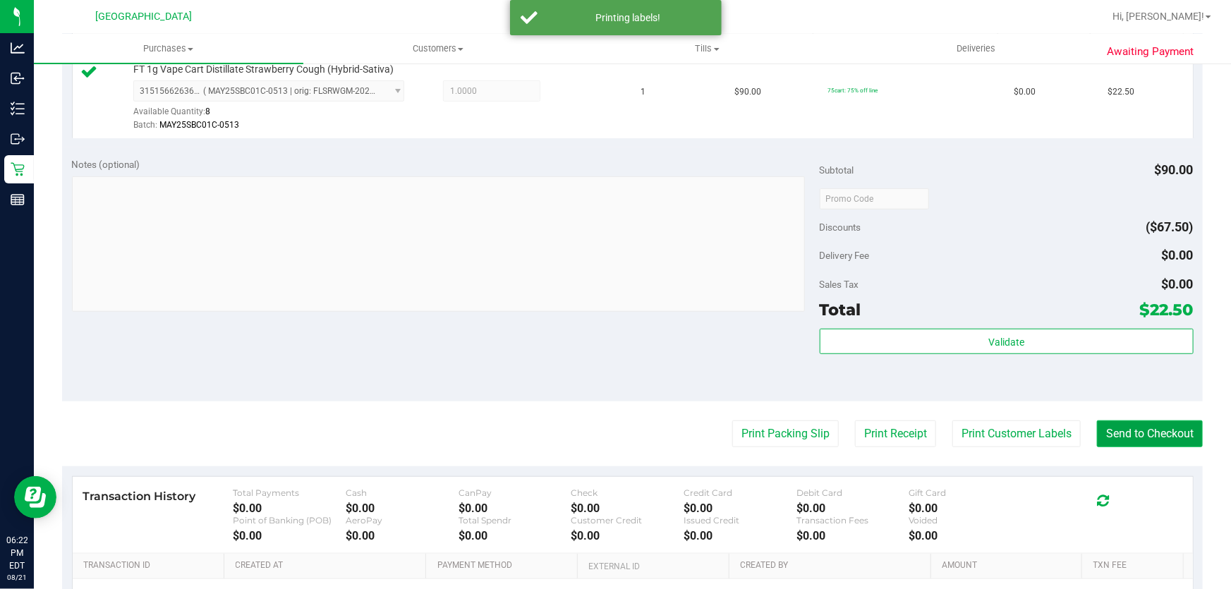
click at [1114, 432] on button "Send to Checkout" at bounding box center [1150, 433] width 106 height 27
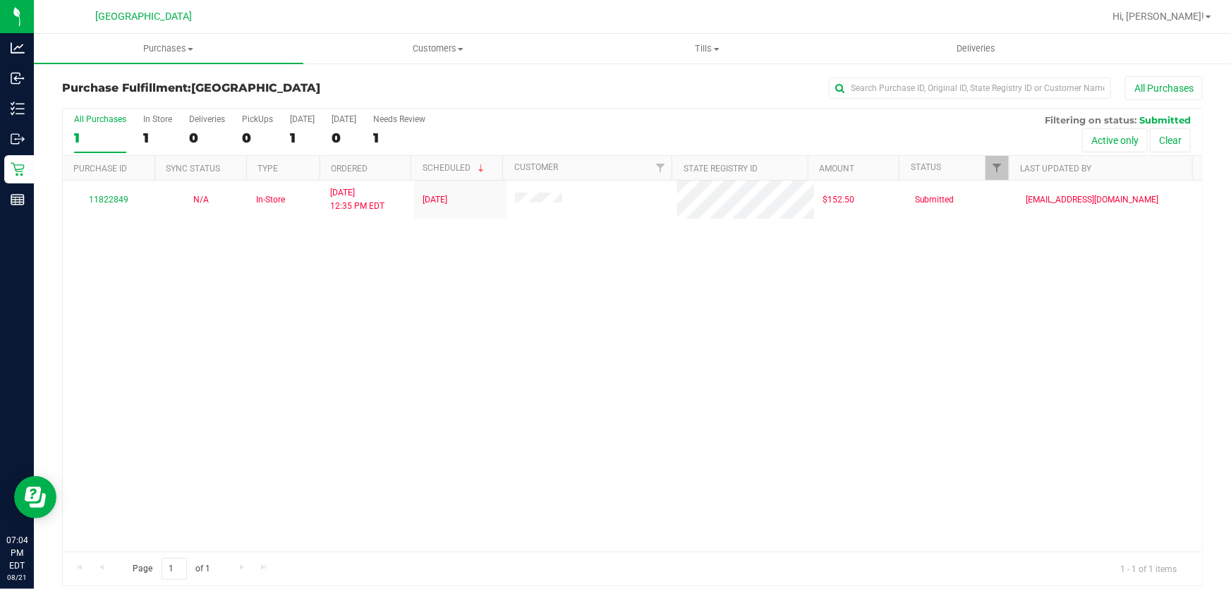
scroll to position [11, 0]
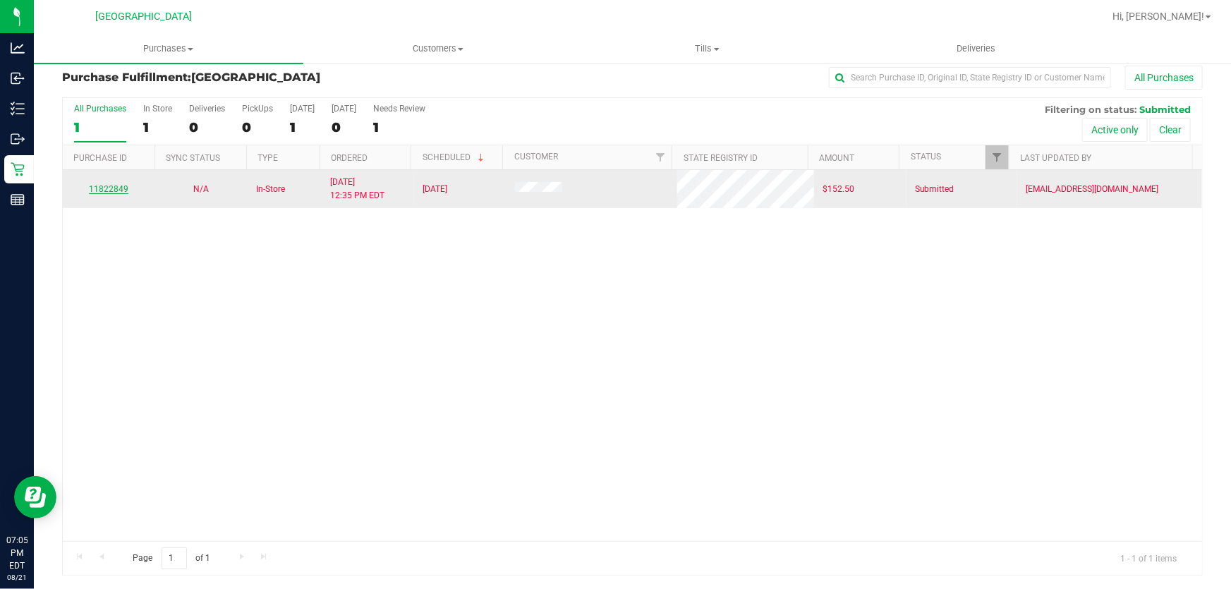
click at [113, 190] on link "11822849" at bounding box center [108, 189] width 39 height 10
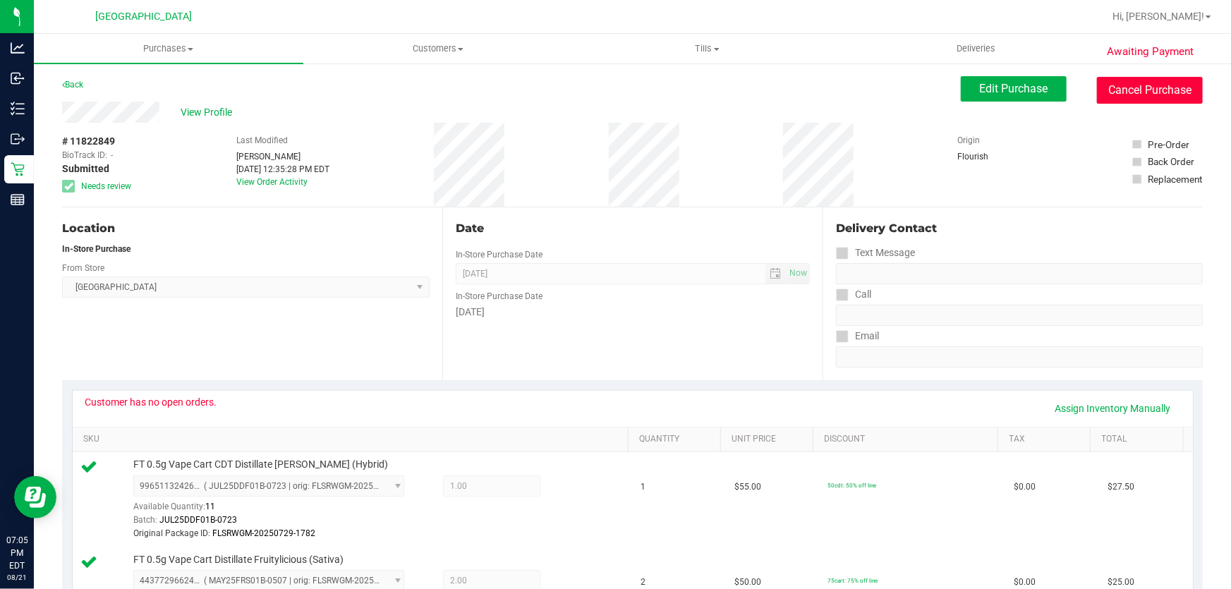
click at [1157, 83] on button "Cancel Purchase" at bounding box center [1150, 90] width 106 height 27
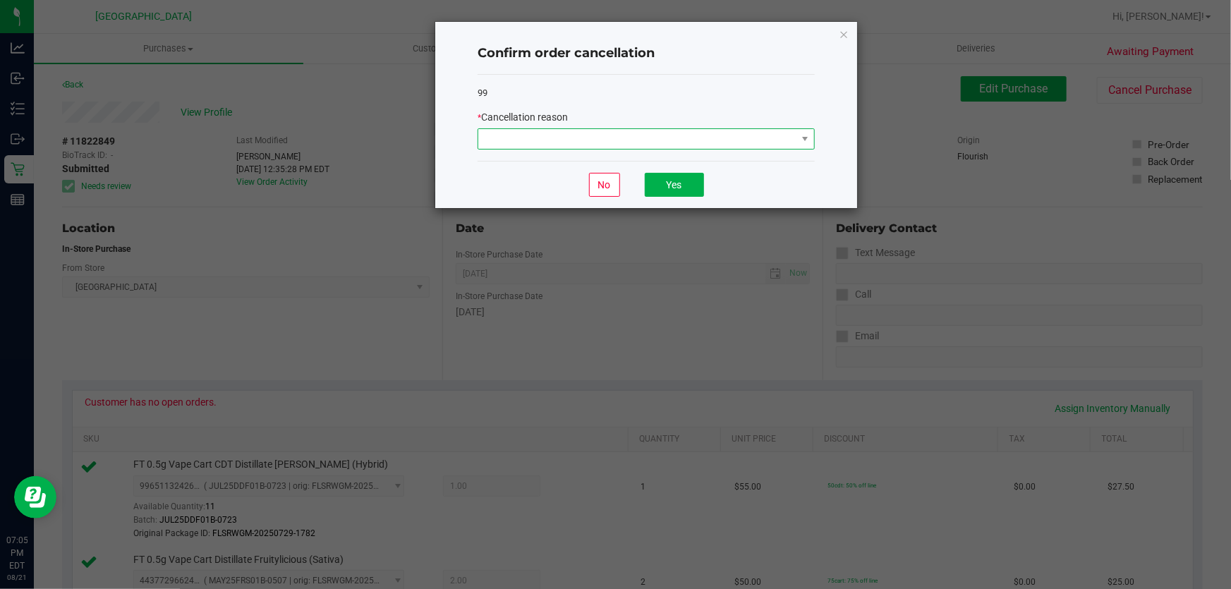
click at [543, 133] on span at bounding box center [637, 139] width 318 height 20
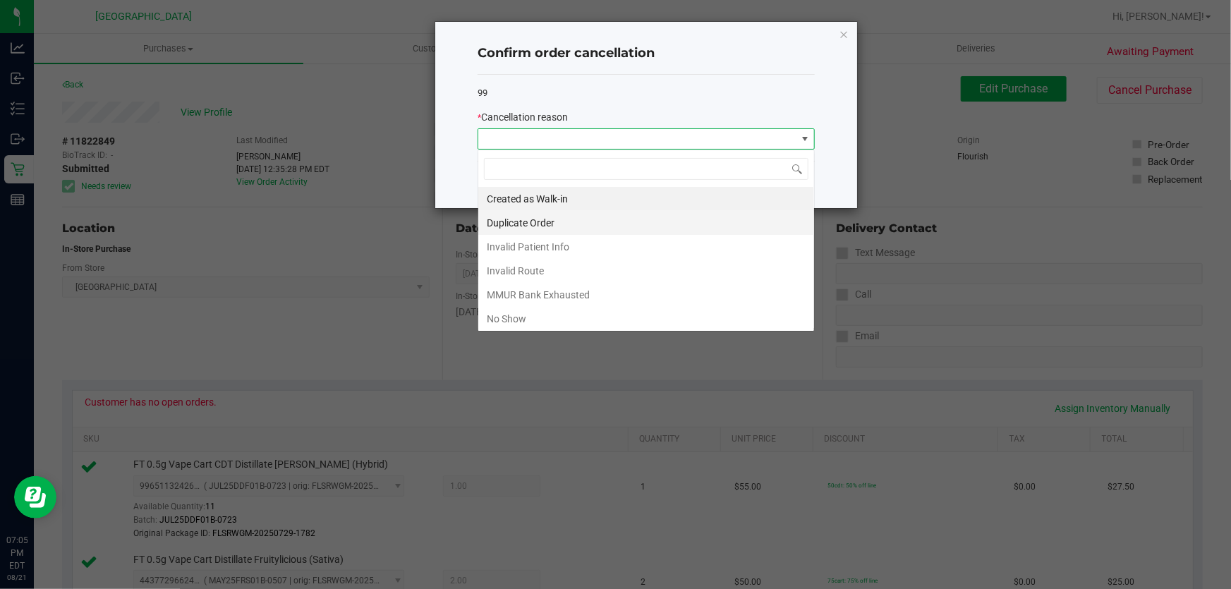
scroll to position [21, 337]
click at [564, 315] on li "No Show" at bounding box center [646, 319] width 336 height 24
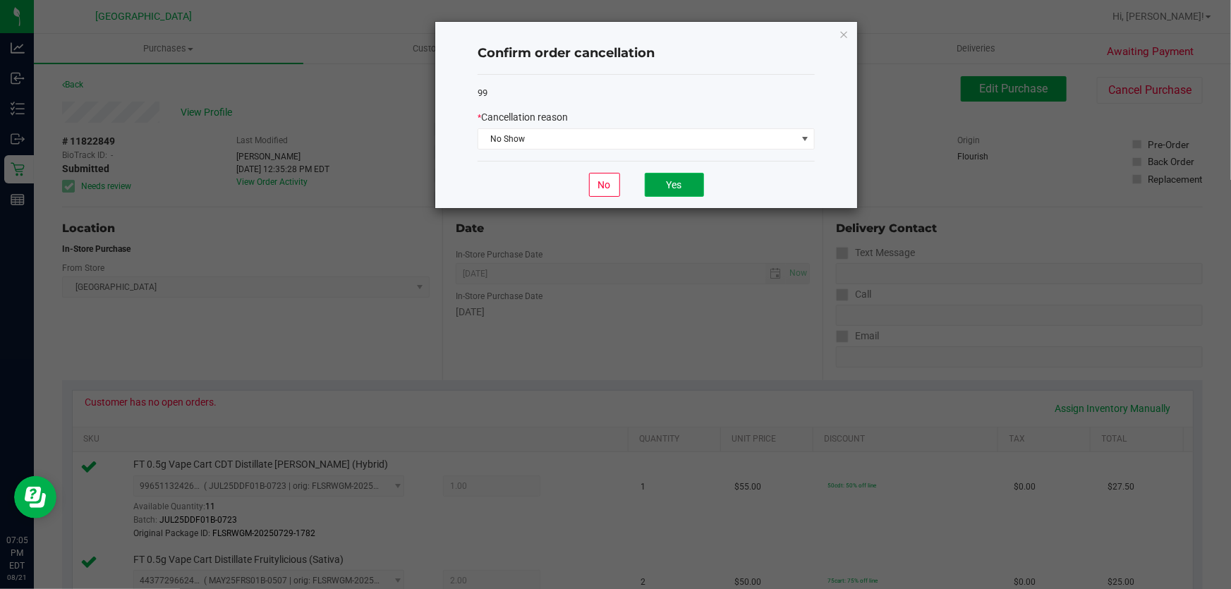
click at [680, 190] on button "Yes" at bounding box center [674, 185] width 59 height 24
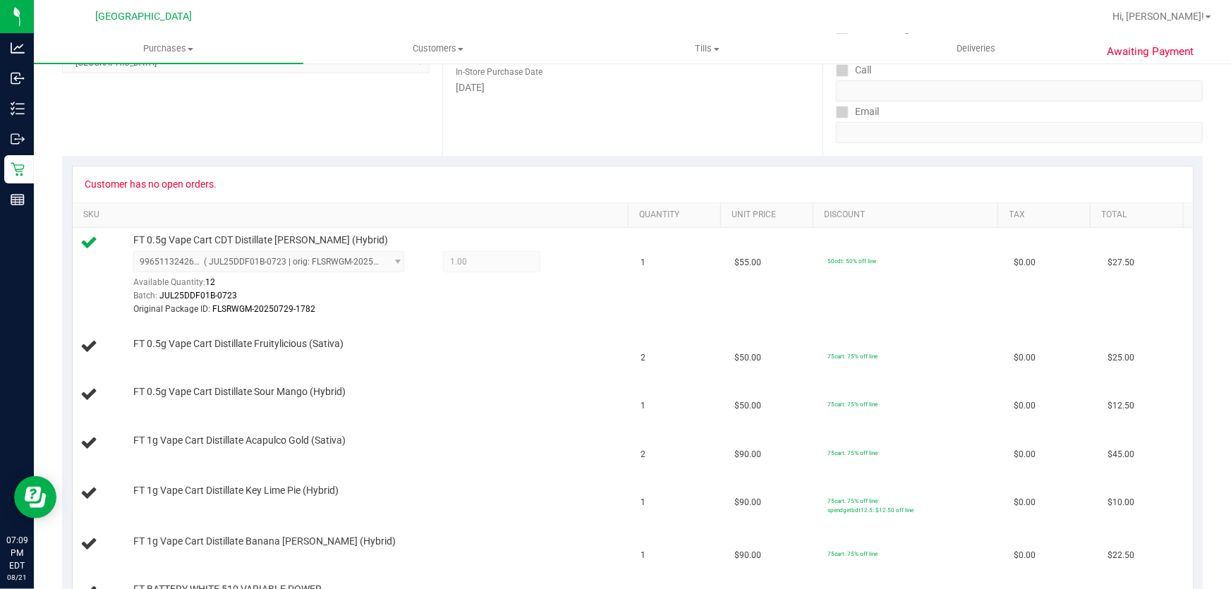
scroll to position [0, 0]
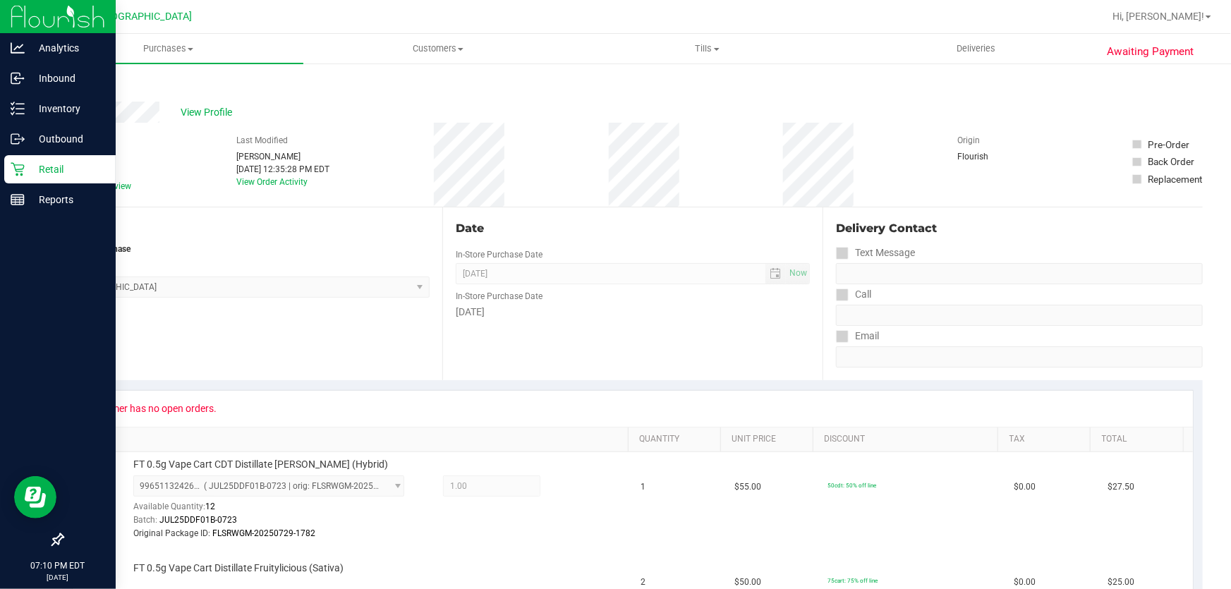
click at [59, 173] on p "Retail" at bounding box center [67, 169] width 85 height 17
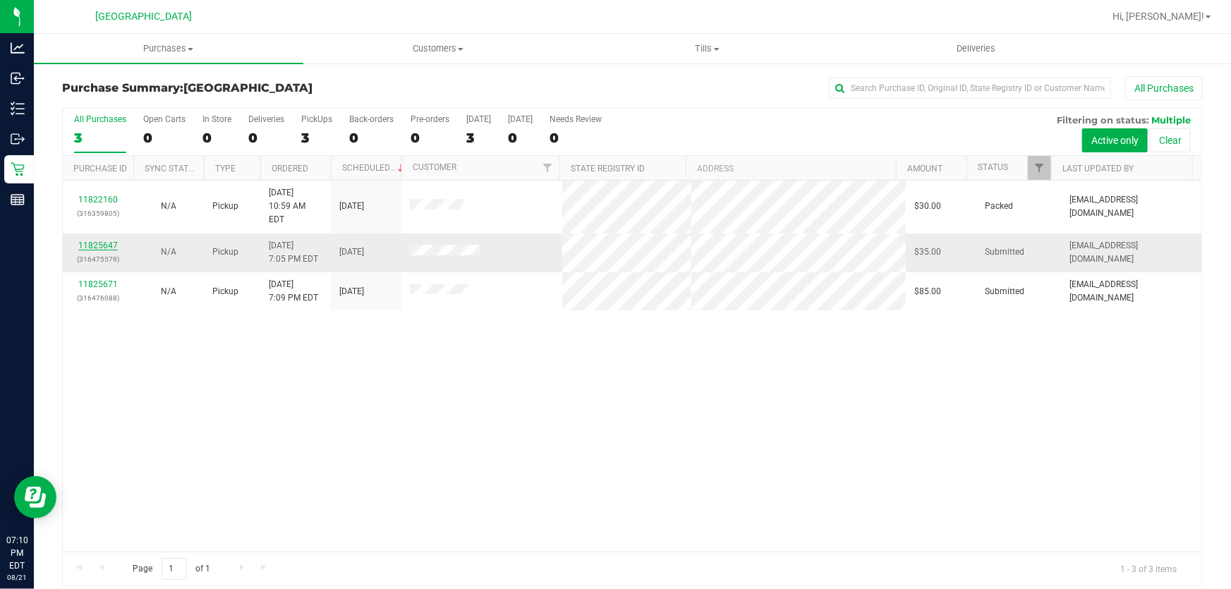
click at [104, 240] on link "11825647" at bounding box center [97, 245] width 39 height 10
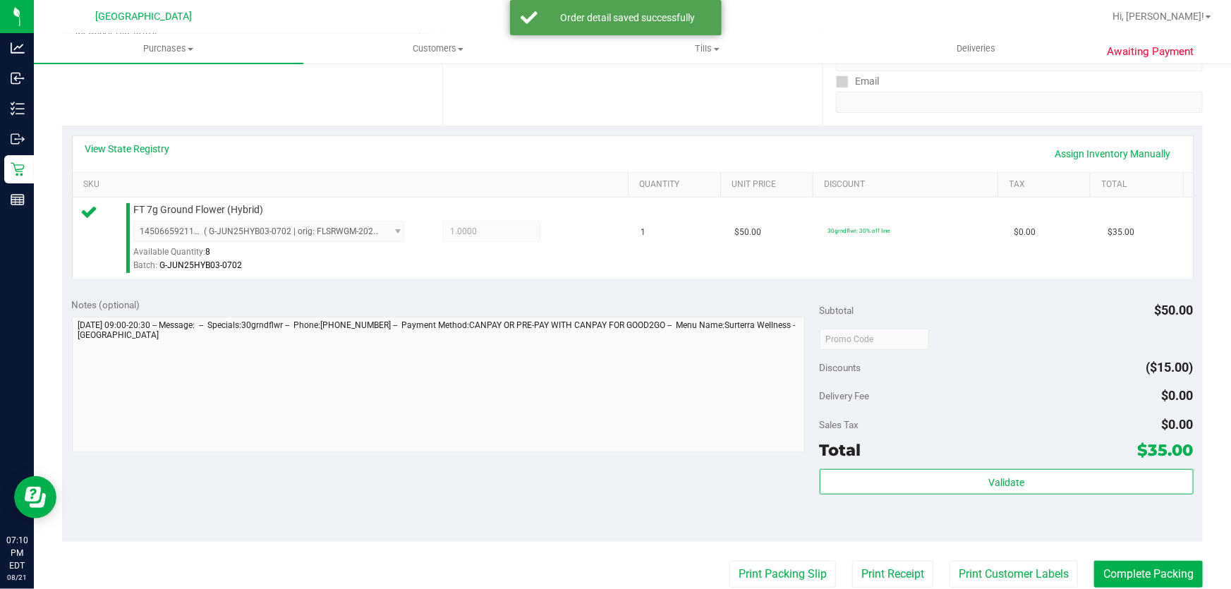
scroll to position [256, 0]
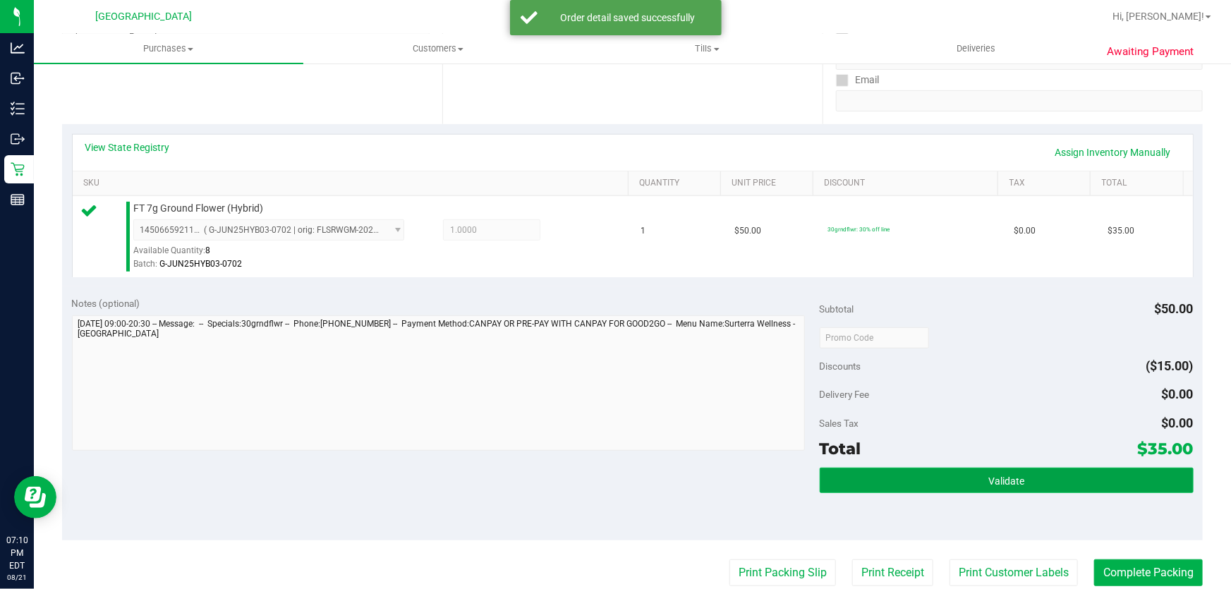
click at [1026, 489] on button "Validate" at bounding box center [1006, 480] width 374 height 25
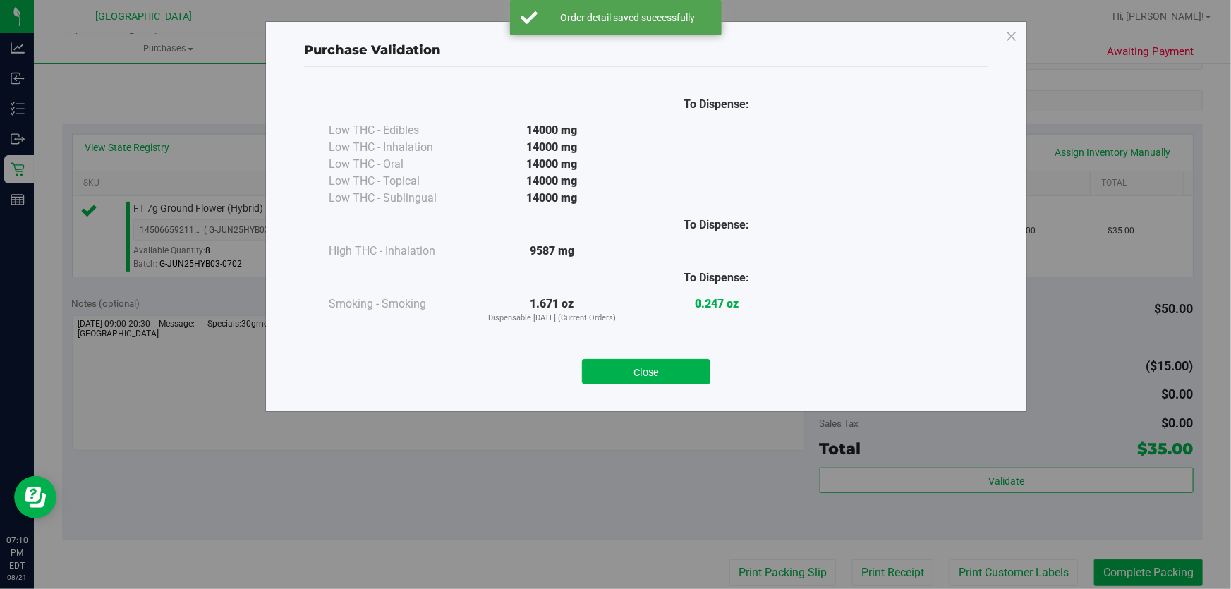
click at [662, 351] on div "Close" at bounding box center [646, 367] width 642 height 35
drag, startPoint x: 662, startPoint y: 360, endPoint x: 774, endPoint y: 405, distance: 120.5
click at [663, 362] on button "Close" at bounding box center [646, 371] width 128 height 25
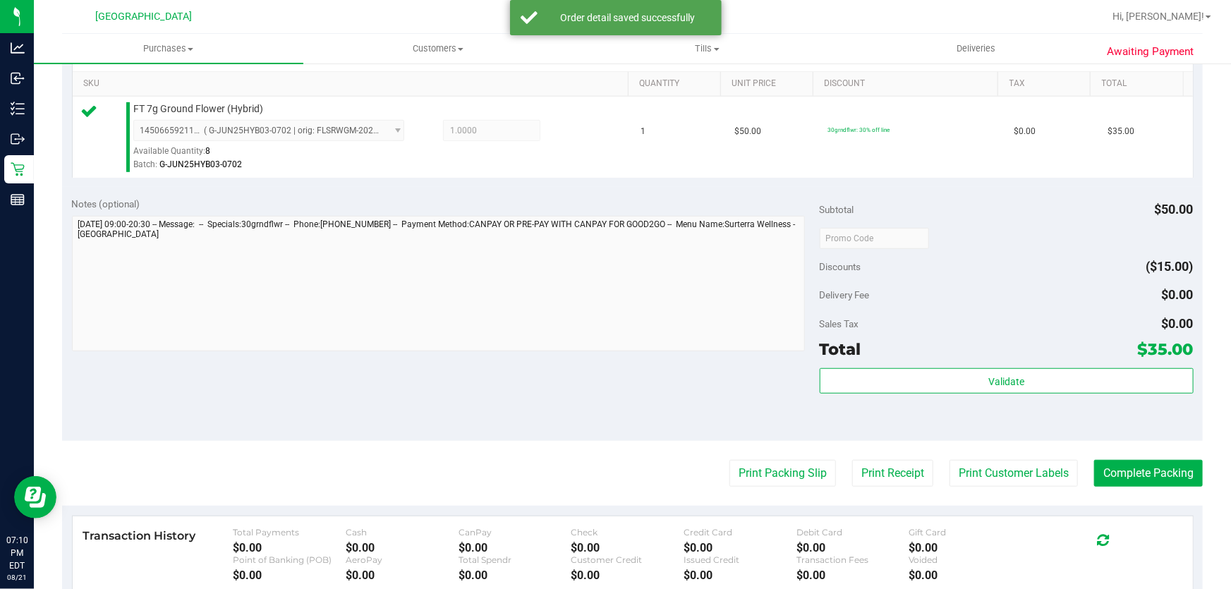
scroll to position [562, 0]
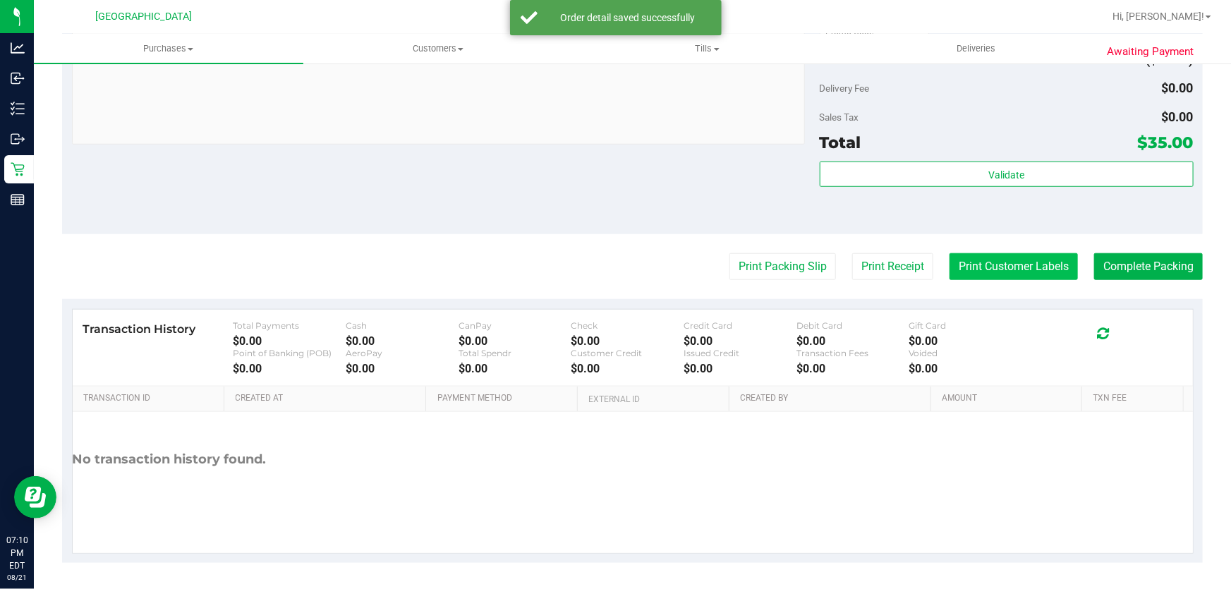
click at [997, 257] on button "Print Customer Labels" at bounding box center [1013, 266] width 128 height 27
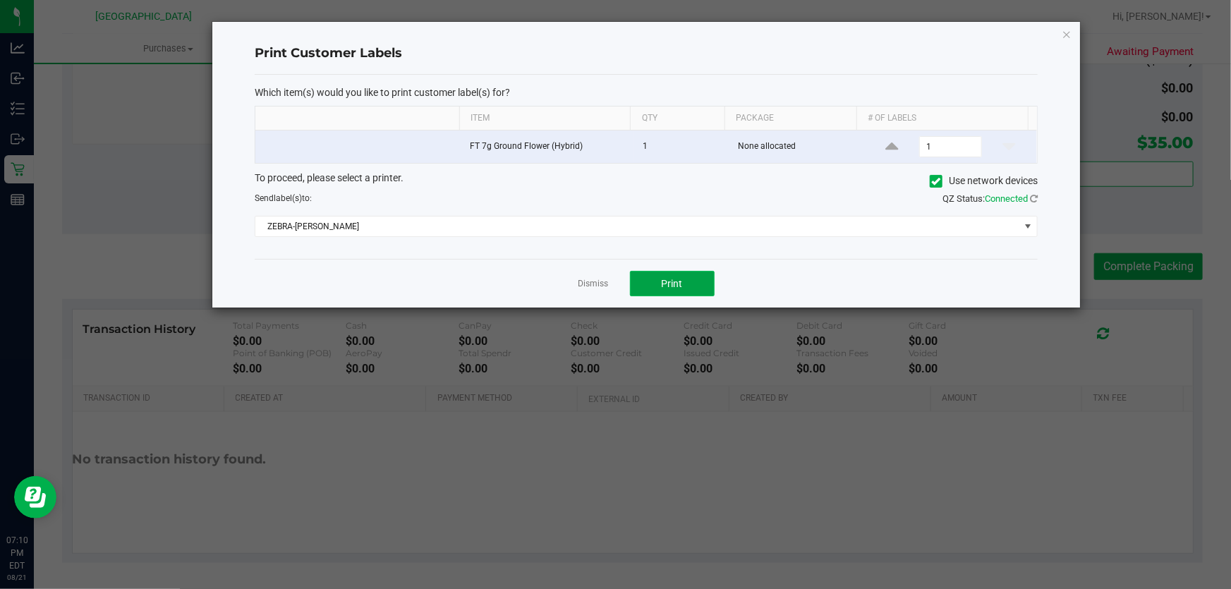
click at [659, 274] on button "Print" at bounding box center [672, 283] width 85 height 25
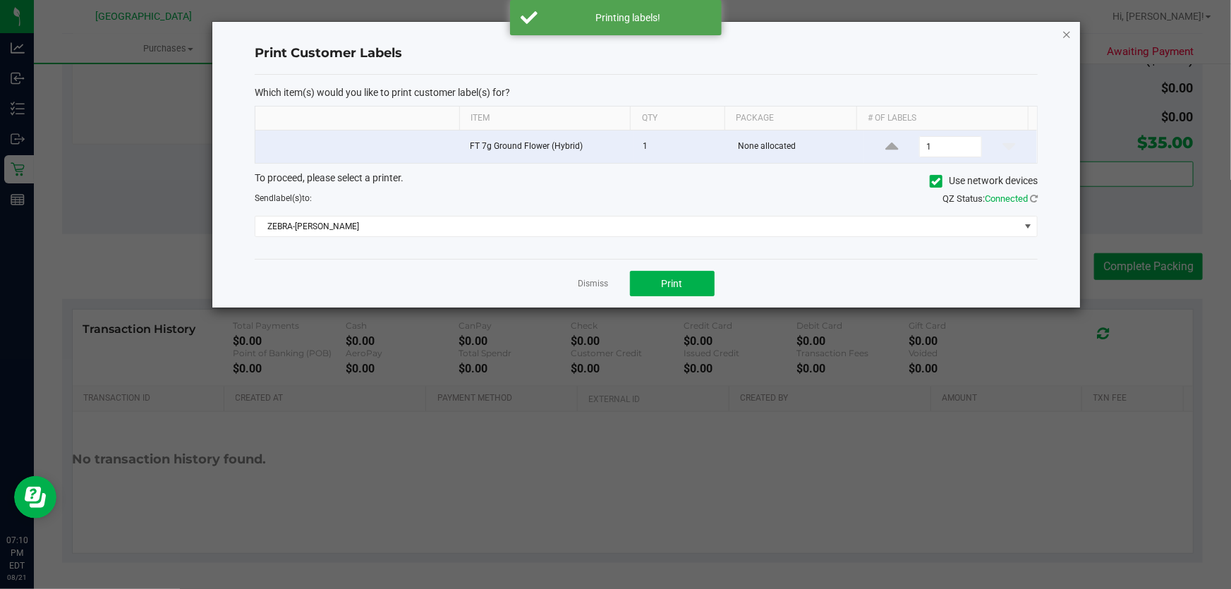
click at [1068, 38] on icon "button" at bounding box center [1066, 33] width 10 height 17
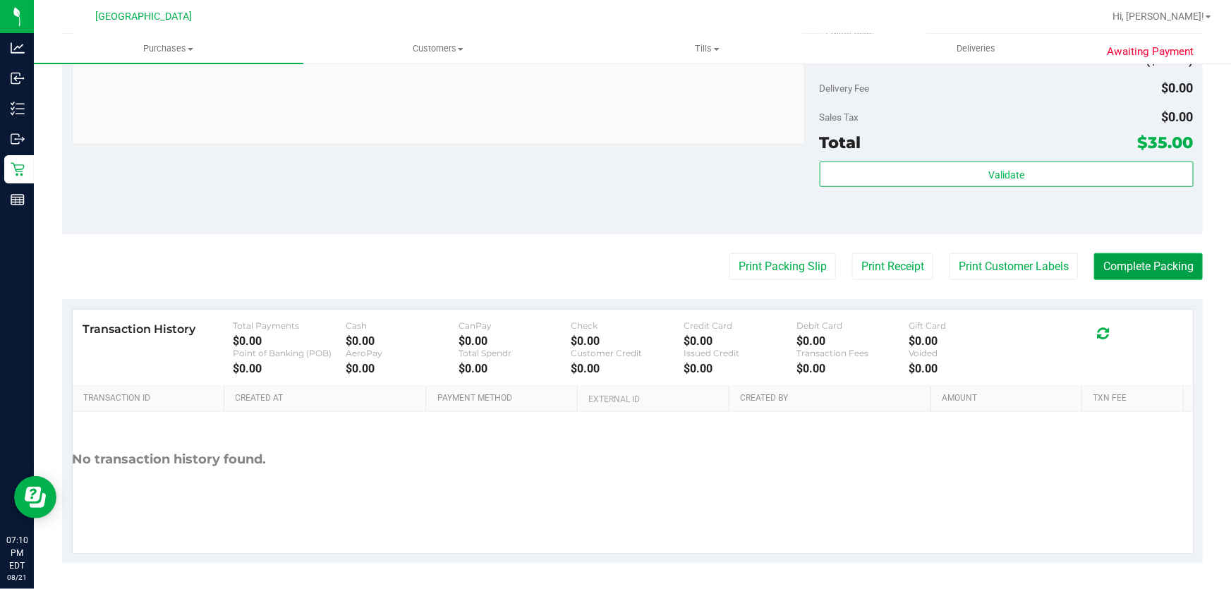
click at [1132, 260] on button "Complete Packing" at bounding box center [1148, 266] width 109 height 27
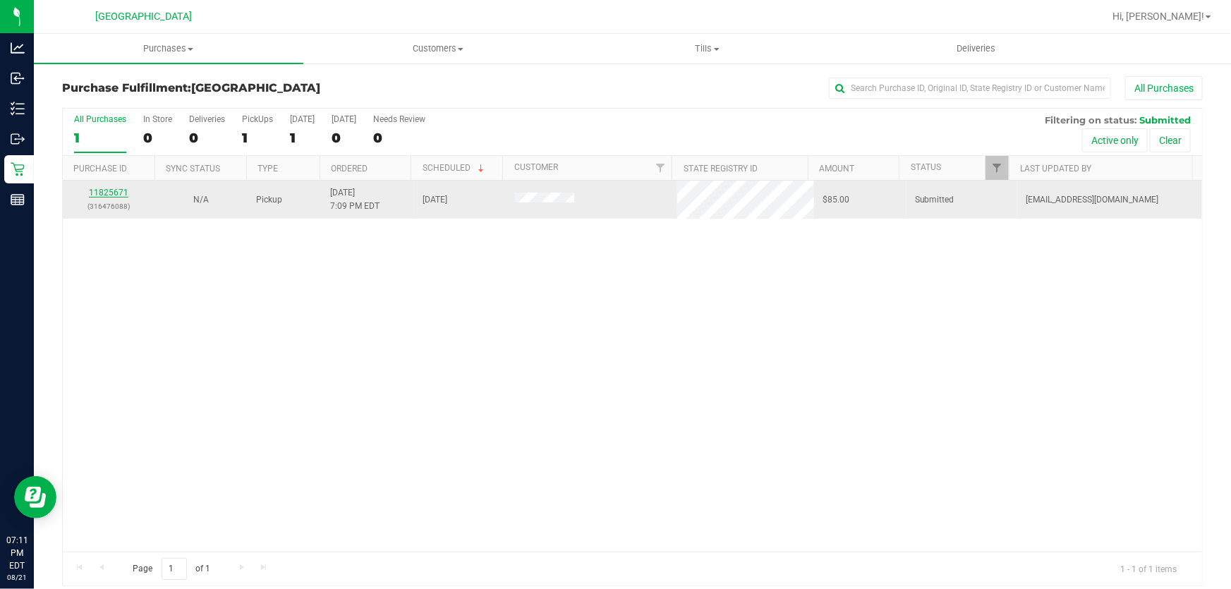
click at [102, 189] on link "11825671" at bounding box center [108, 193] width 39 height 10
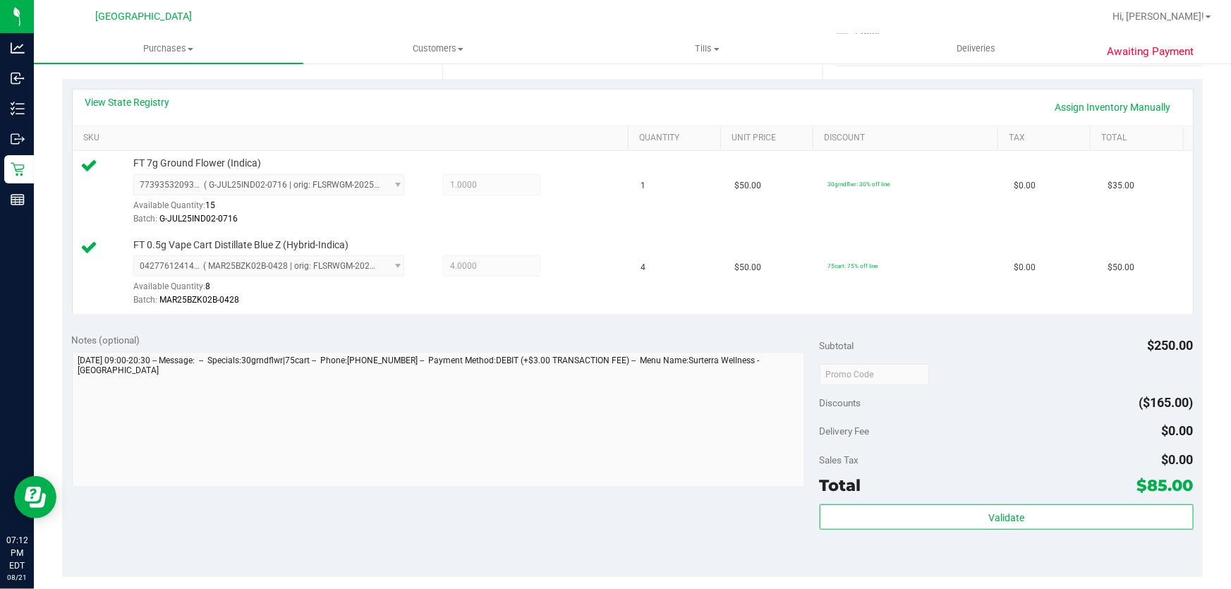
scroll to position [384, 0]
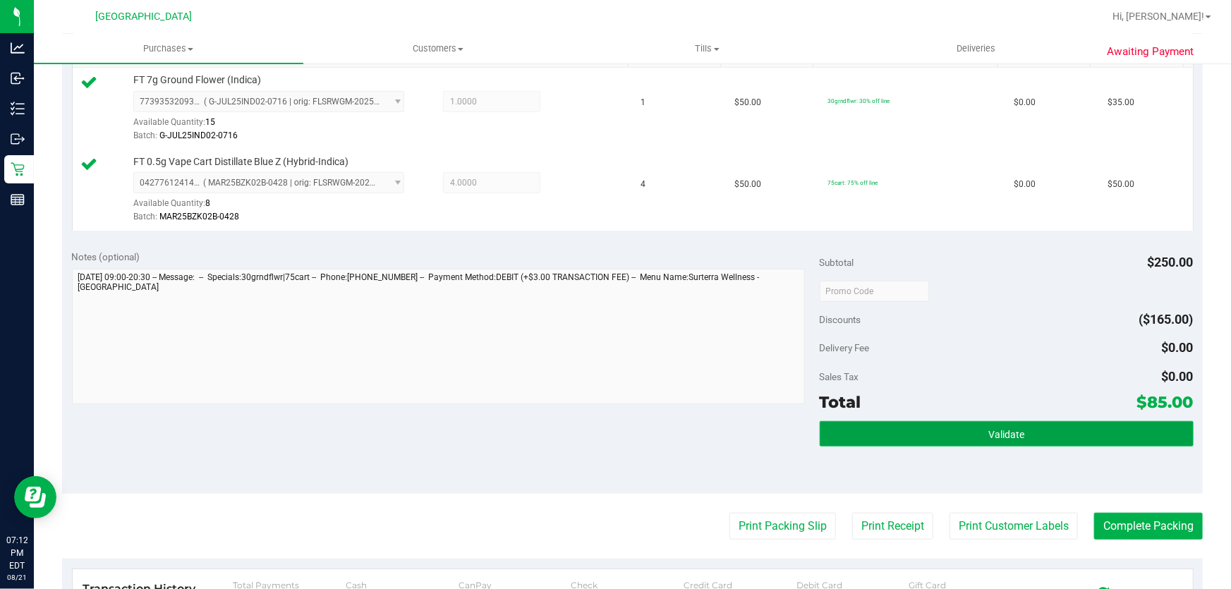
click at [912, 430] on button "Validate" at bounding box center [1006, 433] width 374 height 25
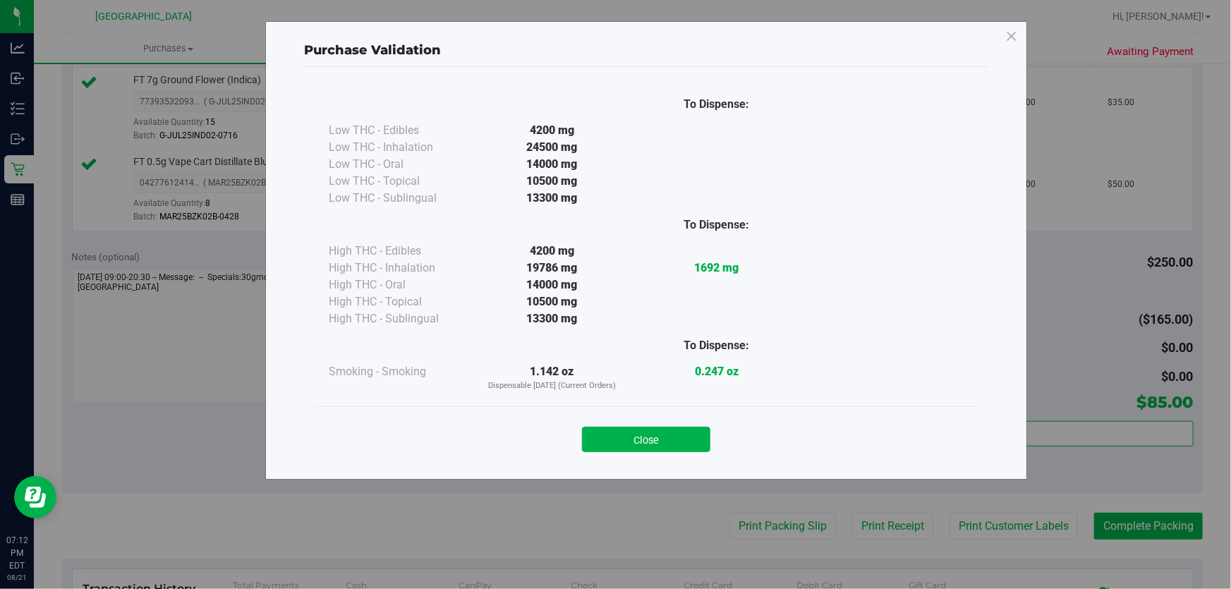
click at [695, 439] on button "Close" at bounding box center [646, 439] width 128 height 25
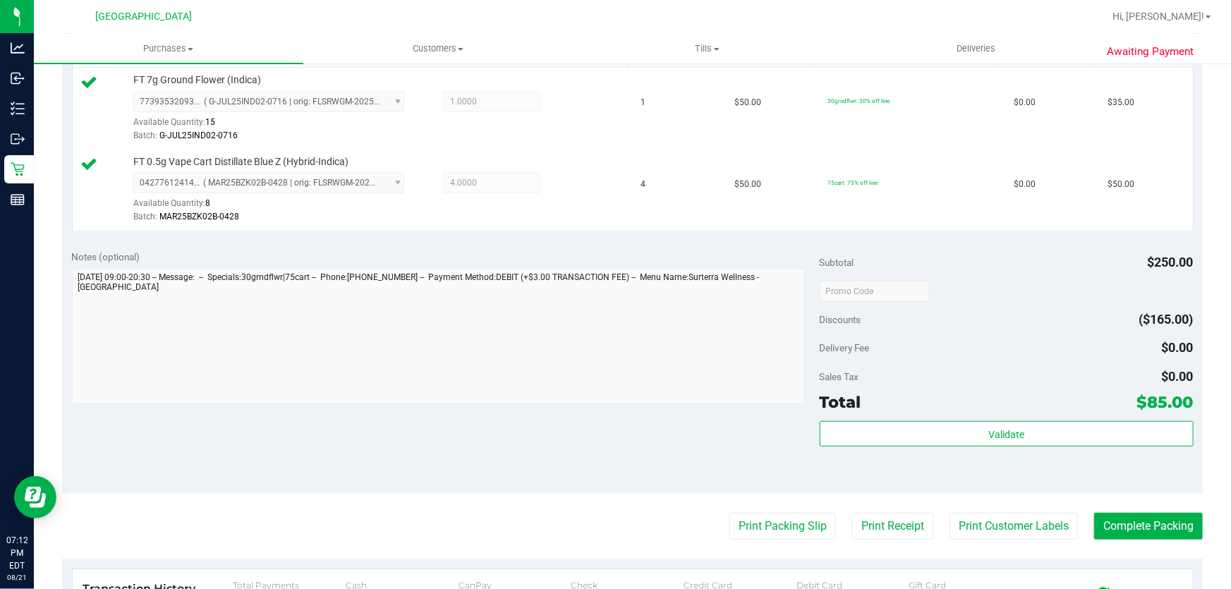
click at [1054, 541] on purchase-details "Back Edit Purchase Cancel Purchase View Profile # 11825671 BioTrack ID: - Submi…" at bounding box center [632, 257] width 1140 height 1130
click at [1023, 515] on button "Print Customer Labels" at bounding box center [1013, 526] width 128 height 27
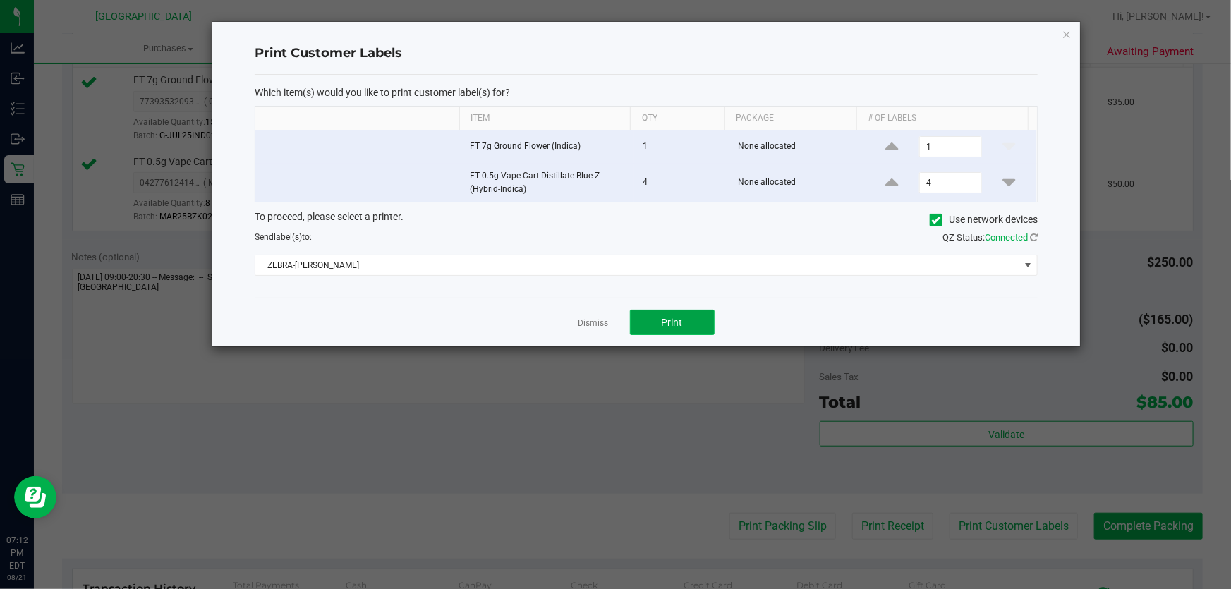
click at [692, 324] on button "Print" at bounding box center [672, 322] width 85 height 25
click at [597, 320] on link "Dismiss" at bounding box center [593, 323] width 30 height 12
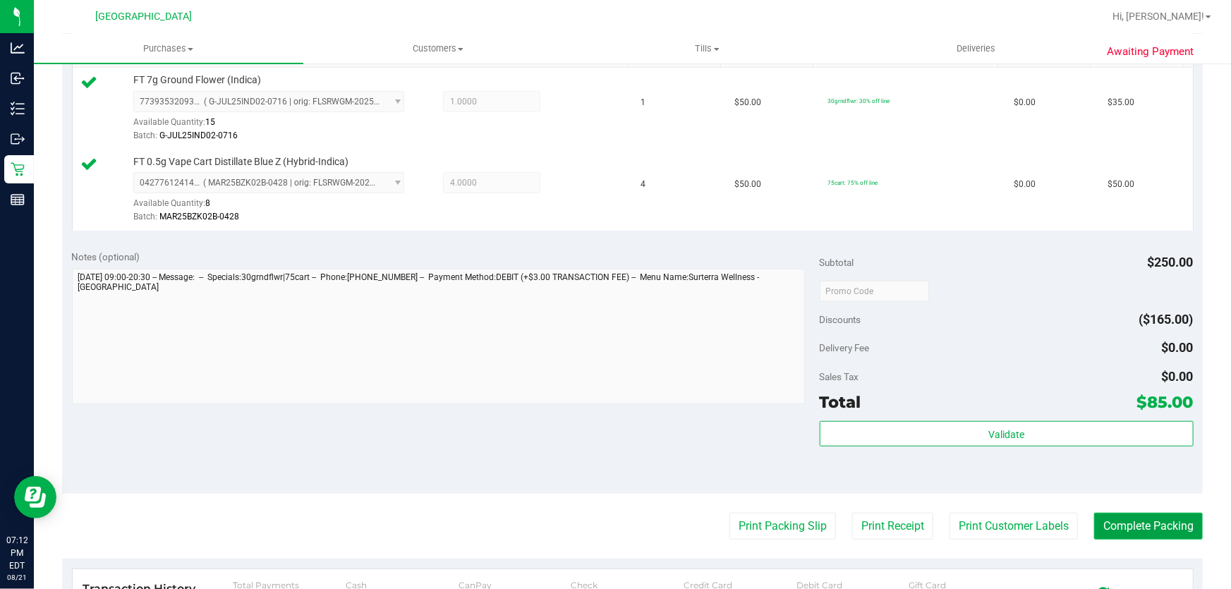
click at [1096, 524] on button "Complete Packing" at bounding box center [1148, 526] width 109 height 27
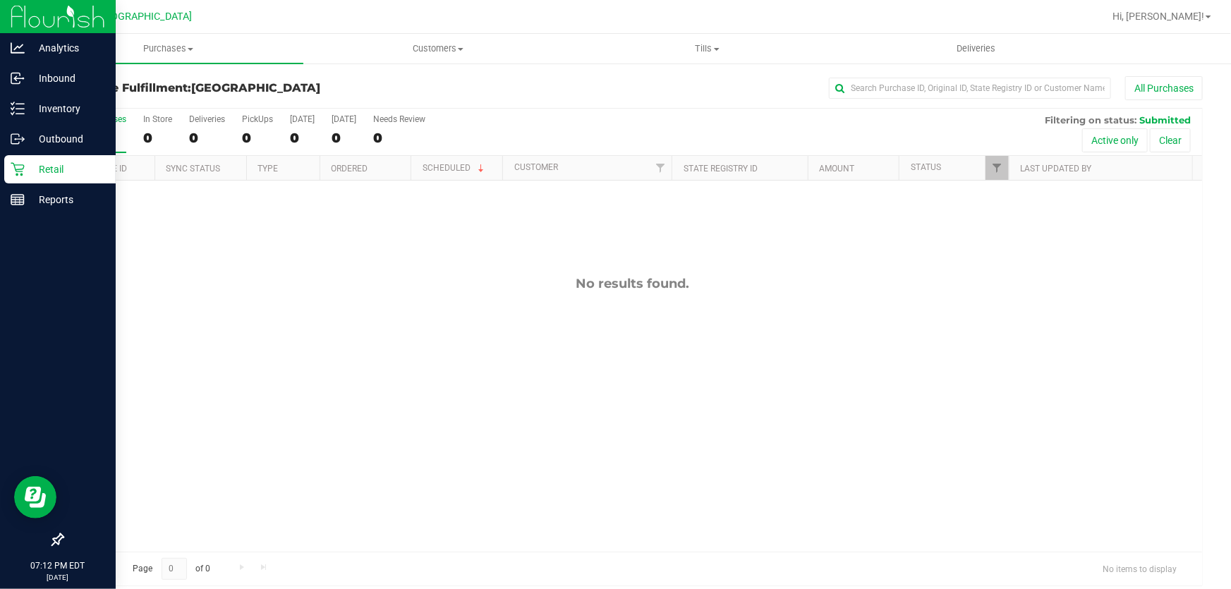
click at [22, 163] on icon at bounding box center [18, 169] width 14 height 14
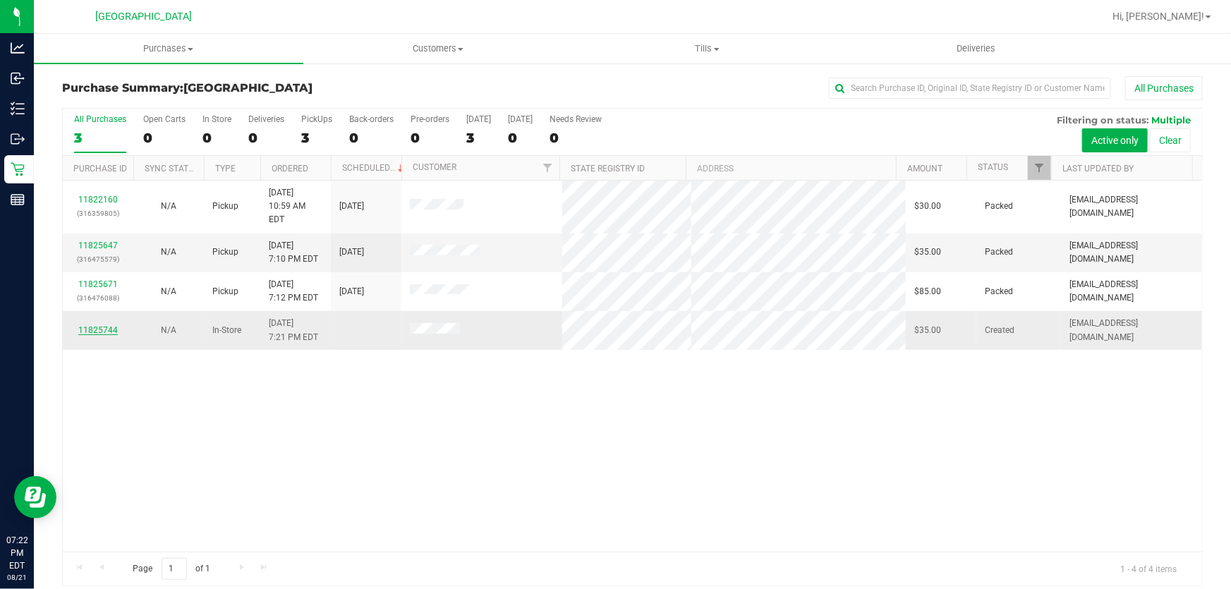
click at [81, 325] on link "11825744" at bounding box center [97, 330] width 39 height 10
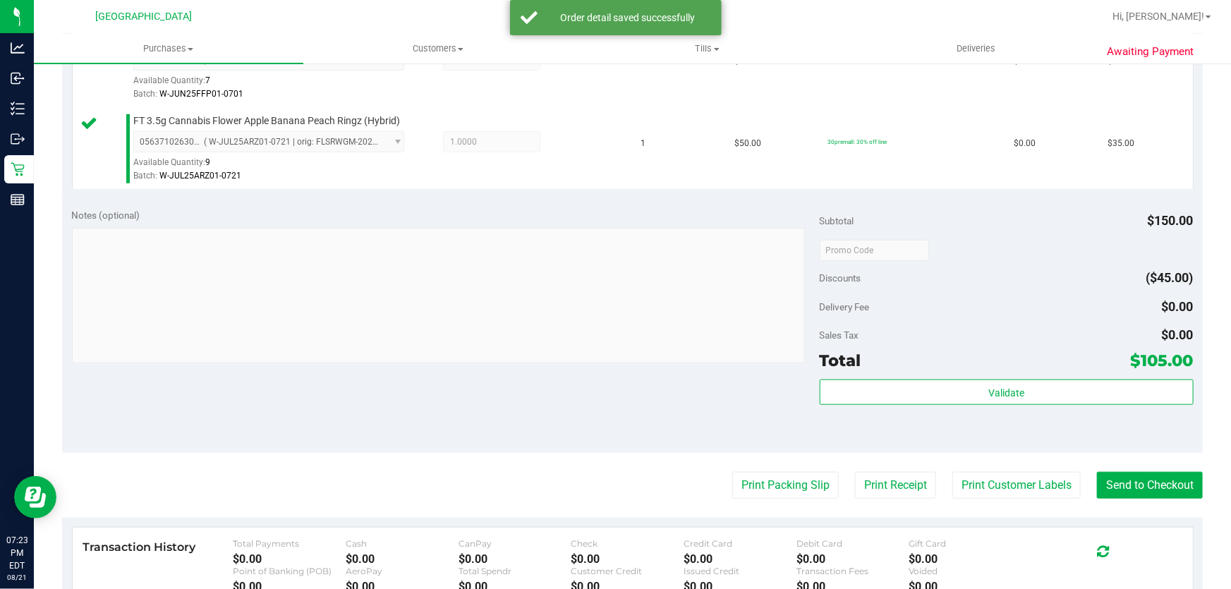
scroll to position [513, 0]
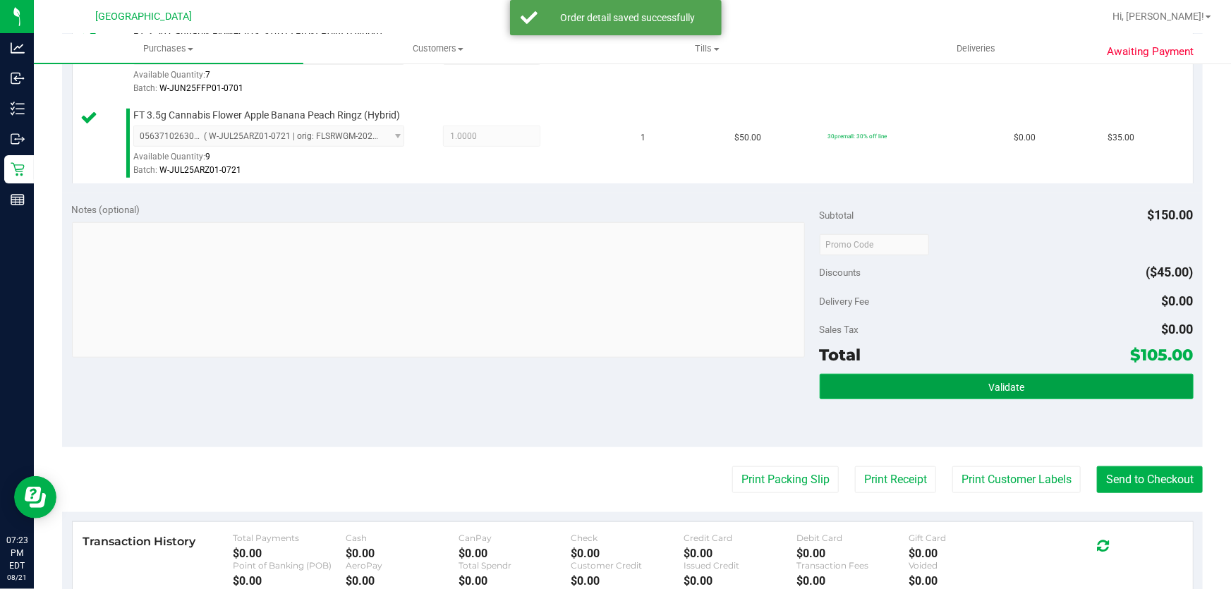
click at [941, 374] on button "Validate" at bounding box center [1006, 386] width 374 height 25
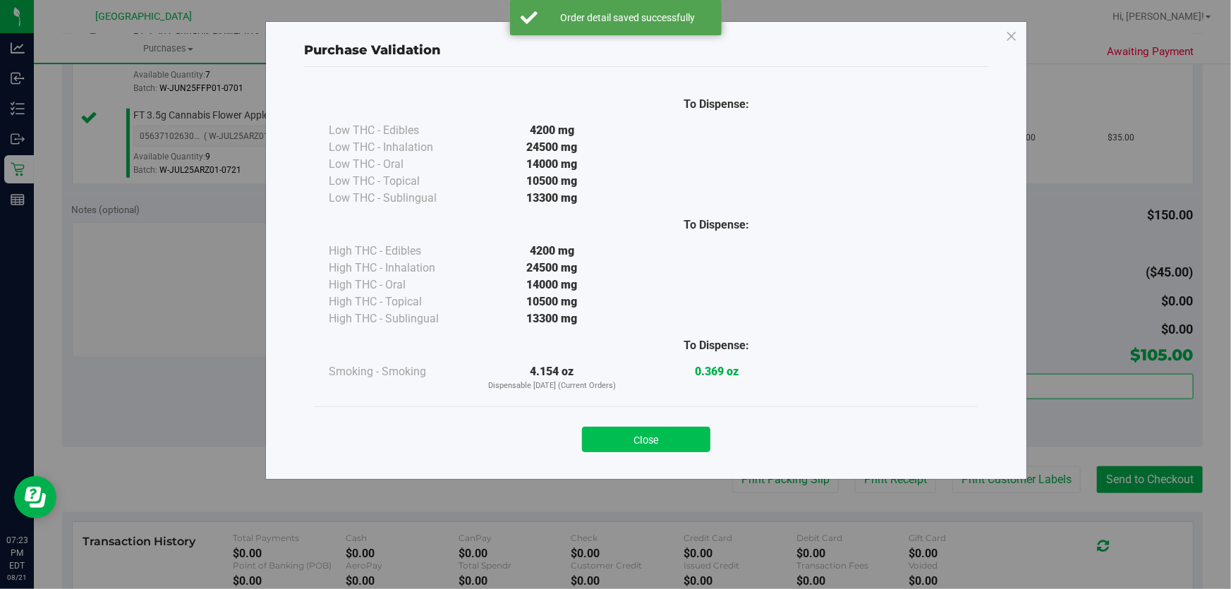
click at [689, 437] on button "Close" at bounding box center [646, 439] width 128 height 25
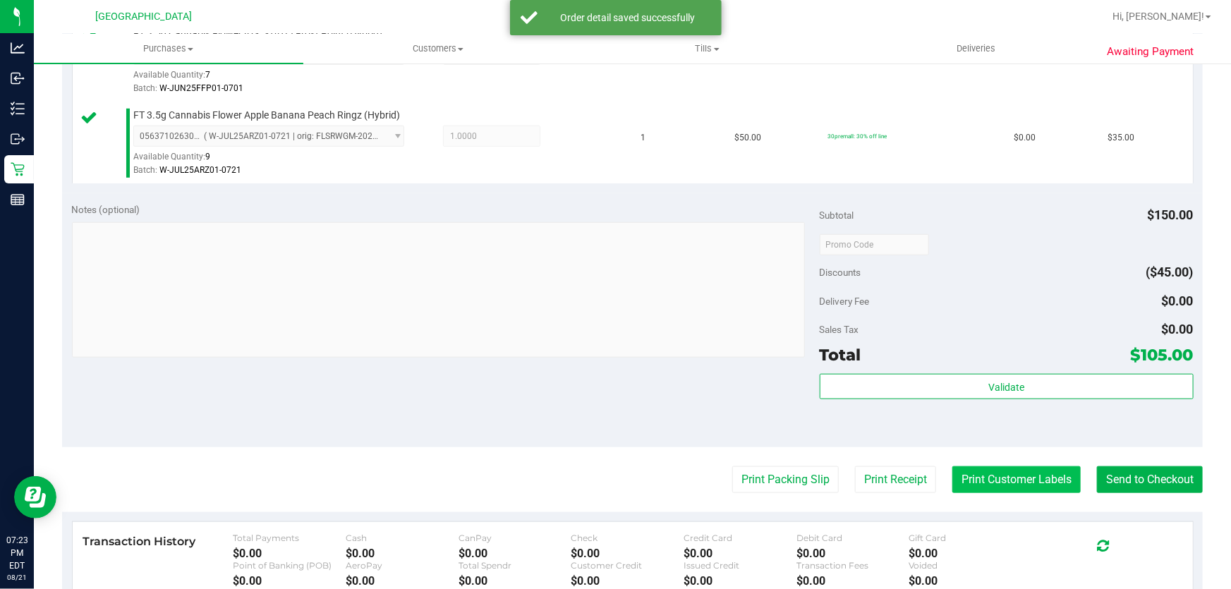
click at [1031, 476] on button "Print Customer Labels" at bounding box center [1016, 479] width 128 height 27
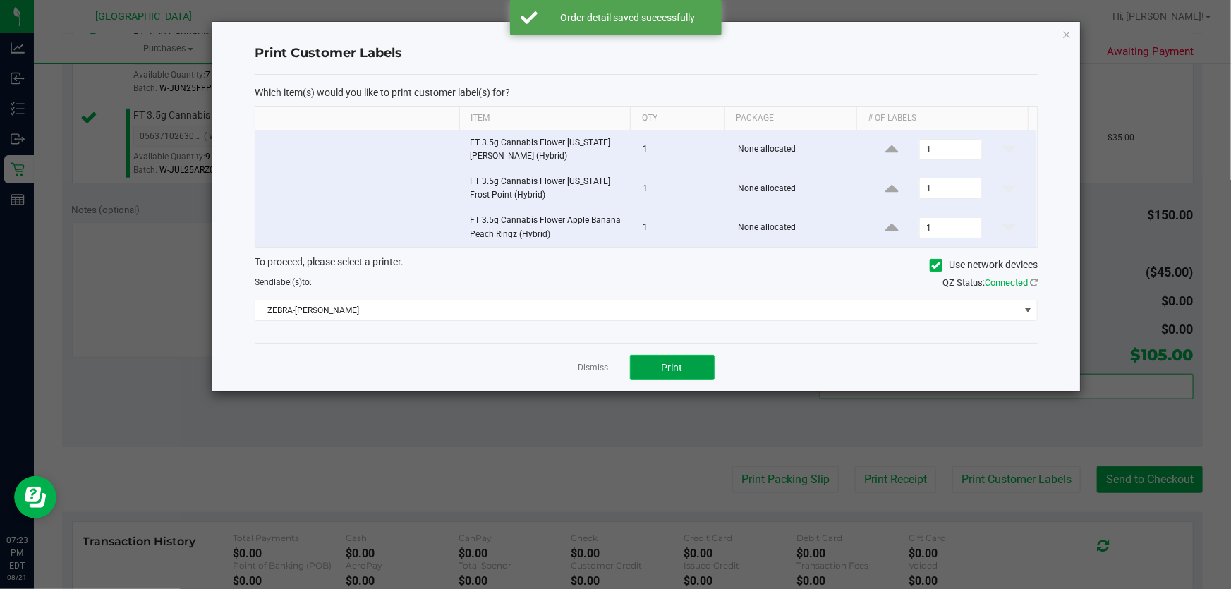
click at [679, 366] on span "Print" at bounding box center [671, 367] width 21 height 11
click at [575, 368] on div "Dismiss Print" at bounding box center [646, 367] width 783 height 49
click at [586, 373] on link "Dismiss" at bounding box center [593, 368] width 30 height 12
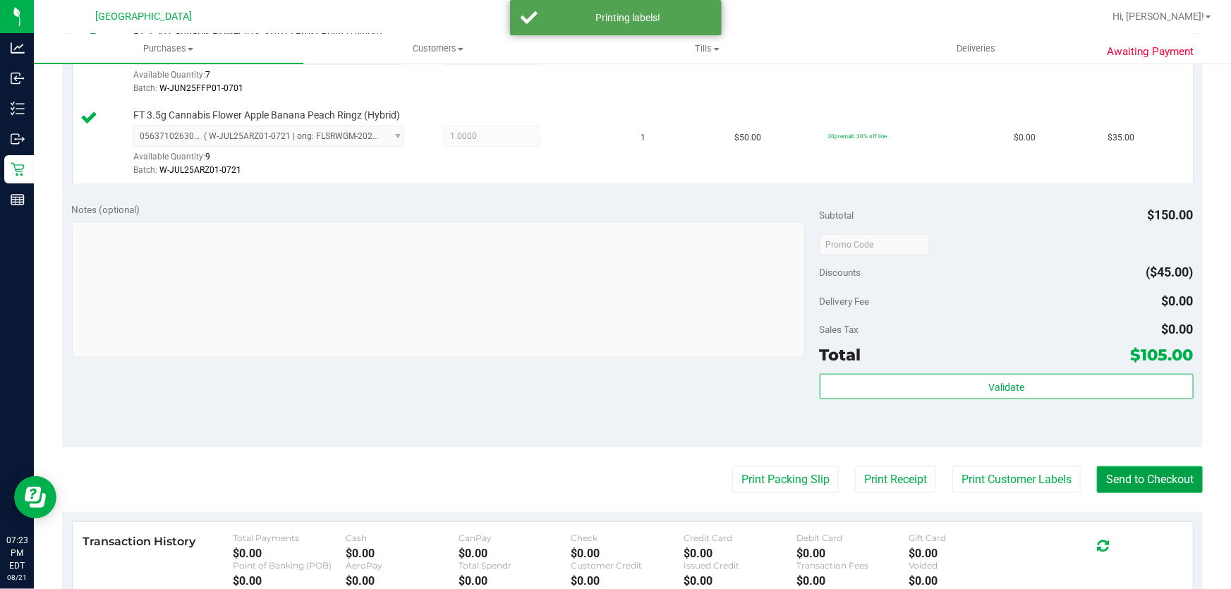
click at [1158, 482] on button "Send to Checkout" at bounding box center [1150, 479] width 106 height 27
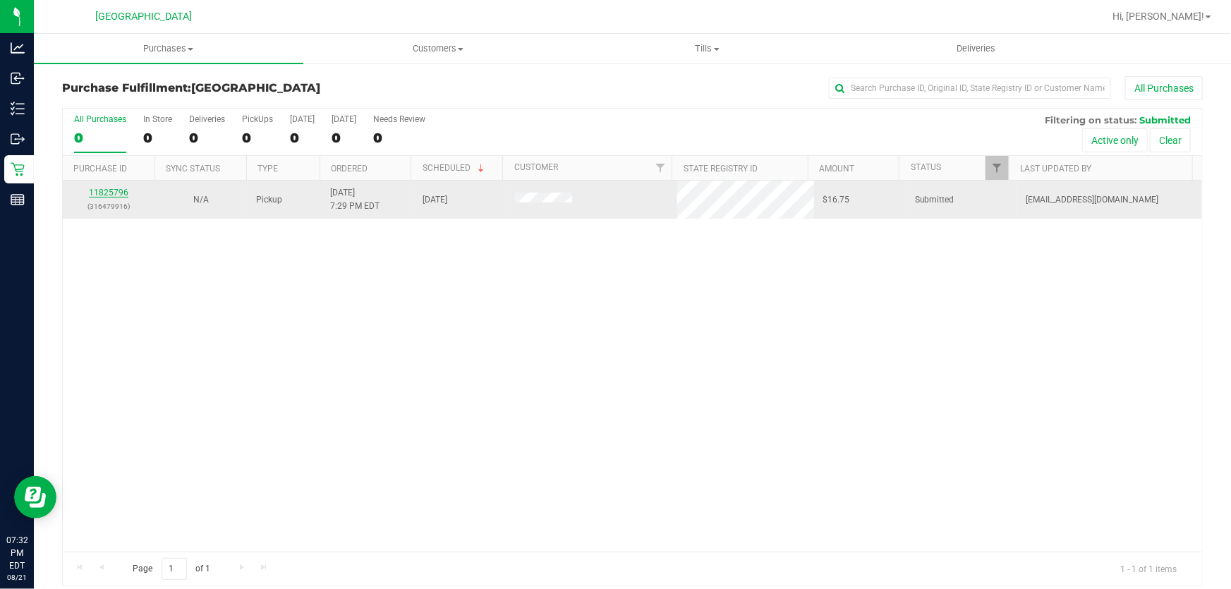
click at [118, 190] on link "11825796" at bounding box center [108, 193] width 39 height 10
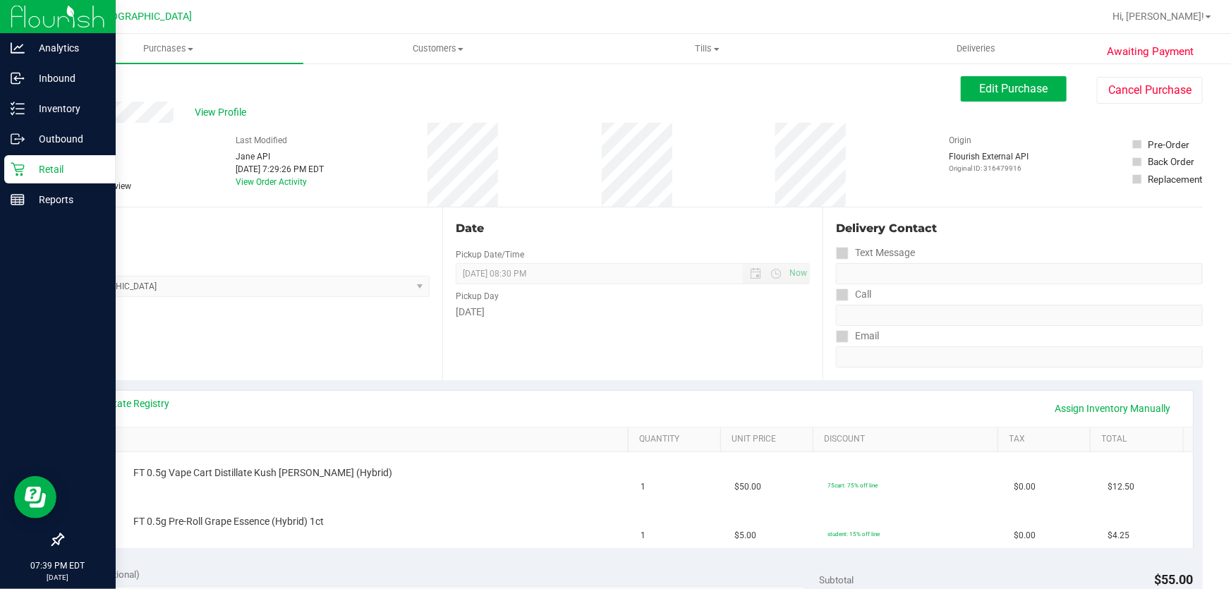
click at [20, 163] on icon at bounding box center [18, 169] width 14 height 14
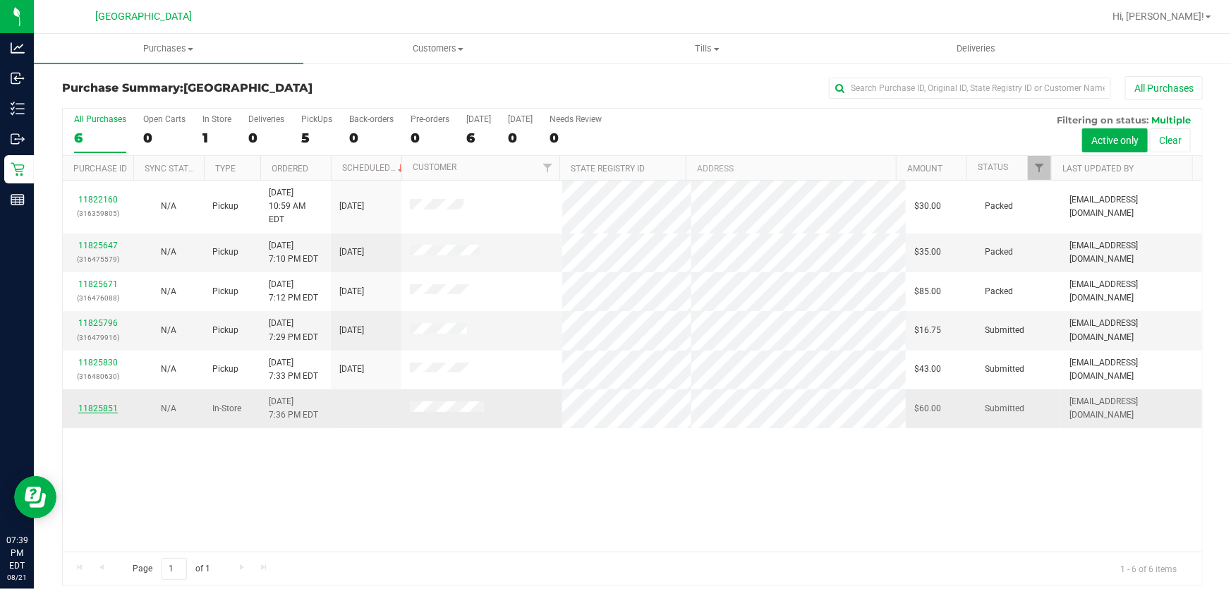
click at [99, 403] on link "11825851" at bounding box center [97, 408] width 39 height 10
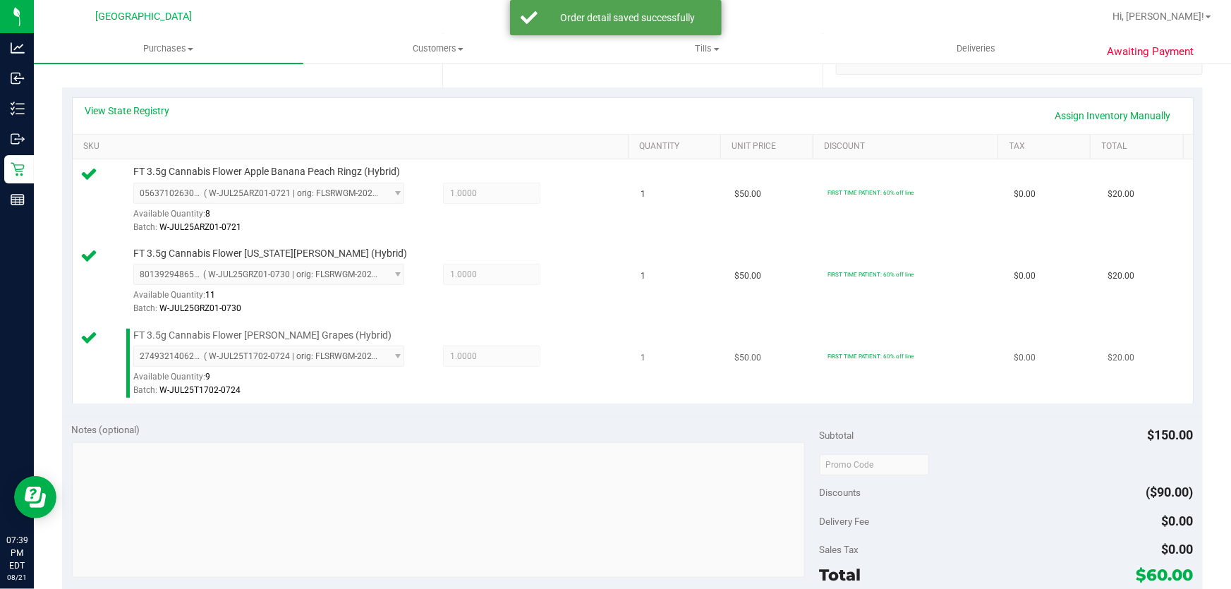
scroll to position [513, 0]
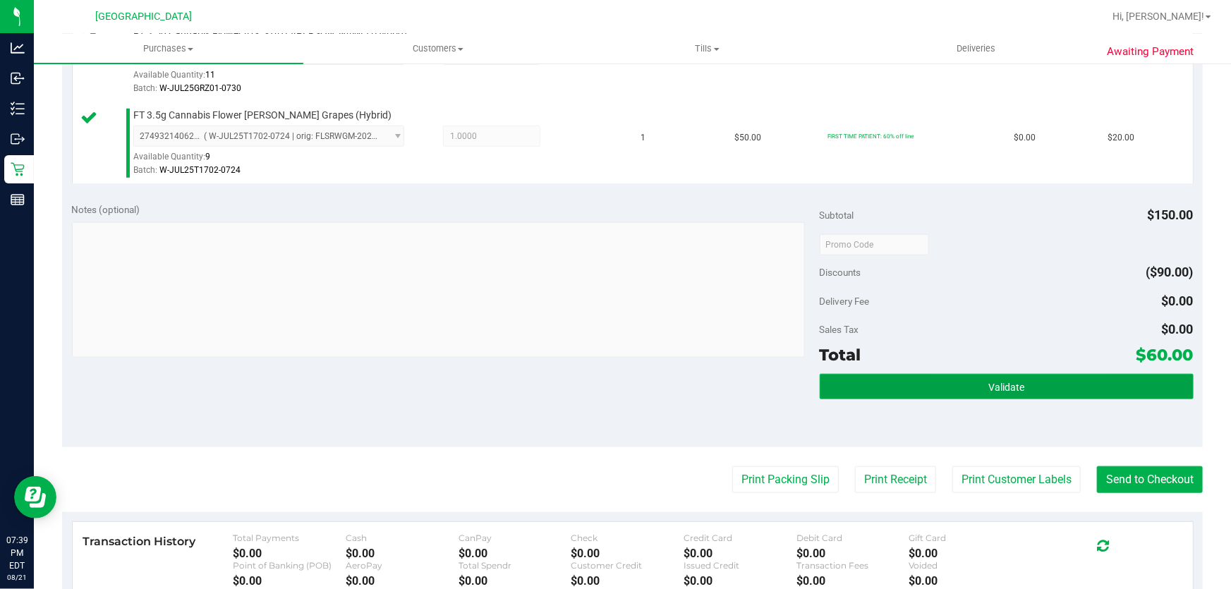
click at [1029, 389] on button "Validate" at bounding box center [1006, 386] width 374 height 25
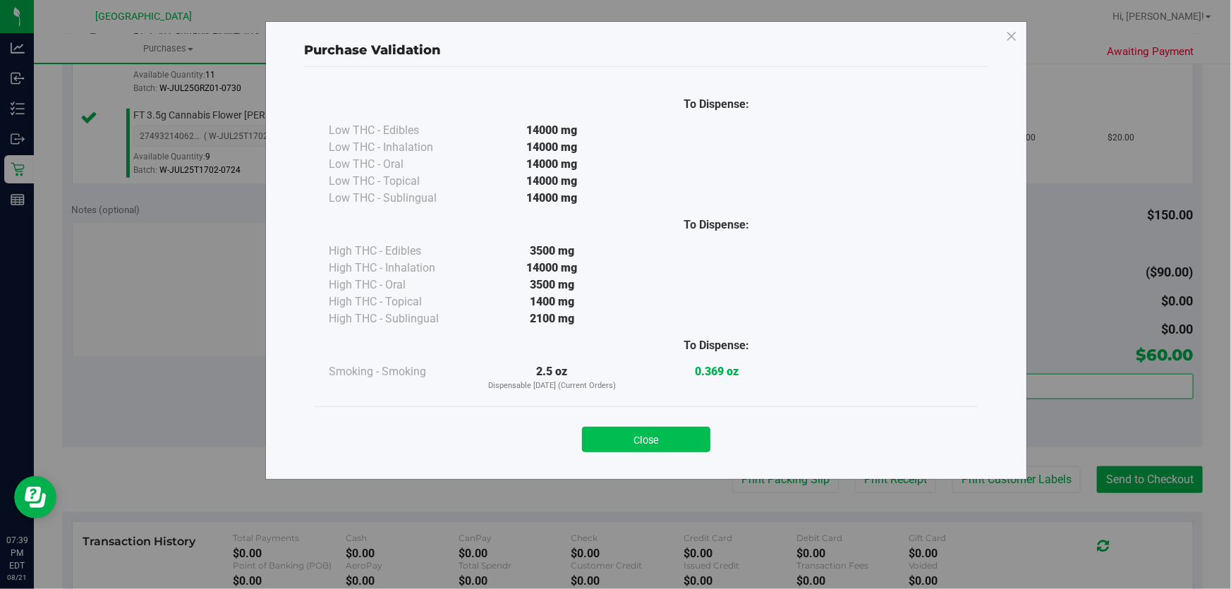
click at [670, 443] on button "Close" at bounding box center [646, 439] width 128 height 25
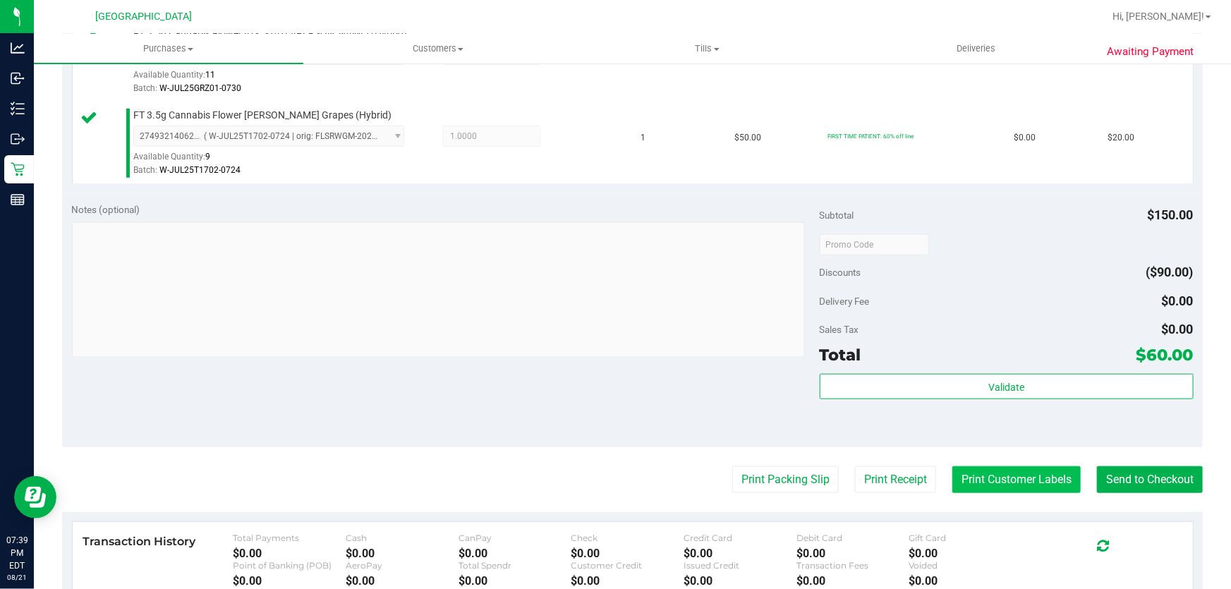
click at [959, 479] on button "Print Customer Labels" at bounding box center [1016, 479] width 128 height 27
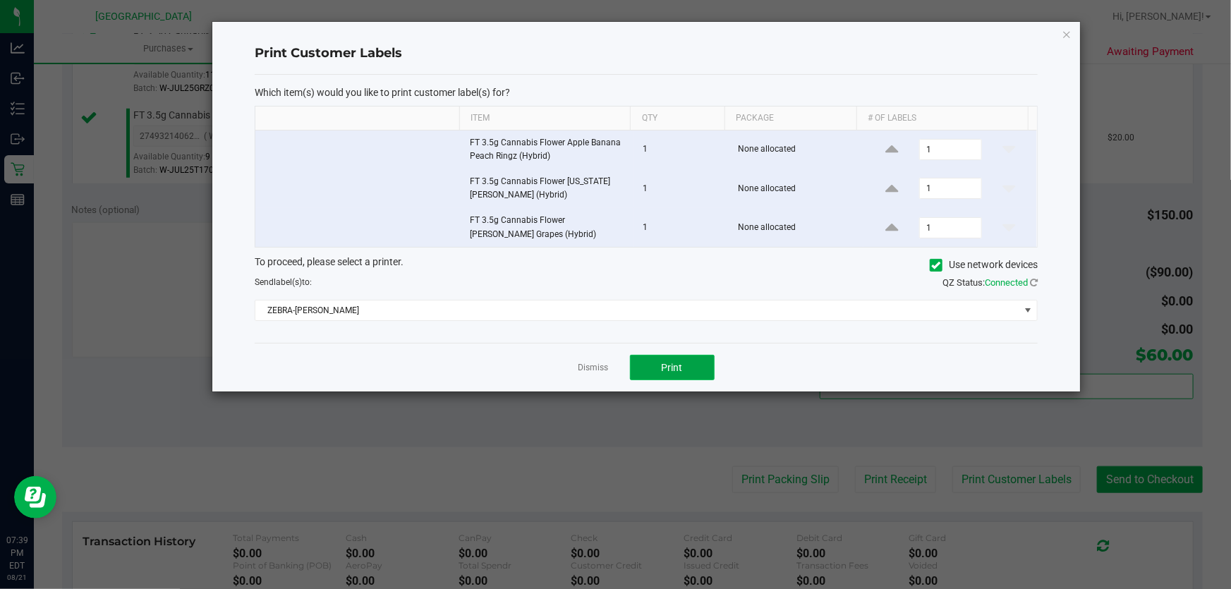
click at [685, 370] on button "Print" at bounding box center [672, 367] width 85 height 25
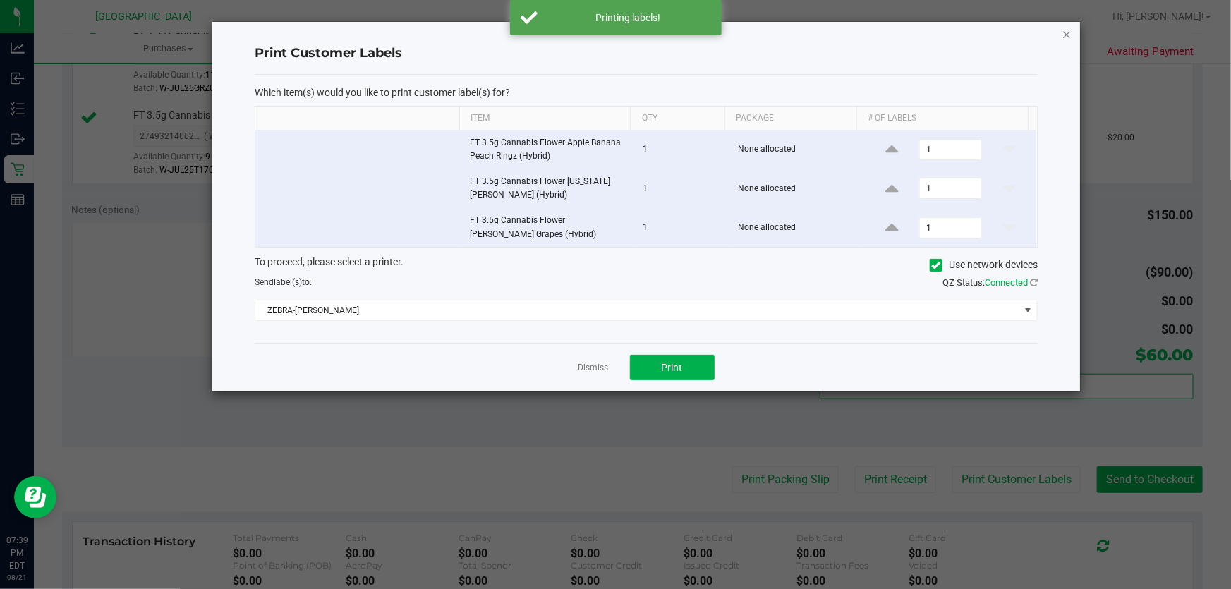
click at [1066, 32] on icon "button" at bounding box center [1066, 33] width 10 height 17
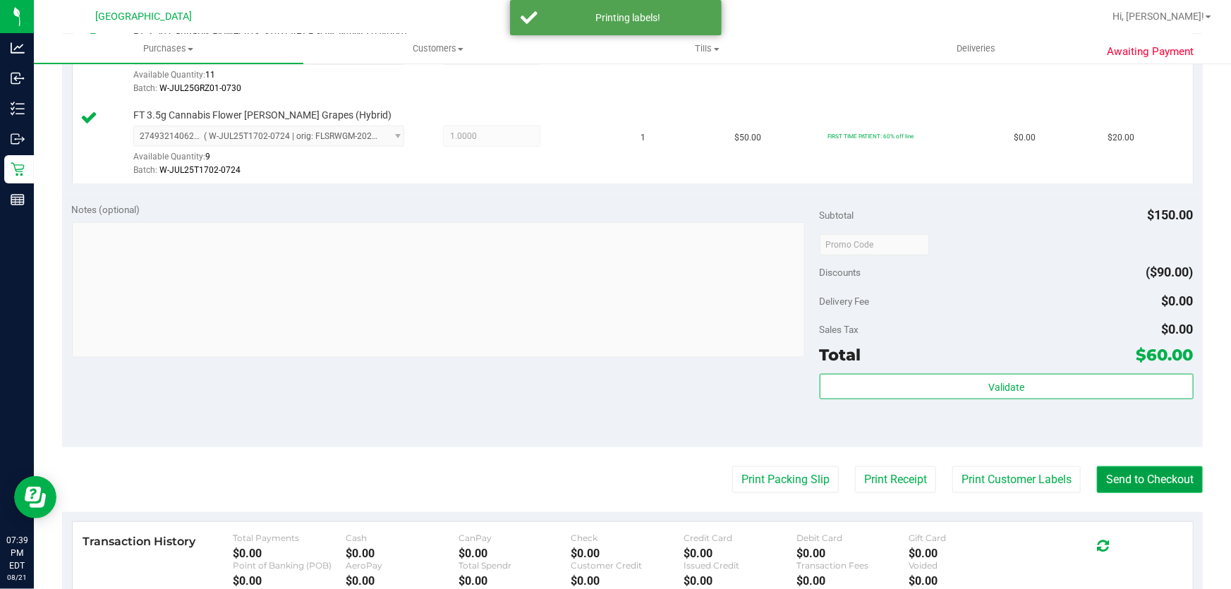
click at [1150, 475] on button "Send to Checkout" at bounding box center [1150, 479] width 106 height 27
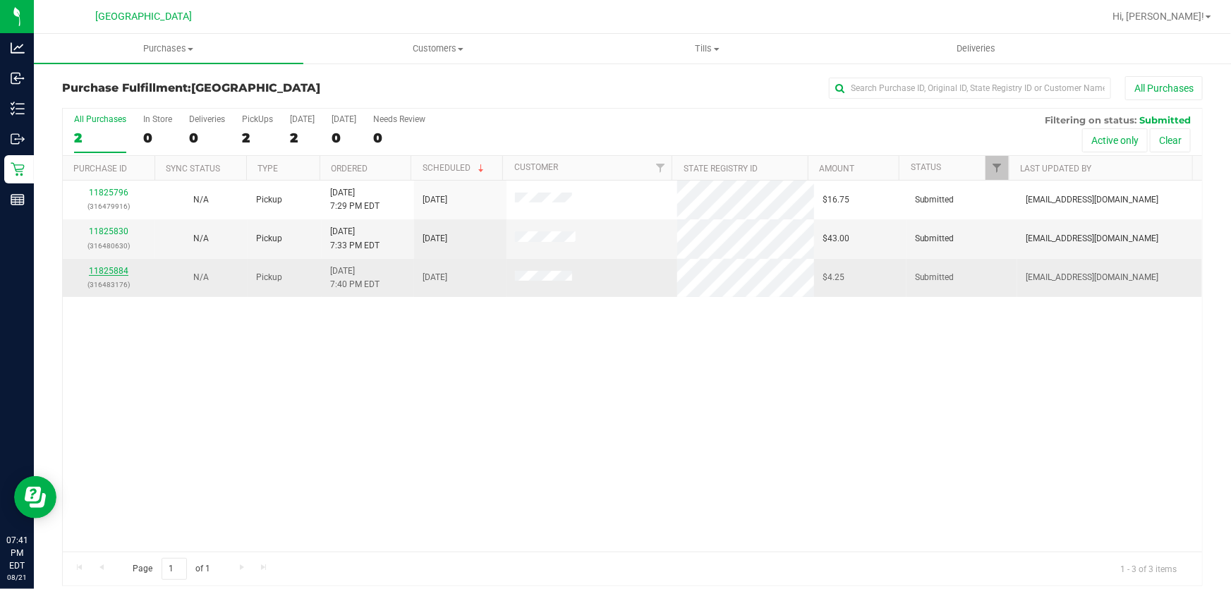
click at [100, 271] on link "11825884" at bounding box center [108, 271] width 39 height 10
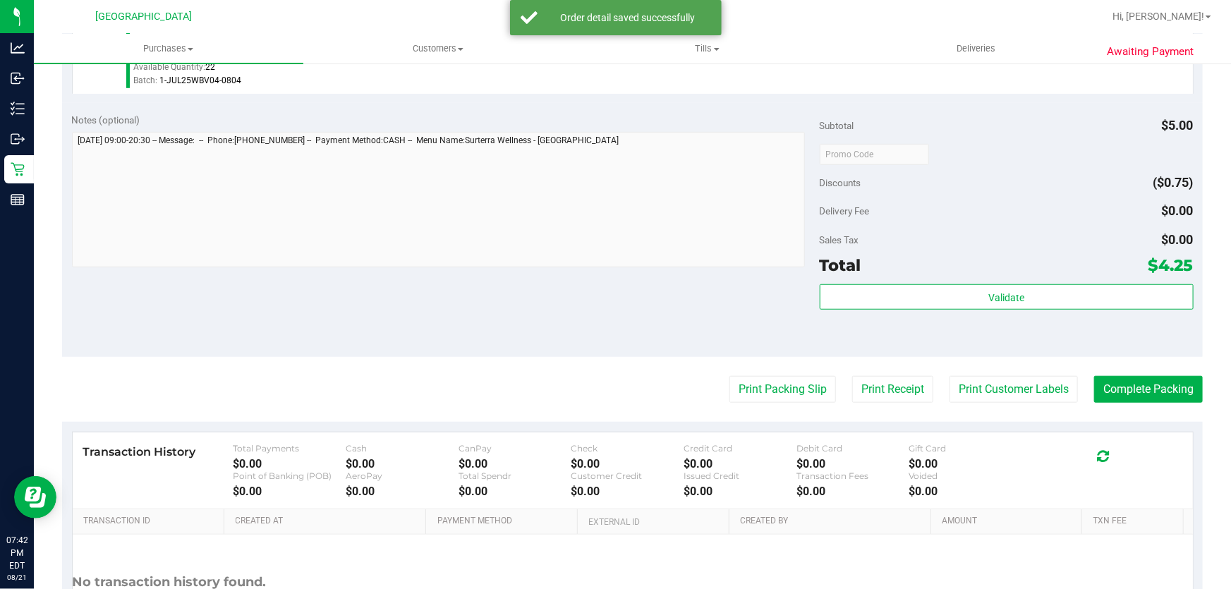
scroll to position [448, 0]
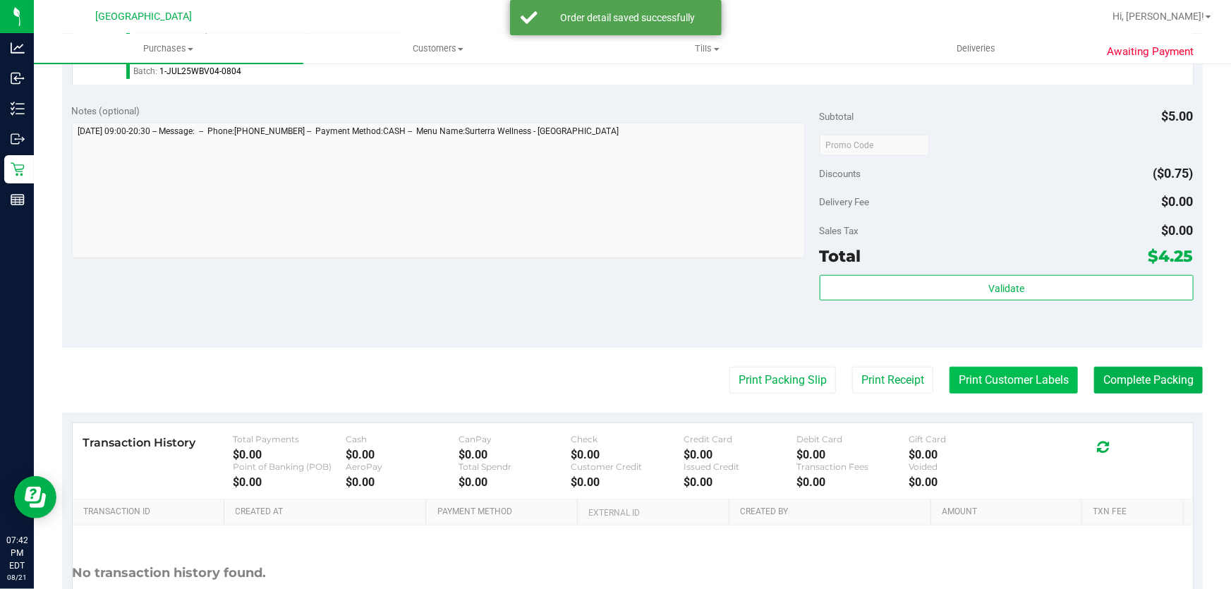
click at [949, 371] on button "Print Customer Labels" at bounding box center [1013, 380] width 128 height 27
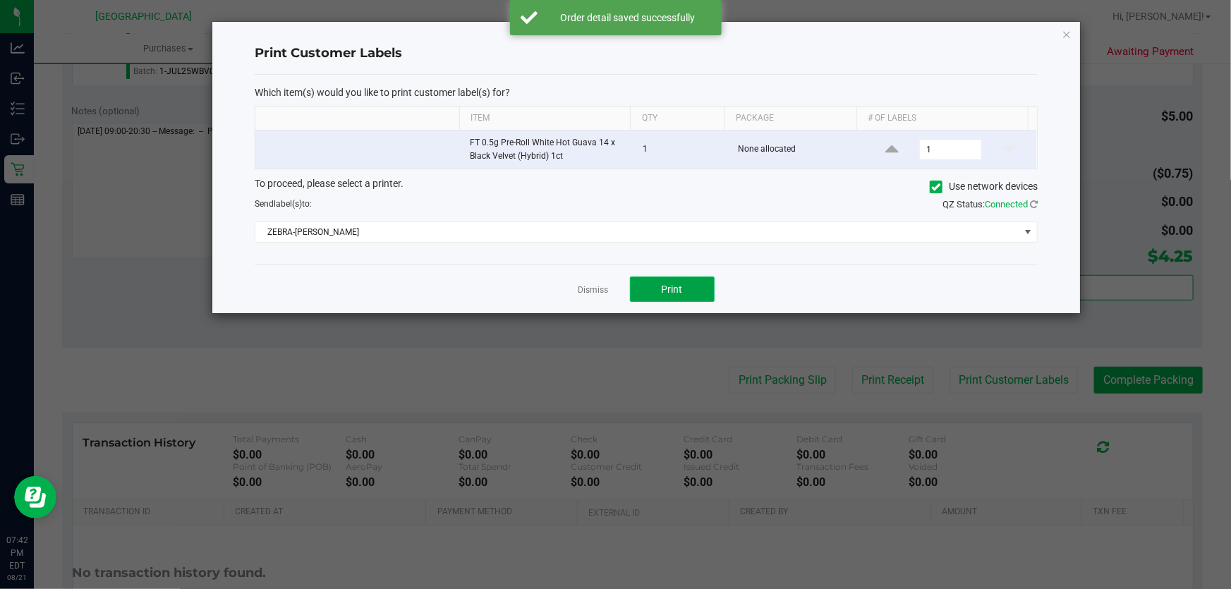
click at [676, 287] on span "Print" at bounding box center [671, 288] width 21 height 11
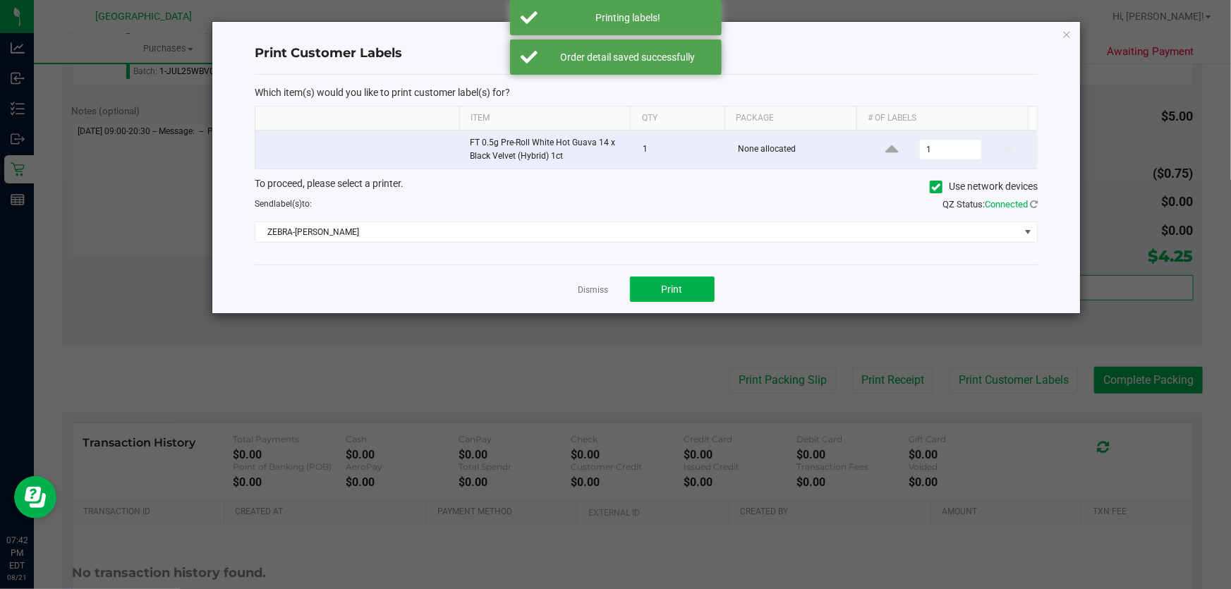
click at [1060, 31] on div "Print Customer Labels Which item(s) would you like to print customer label(s) f…" at bounding box center [645, 167] width 867 height 291
click at [1070, 31] on icon "button" at bounding box center [1066, 33] width 10 height 17
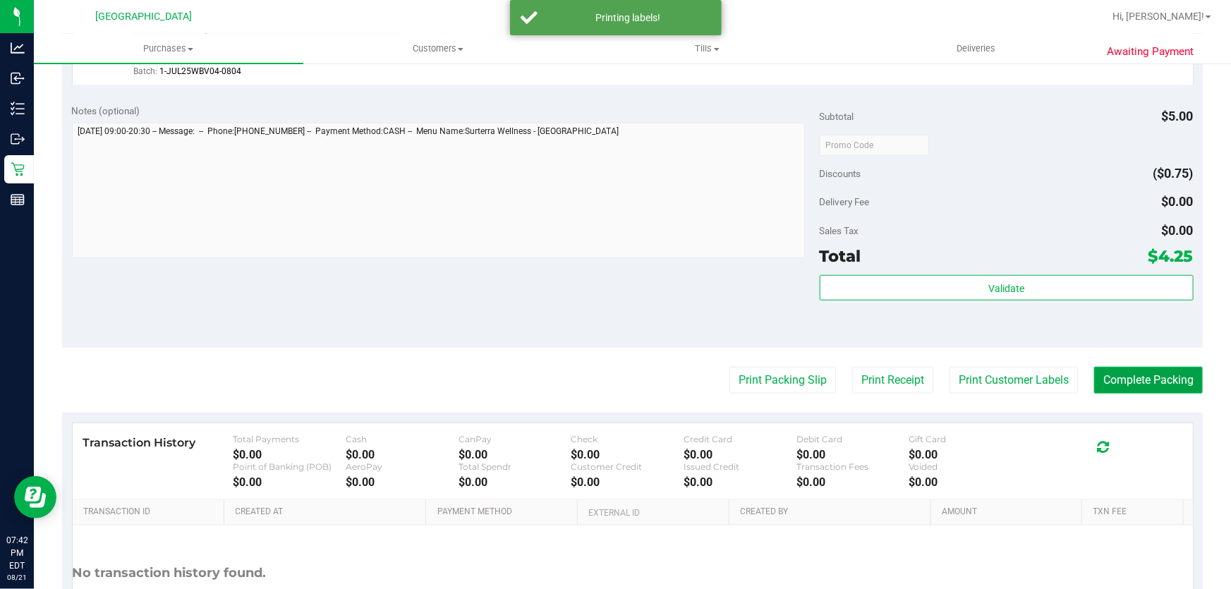
drag, startPoint x: 1149, startPoint y: 381, endPoint x: 1142, endPoint y: 388, distance: 10.0
click at [1149, 382] on button "Complete Packing" at bounding box center [1148, 380] width 109 height 27
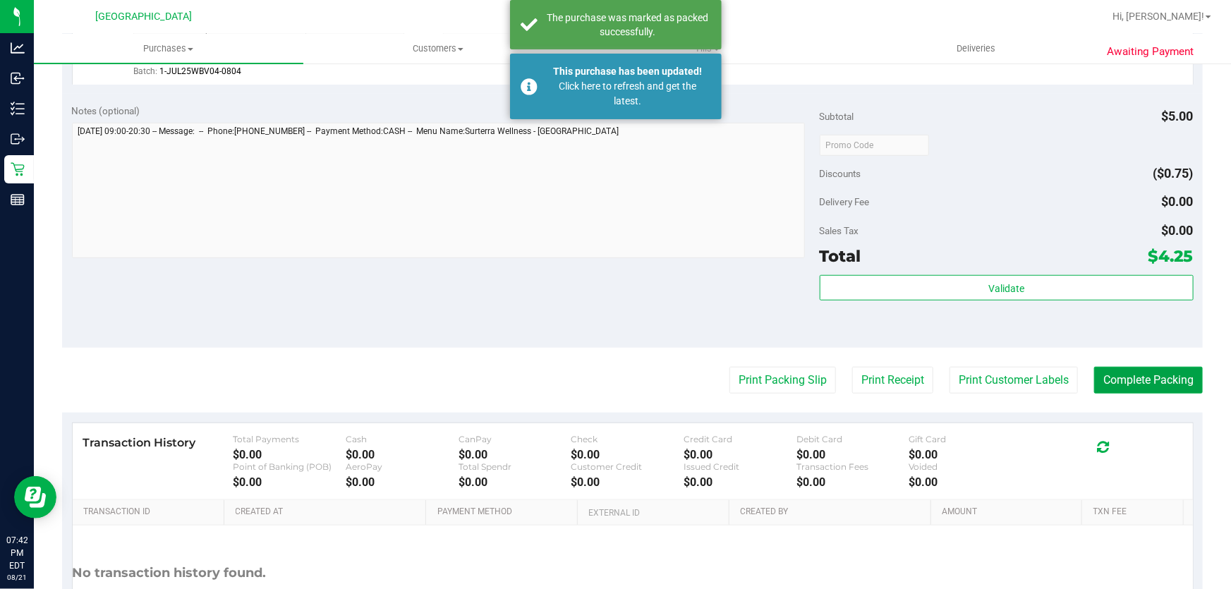
scroll to position [331, 0]
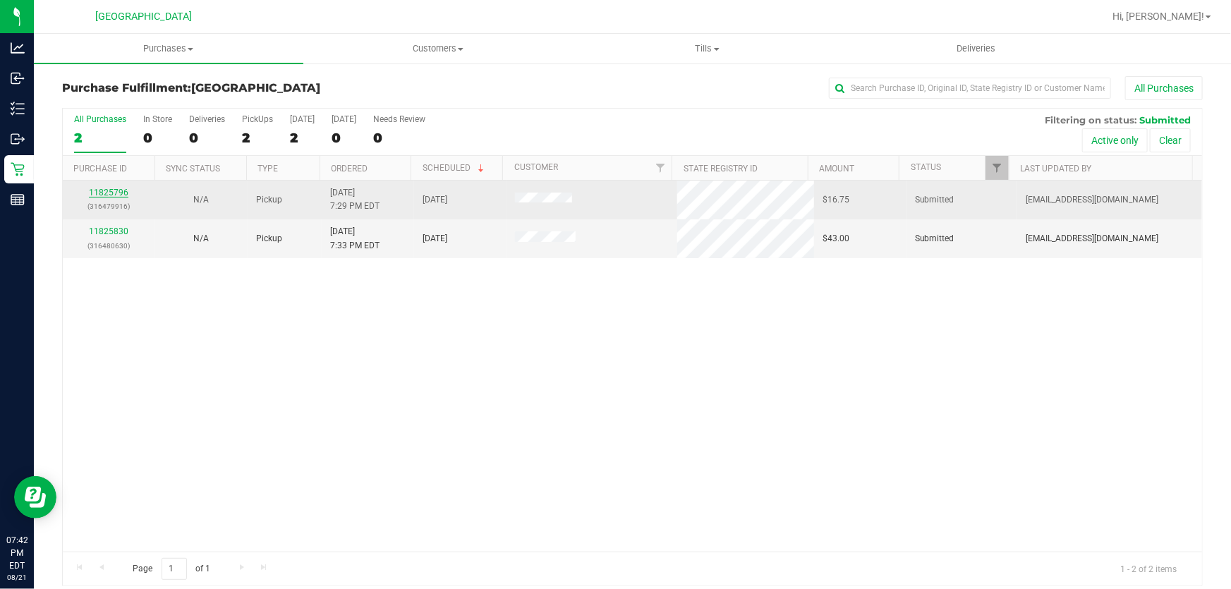
click at [107, 190] on link "11825796" at bounding box center [108, 193] width 39 height 10
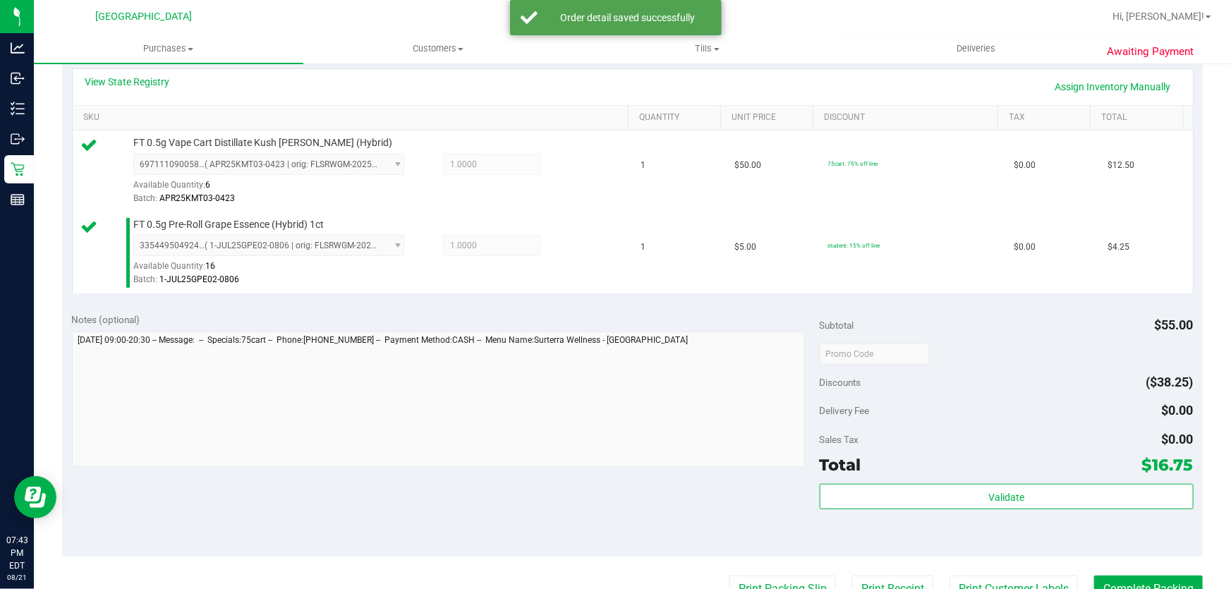
scroll to position [448, 0]
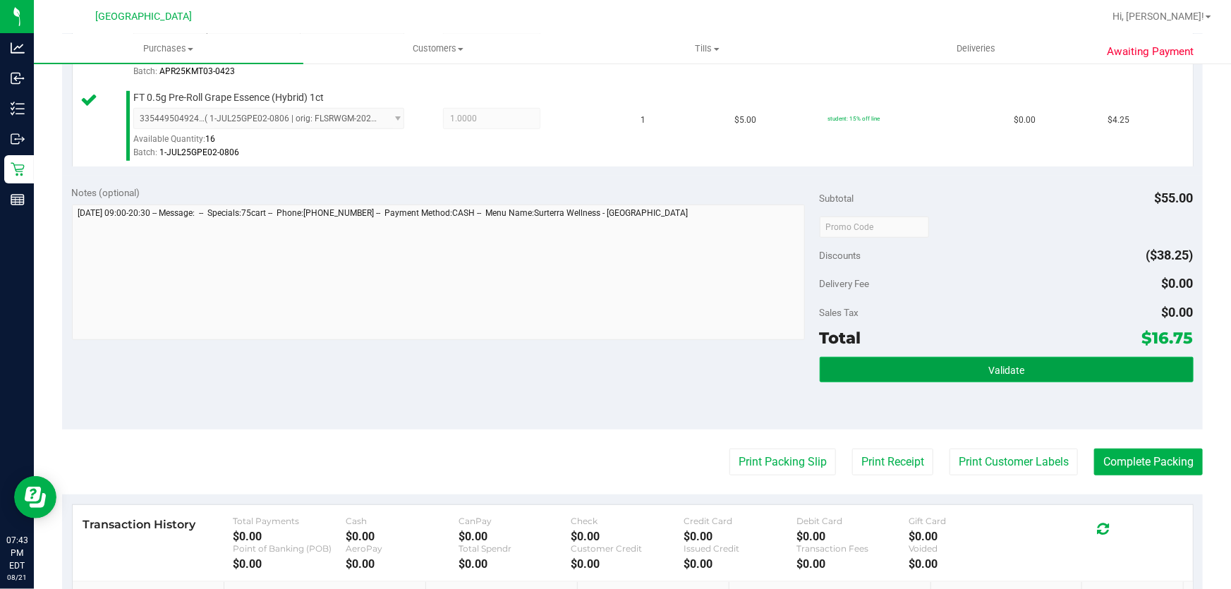
click at [987, 378] on button "Validate" at bounding box center [1006, 369] width 374 height 25
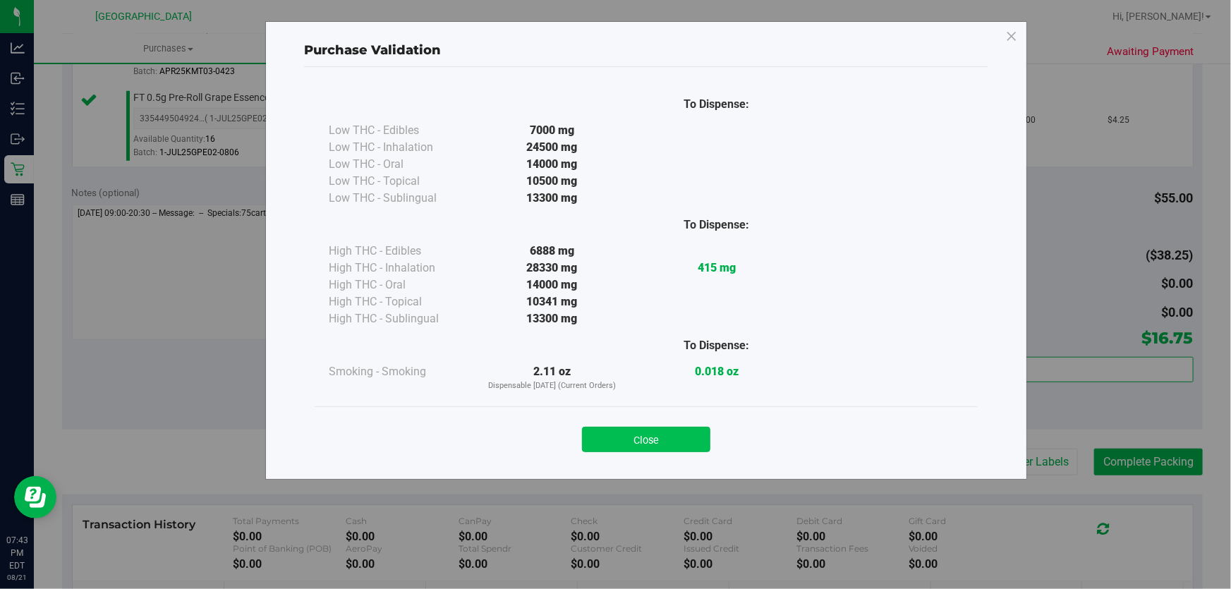
click at [690, 442] on button "Close" at bounding box center [646, 439] width 128 height 25
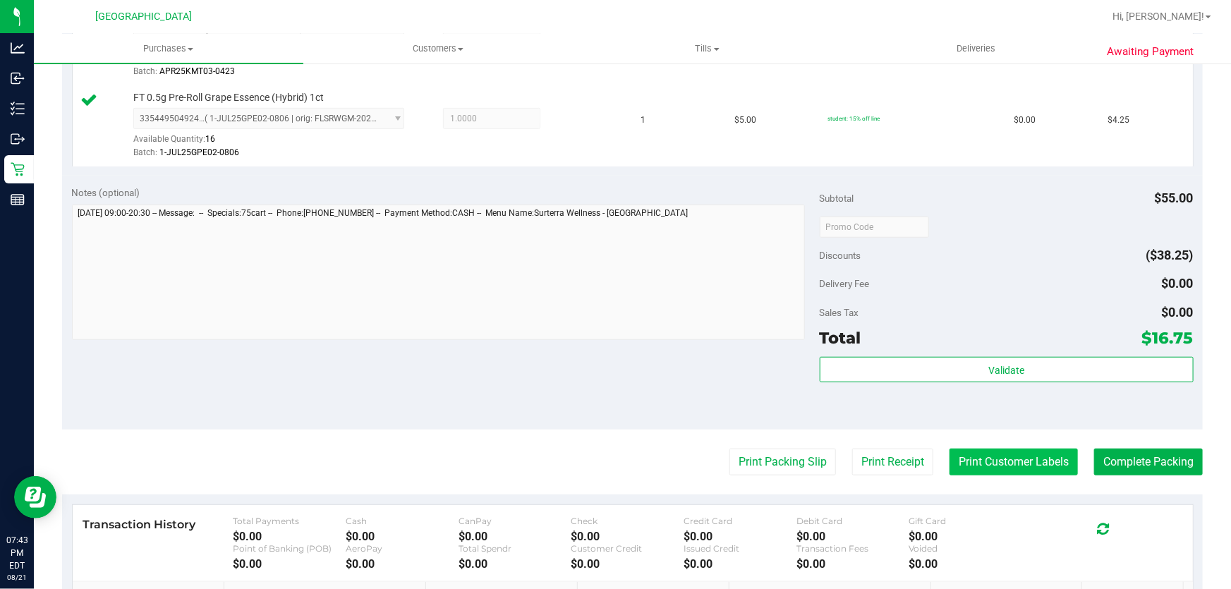
click at [1056, 454] on button "Print Customer Labels" at bounding box center [1013, 461] width 128 height 27
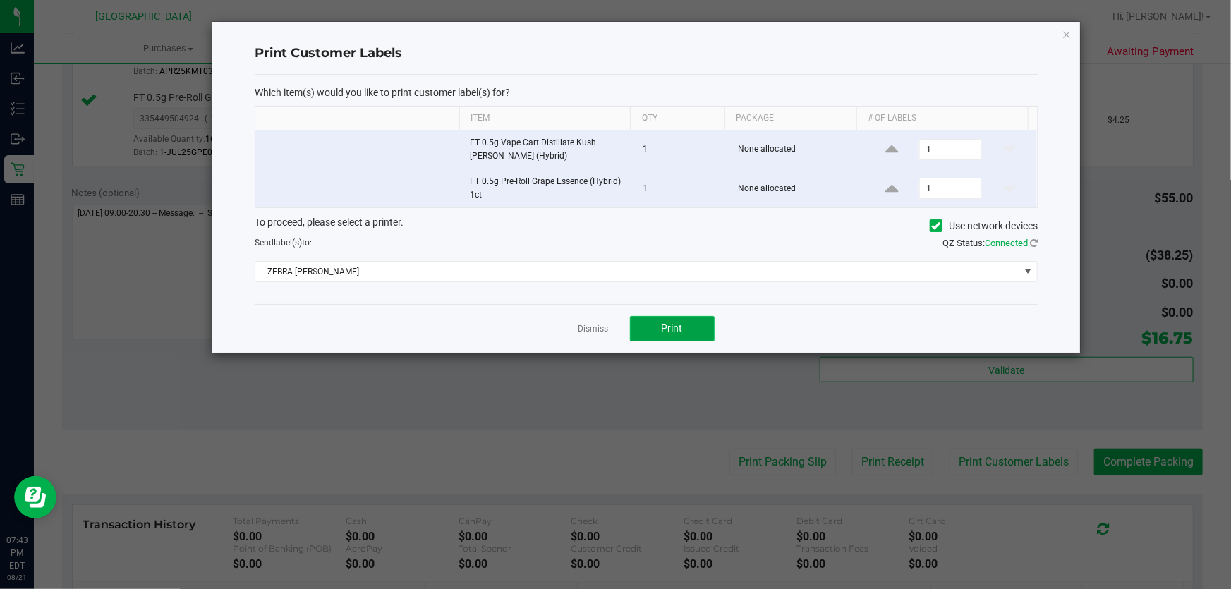
click at [685, 324] on button "Print" at bounding box center [672, 328] width 85 height 25
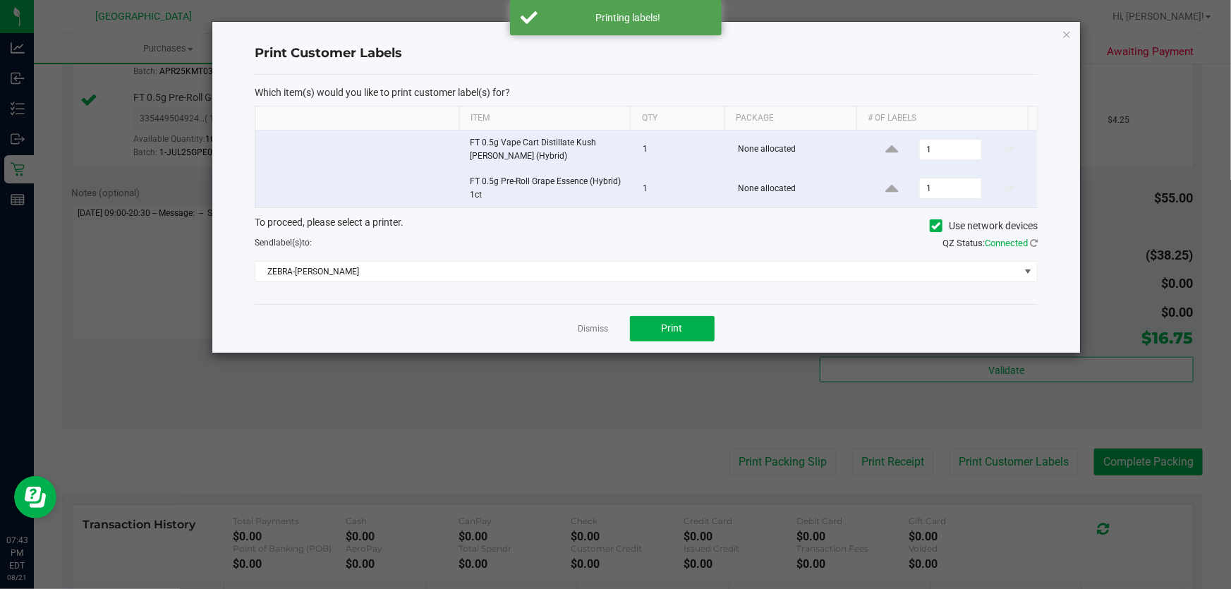
drag, startPoint x: 696, startPoint y: 317, endPoint x: 596, endPoint y: 326, distance: 100.5
click at [596, 326] on link "Dismiss" at bounding box center [593, 329] width 30 height 12
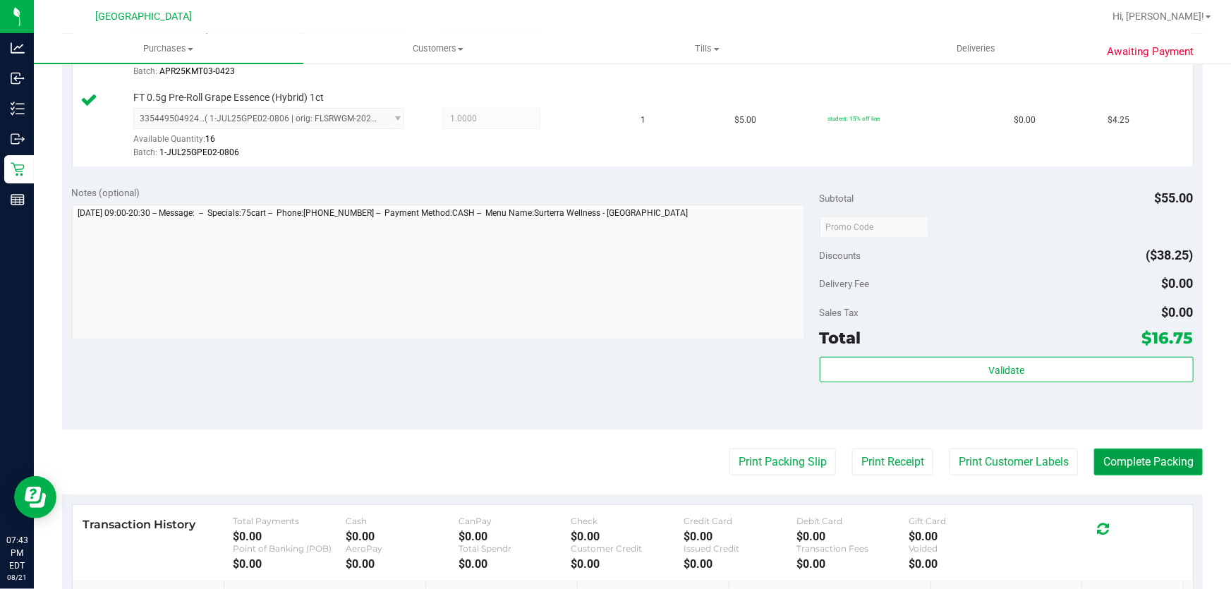
click at [1141, 456] on button "Complete Packing" at bounding box center [1148, 461] width 109 height 27
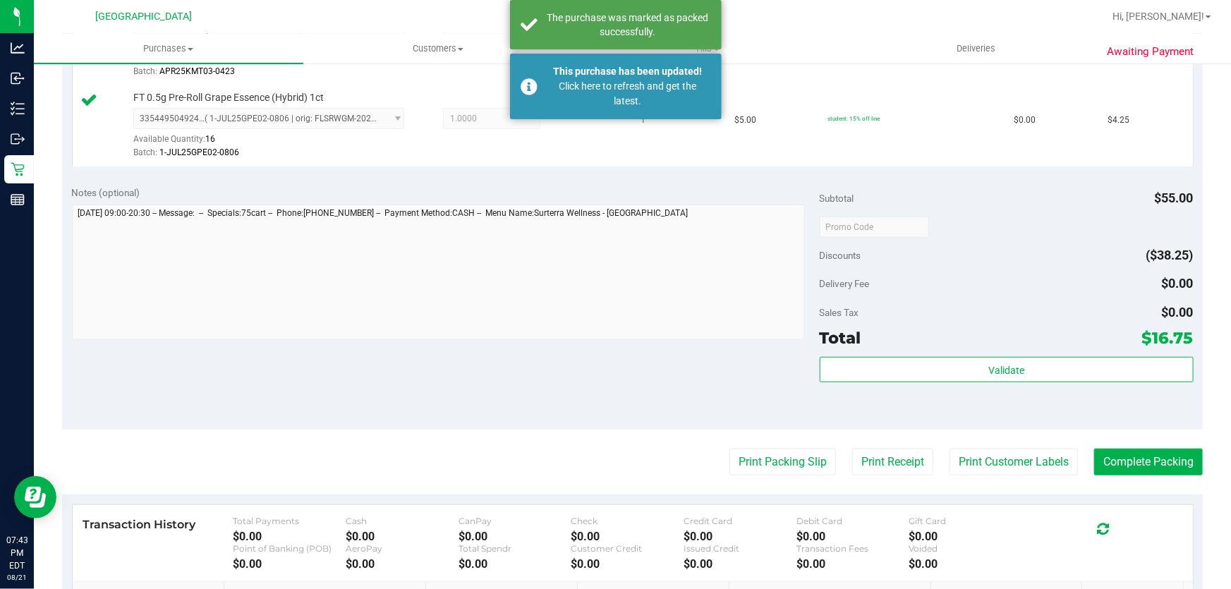
click at [981, 446] on purchase-details "Back Edit Purchase Cancel Purchase View Profile # 11825796 BioTrack ID: - Submi…" at bounding box center [632, 193] width 1140 height 1130
click at [984, 451] on button "Print Customer Labels" at bounding box center [1013, 461] width 128 height 27
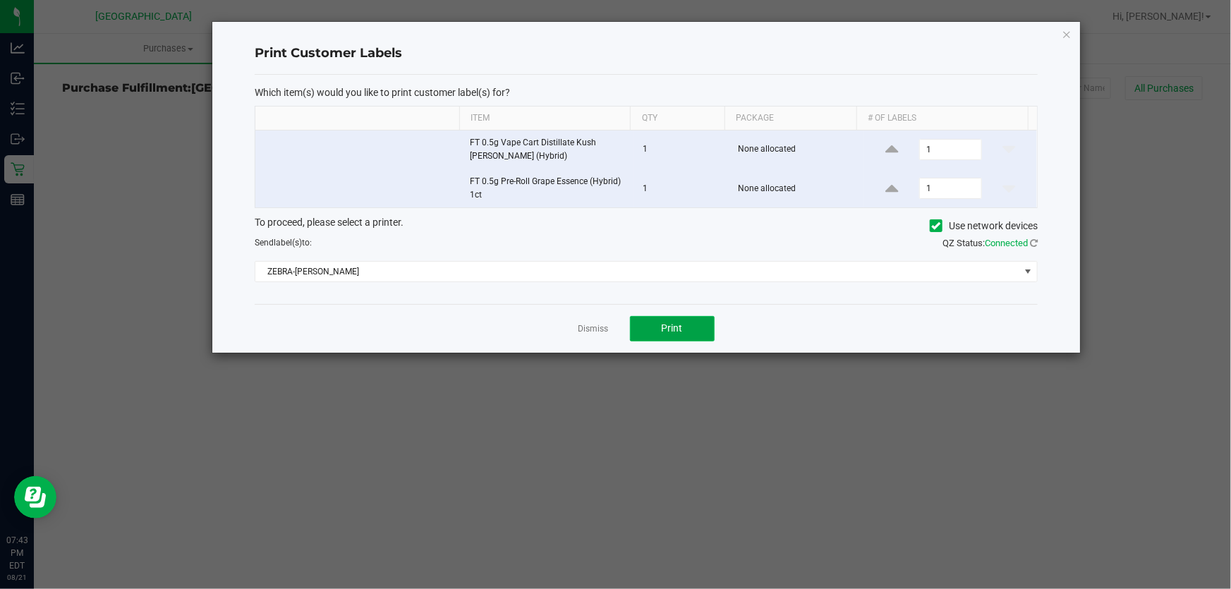
click at [693, 326] on button "Print" at bounding box center [672, 328] width 85 height 25
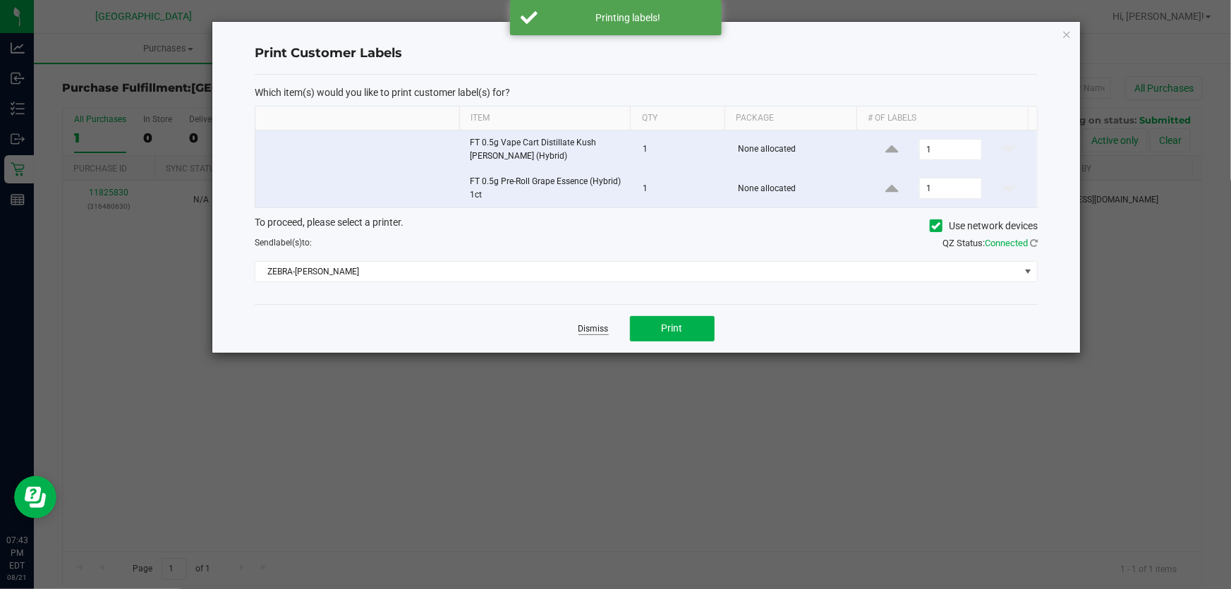
click at [590, 333] on link "Dismiss" at bounding box center [593, 329] width 30 height 12
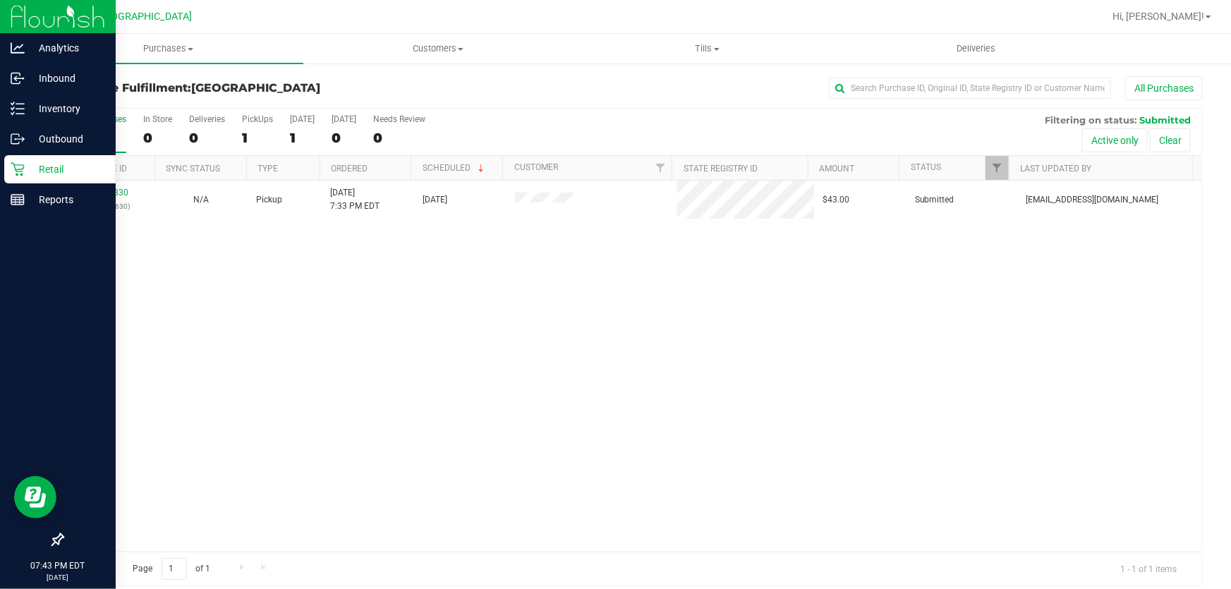
click at [11, 164] on icon at bounding box center [18, 169] width 14 height 14
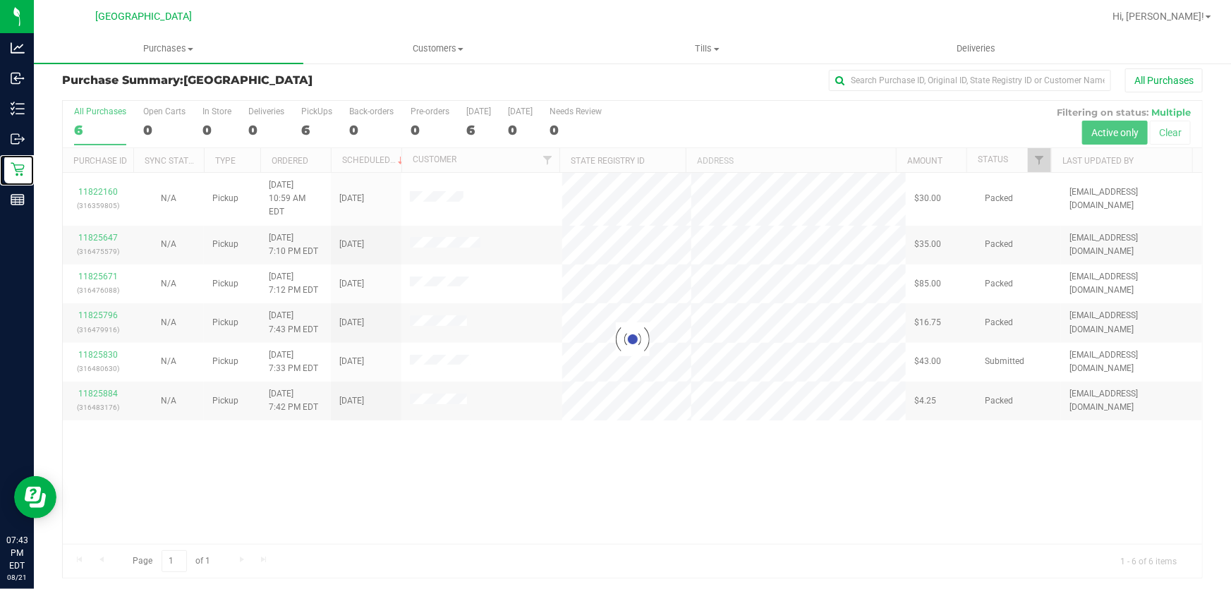
scroll to position [11, 0]
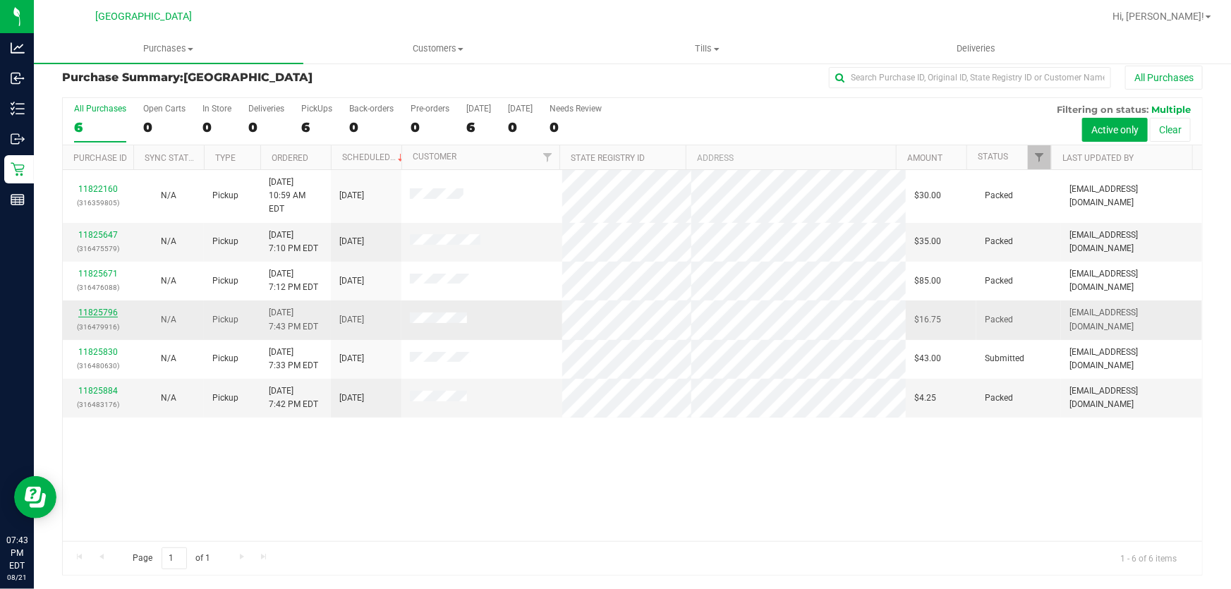
click at [102, 307] on link "11825796" at bounding box center [97, 312] width 39 height 10
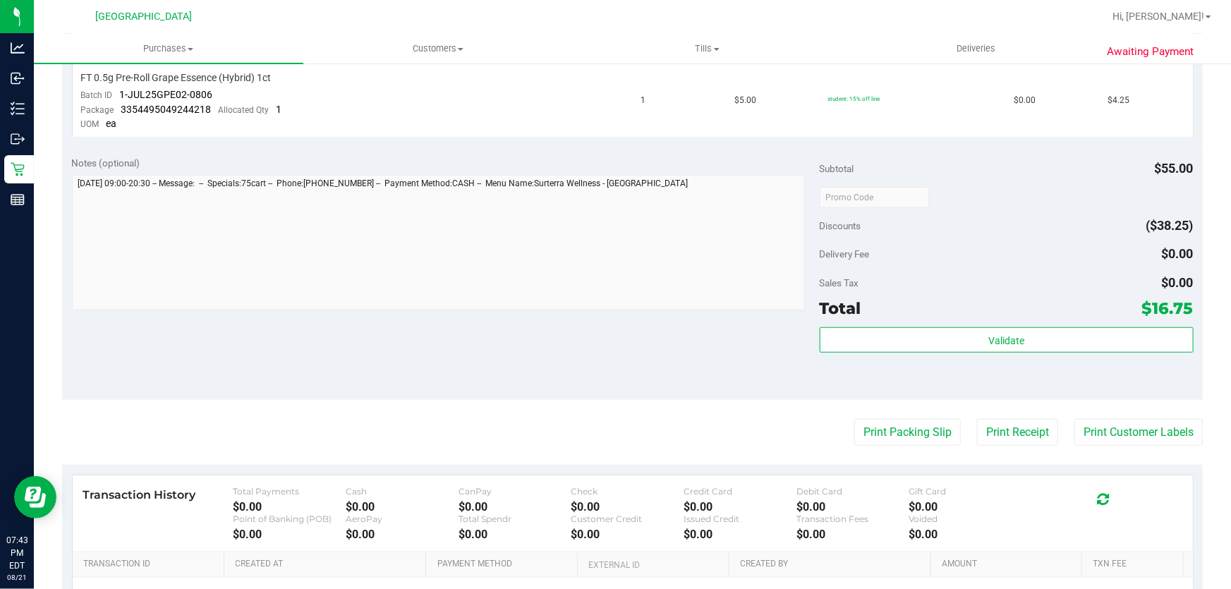
scroll to position [459, 0]
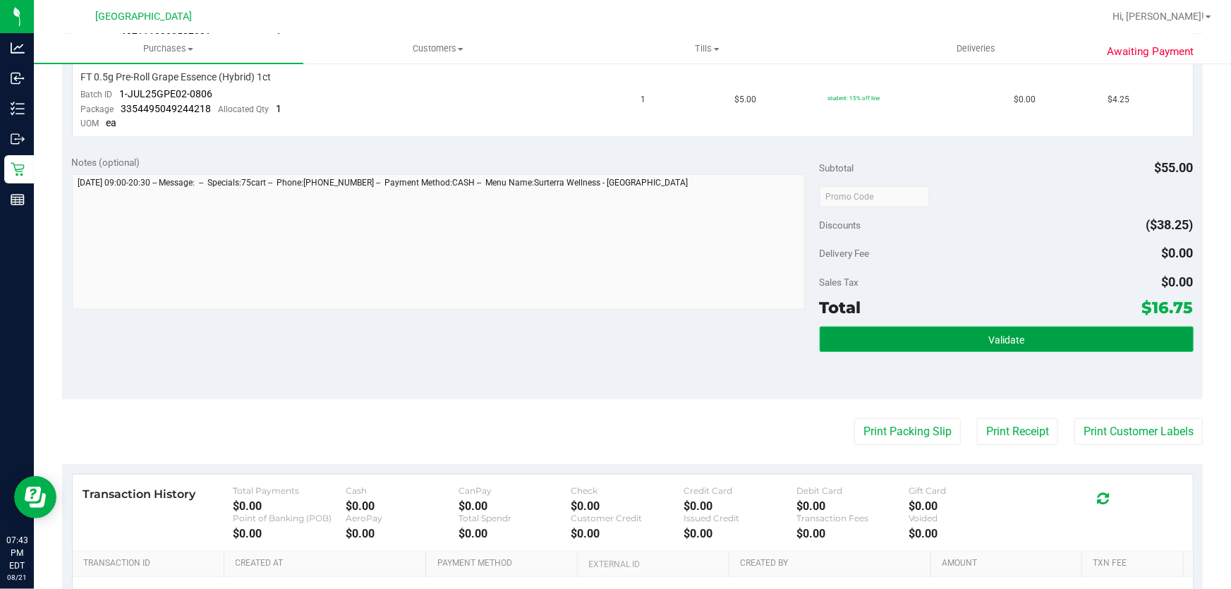
click at [1008, 345] on button "Validate" at bounding box center [1006, 338] width 374 height 25
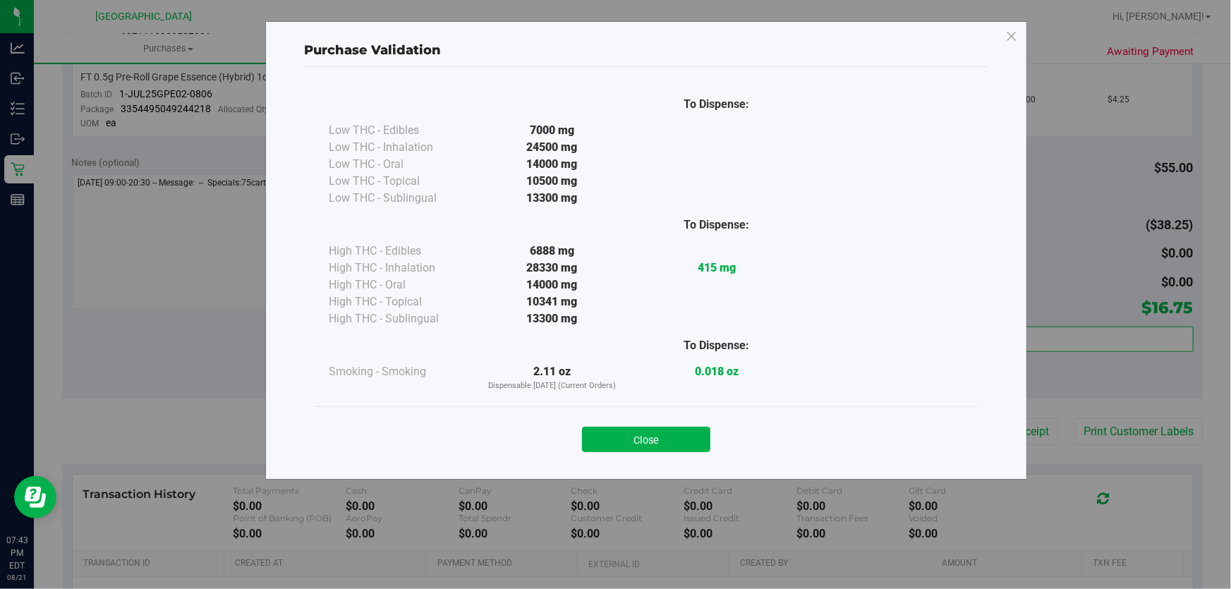
drag, startPoint x: 660, startPoint y: 441, endPoint x: 728, endPoint y: 346, distance: 116.8
click at [661, 440] on button "Close" at bounding box center [646, 439] width 128 height 25
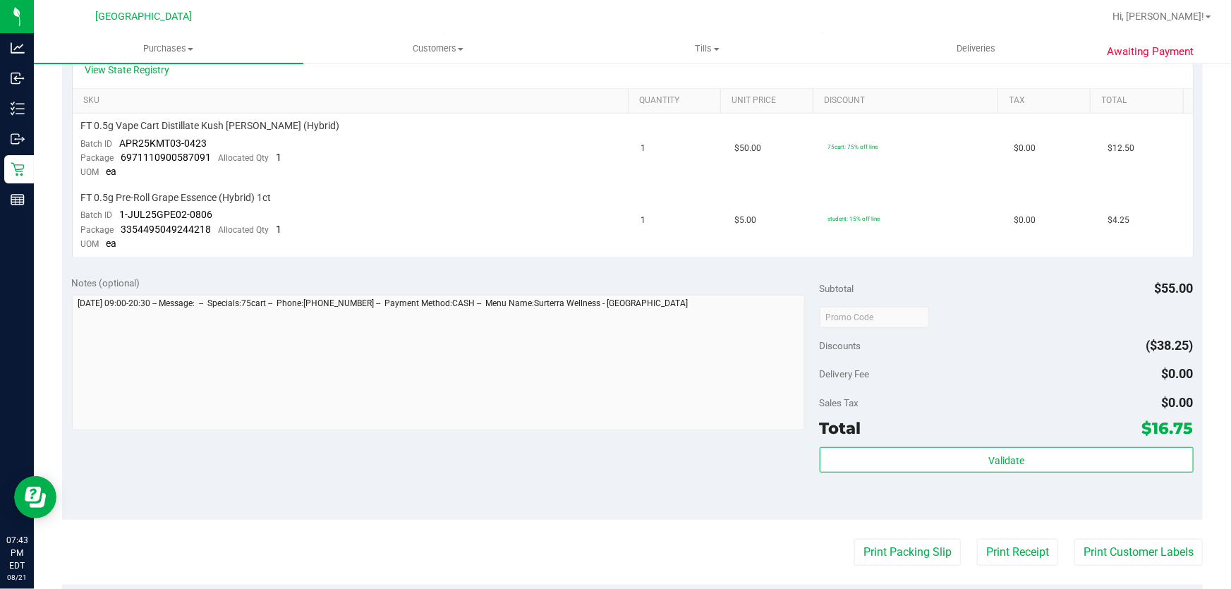
scroll to position [0, 0]
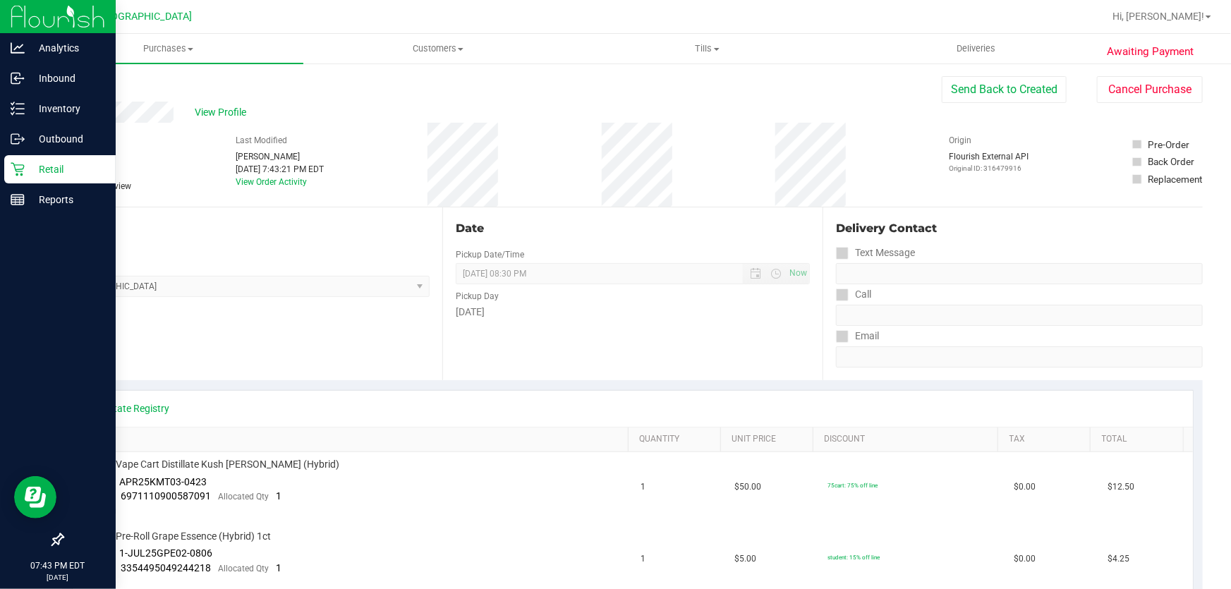
click at [25, 162] on p "Retail" at bounding box center [67, 169] width 85 height 17
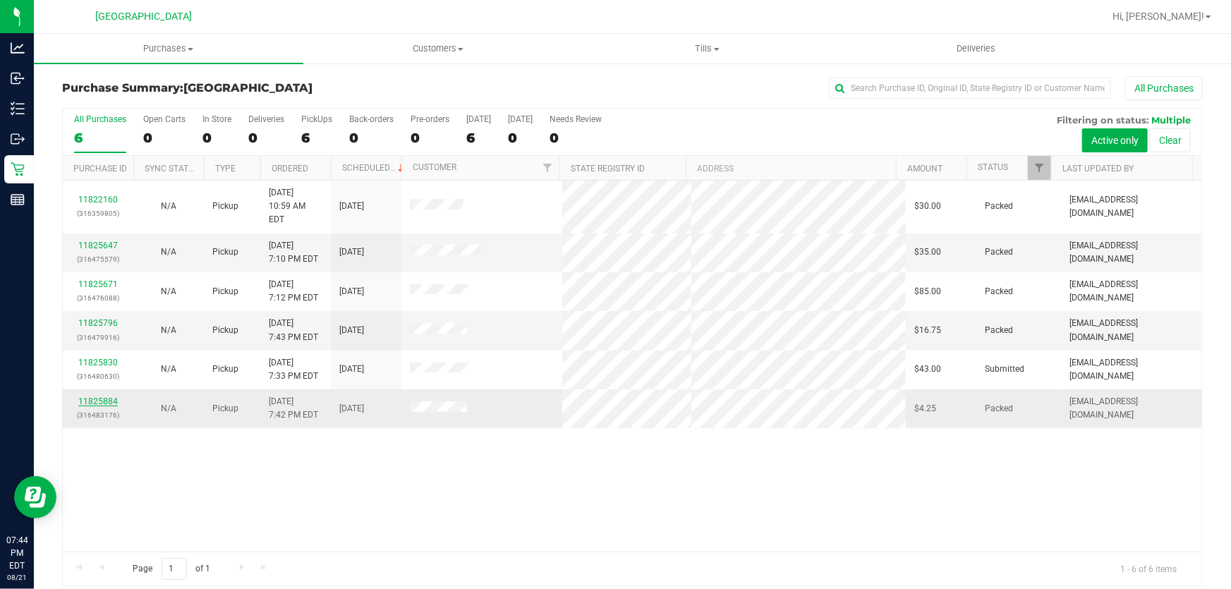
click at [87, 396] on link "11825884" at bounding box center [97, 401] width 39 height 10
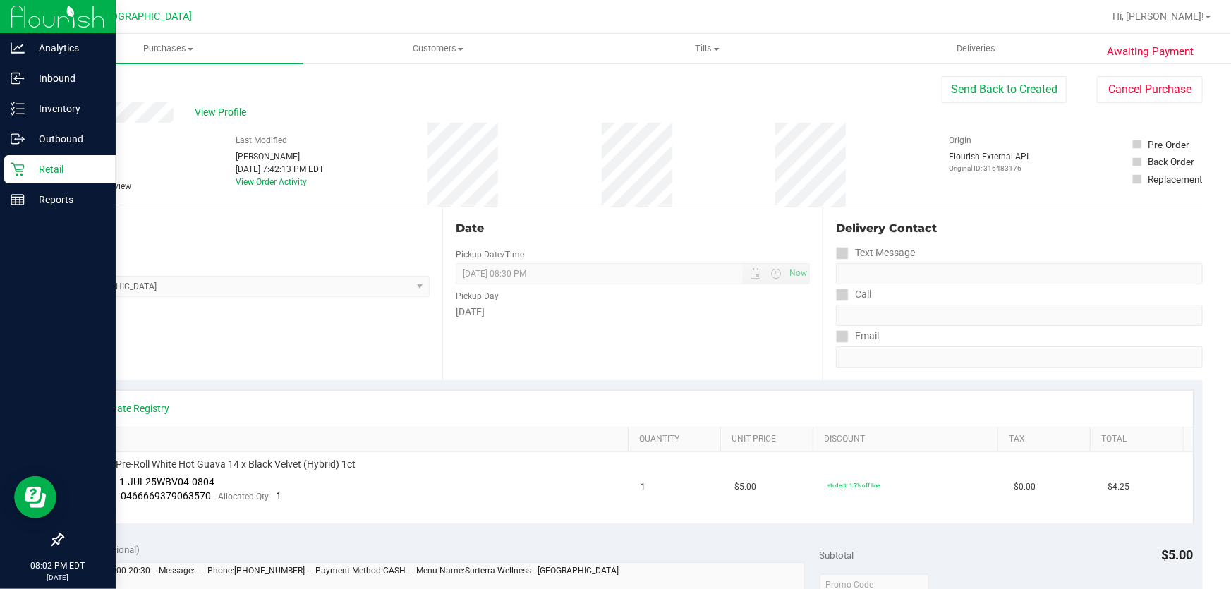
click at [27, 168] on p "Retail" at bounding box center [67, 169] width 85 height 17
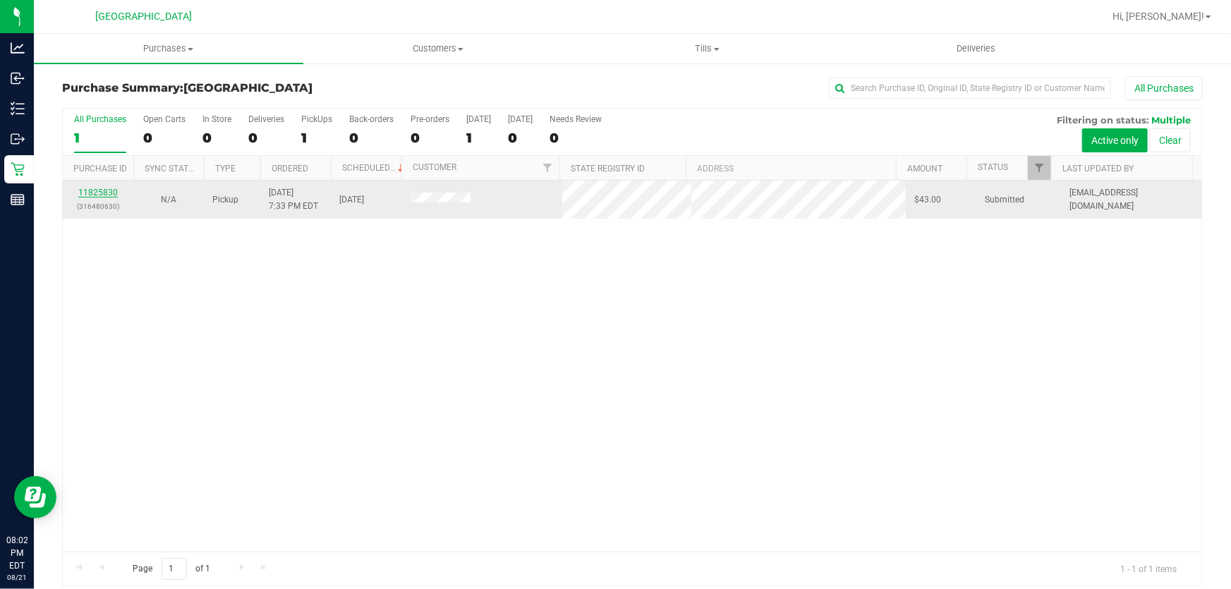
click at [105, 194] on link "11825830" at bounding box center [97, 193] width 39 height 10
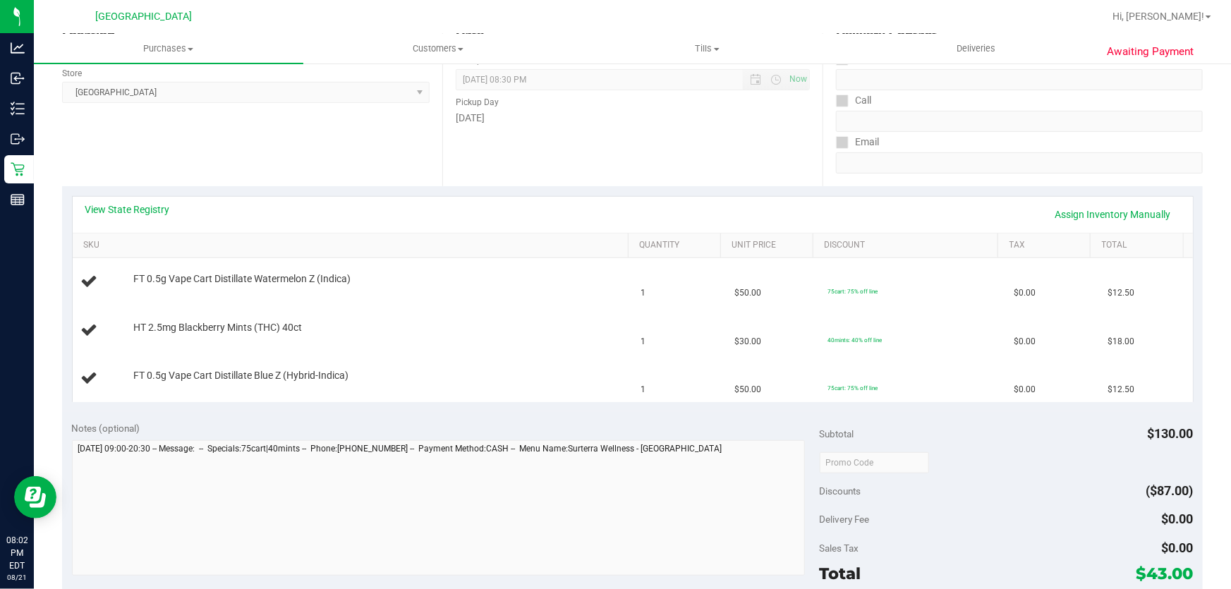
scroll to position [256, 0]
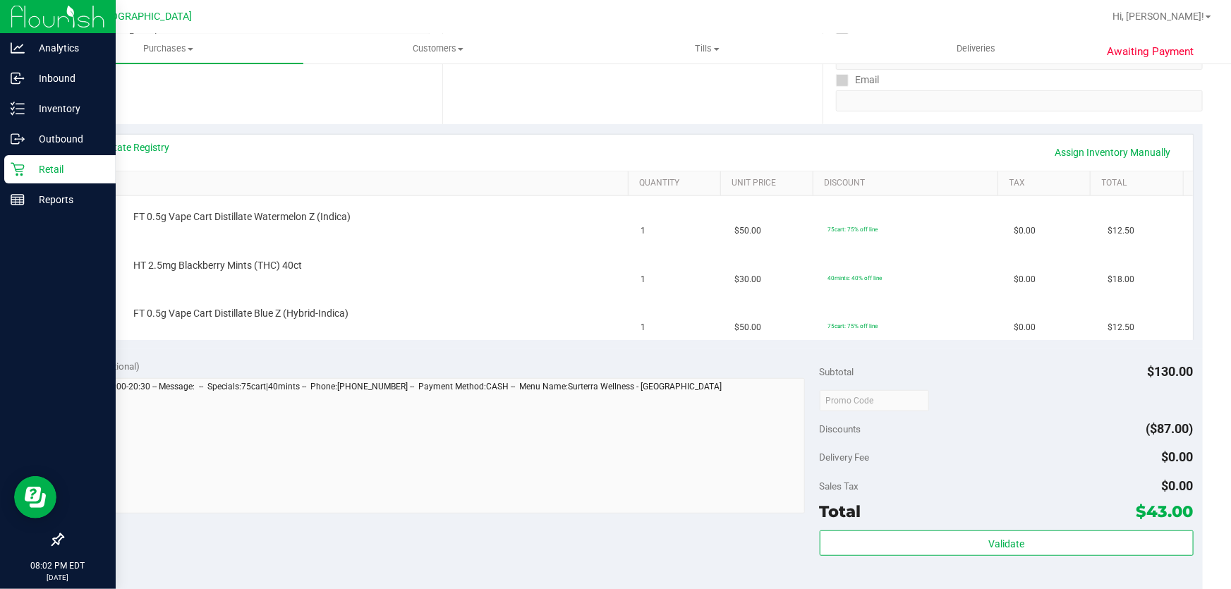
click at [15, 162] on icon at bounding box center [18, 169] width 14 height 14
